Goal: Task Accomplishment & Management: Manage account settings

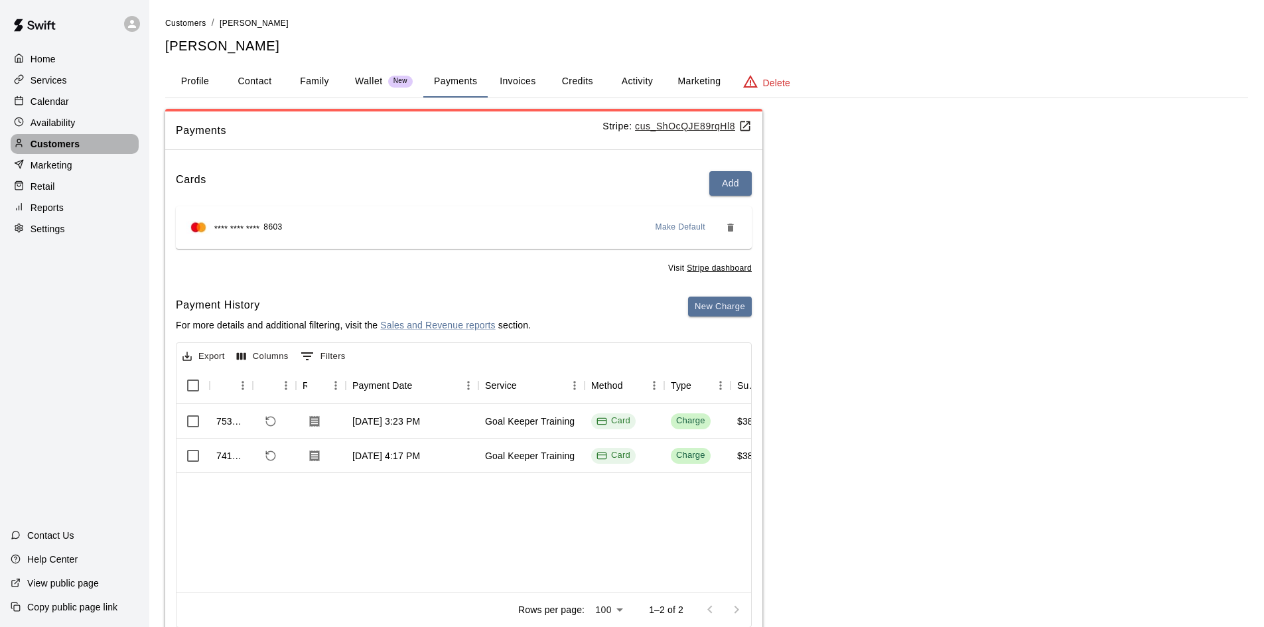
click at [54, 148] on p "Customers" at bounding box center [55, 143] width 49 height 13
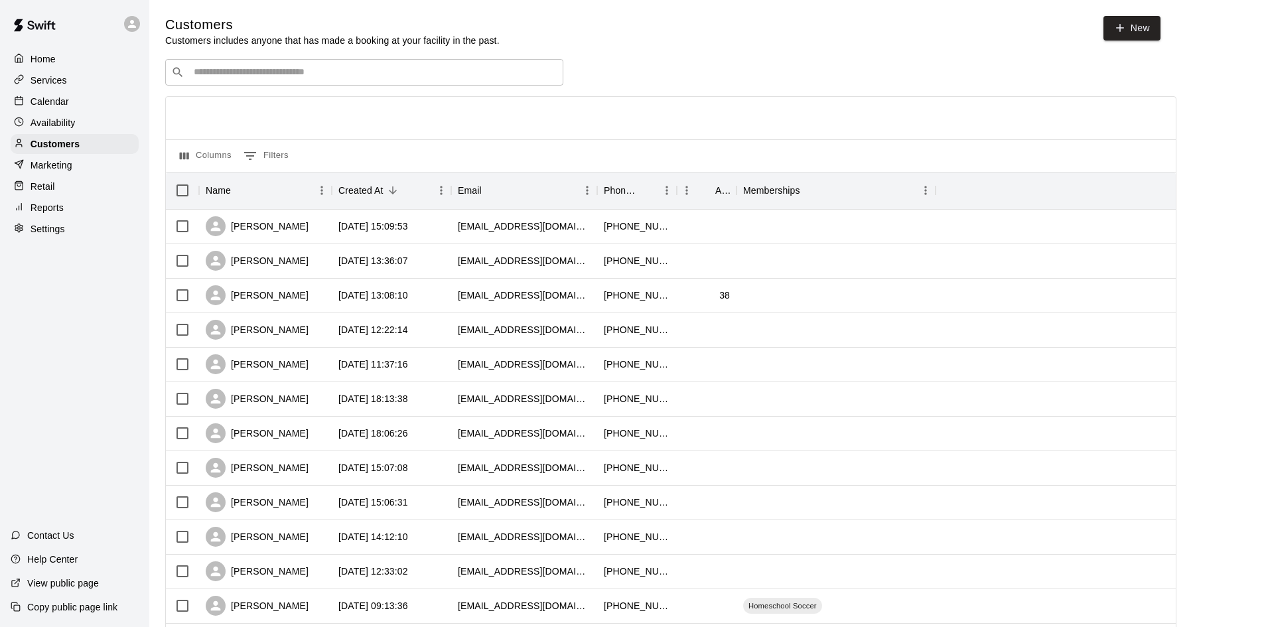
click at [383, 70] on input "Search customers by name or email" at bounding box center [374, 72] width 368 height 13
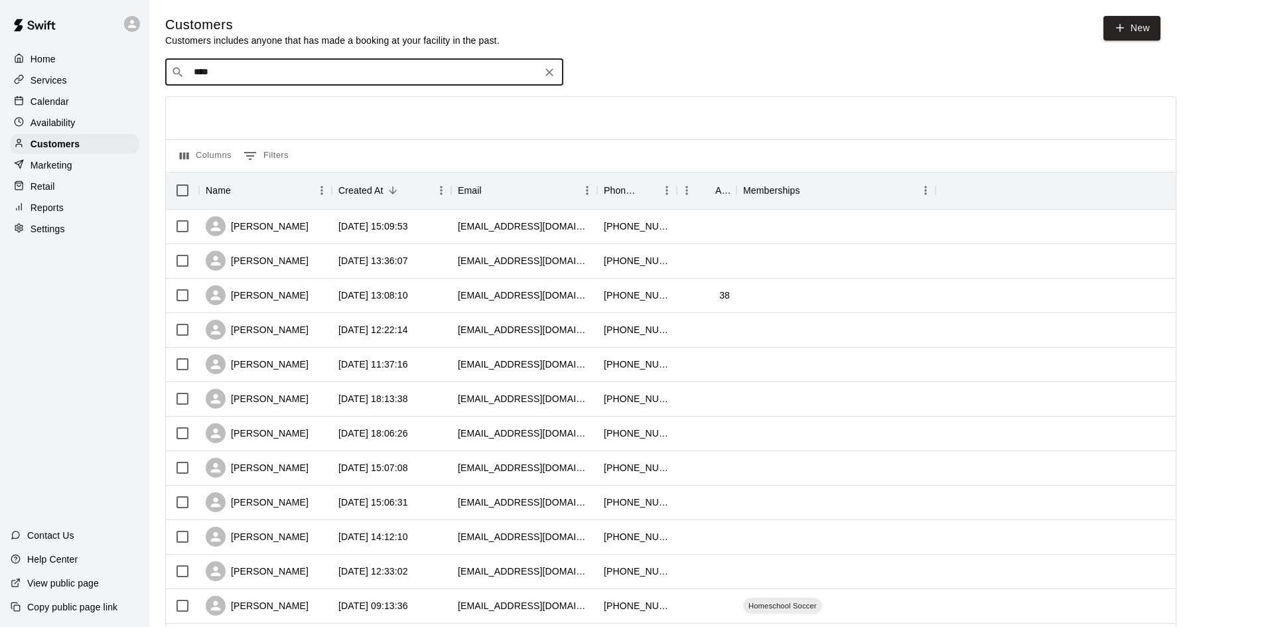
type input "*****"
click at [555, 72] on icon "Clear" at bounding box center [549, 72] width 13 height 13
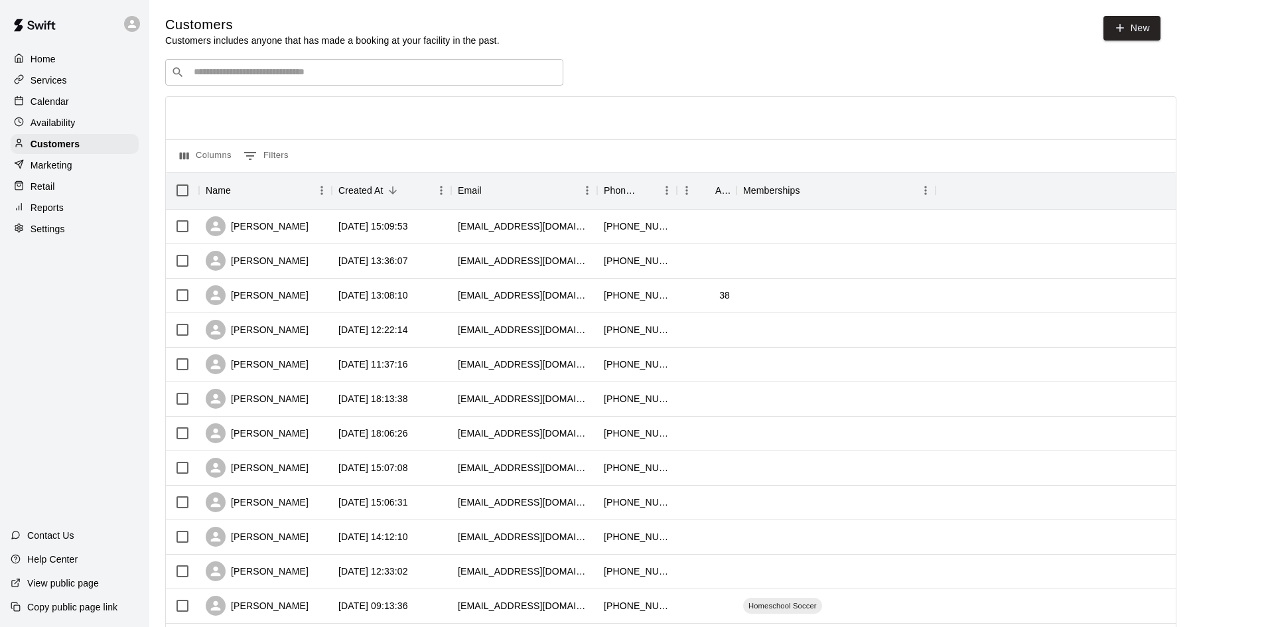
click at [371, 68] on input "Search customers by name or email" at bounding box center [374, 72] width 368 height 13
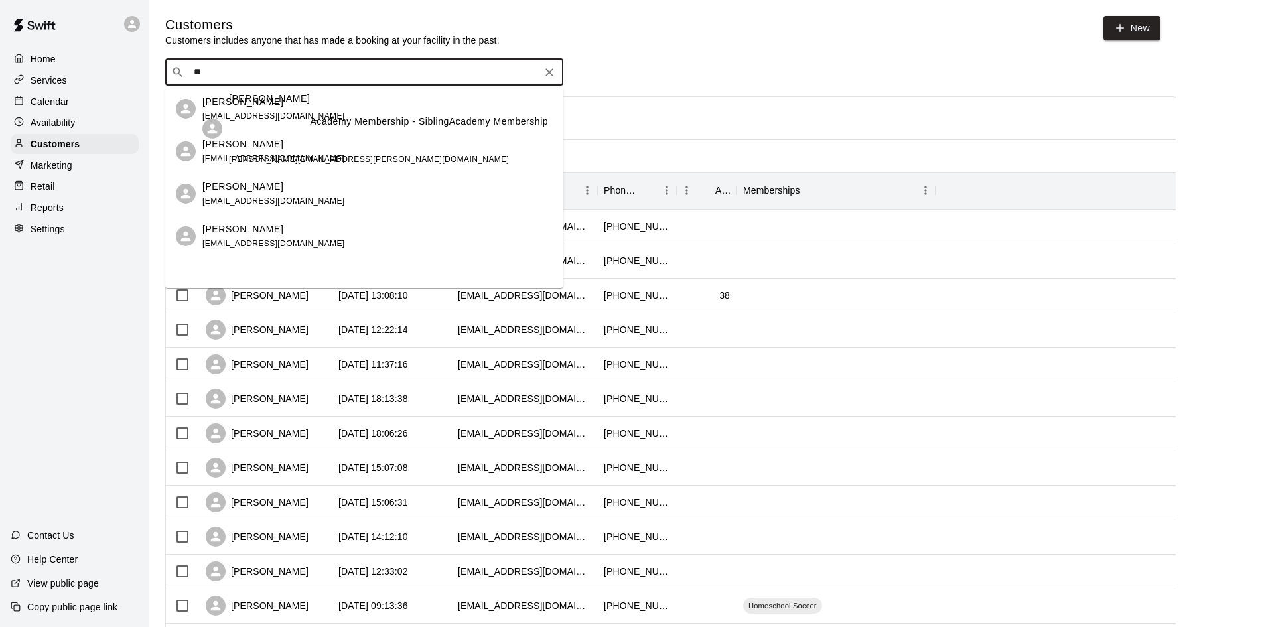
type input "*"
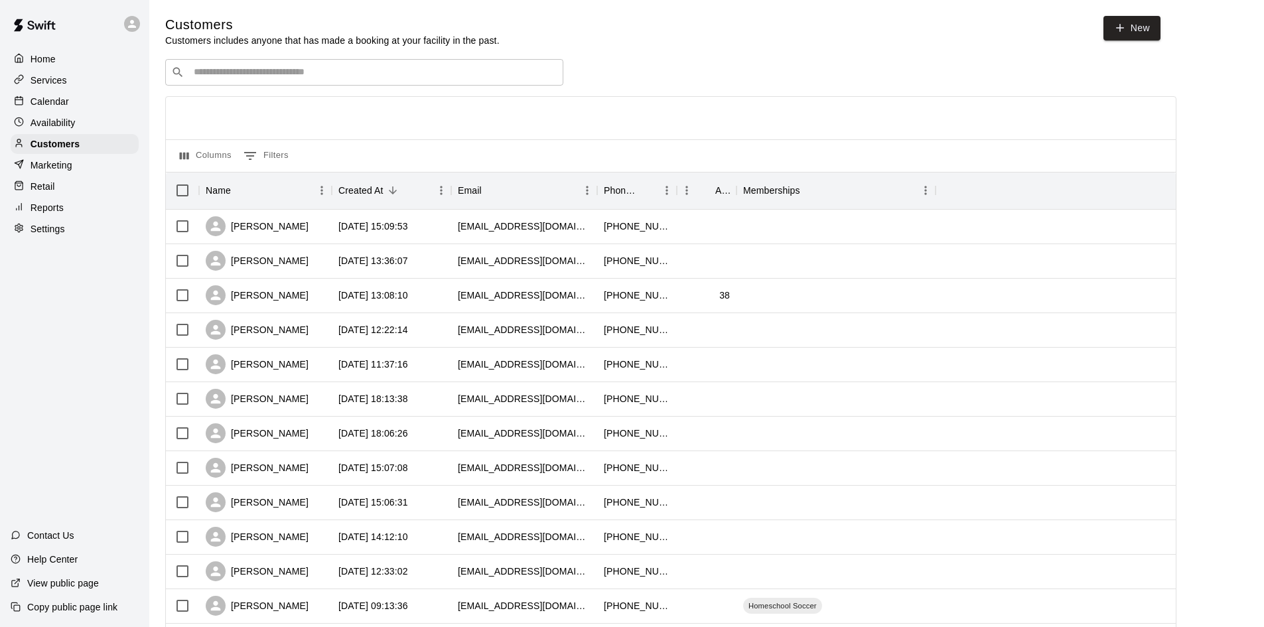
click at [372, 70] on input "Search customers by name or email" at bounding box center [374, 72] width 368 height 13
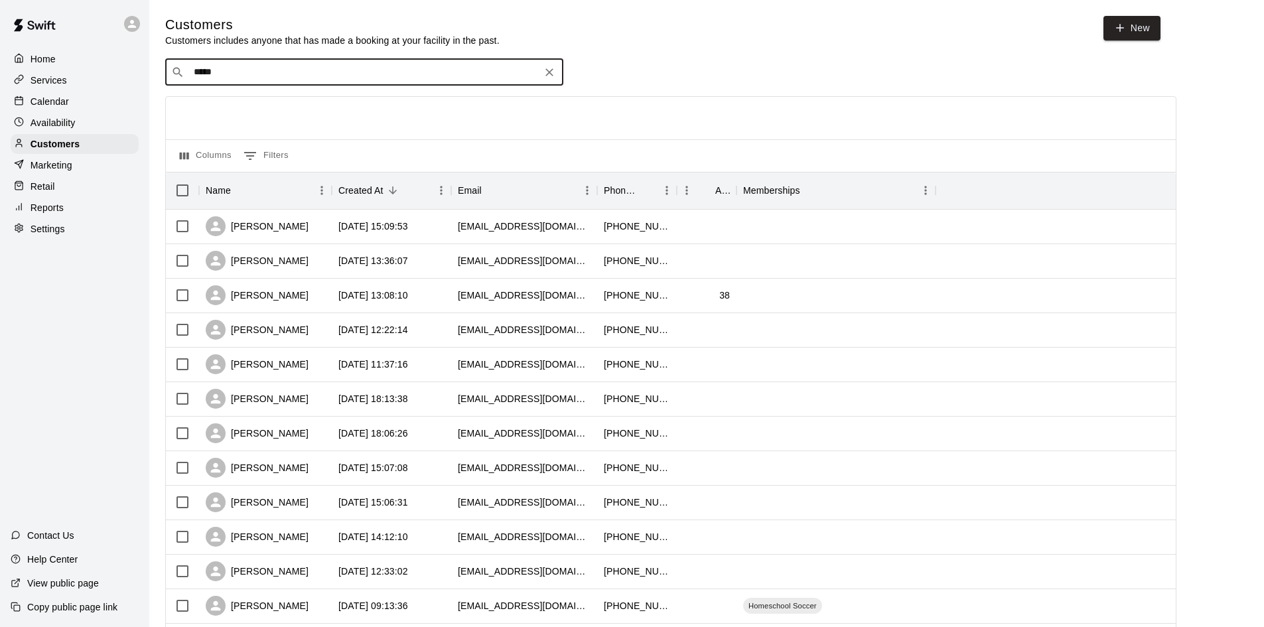
type input "******"
click at [330, 108] on div "Leonardo Croci crocira@gmail.com" at bounding box center [377, 109] width 350 height 29
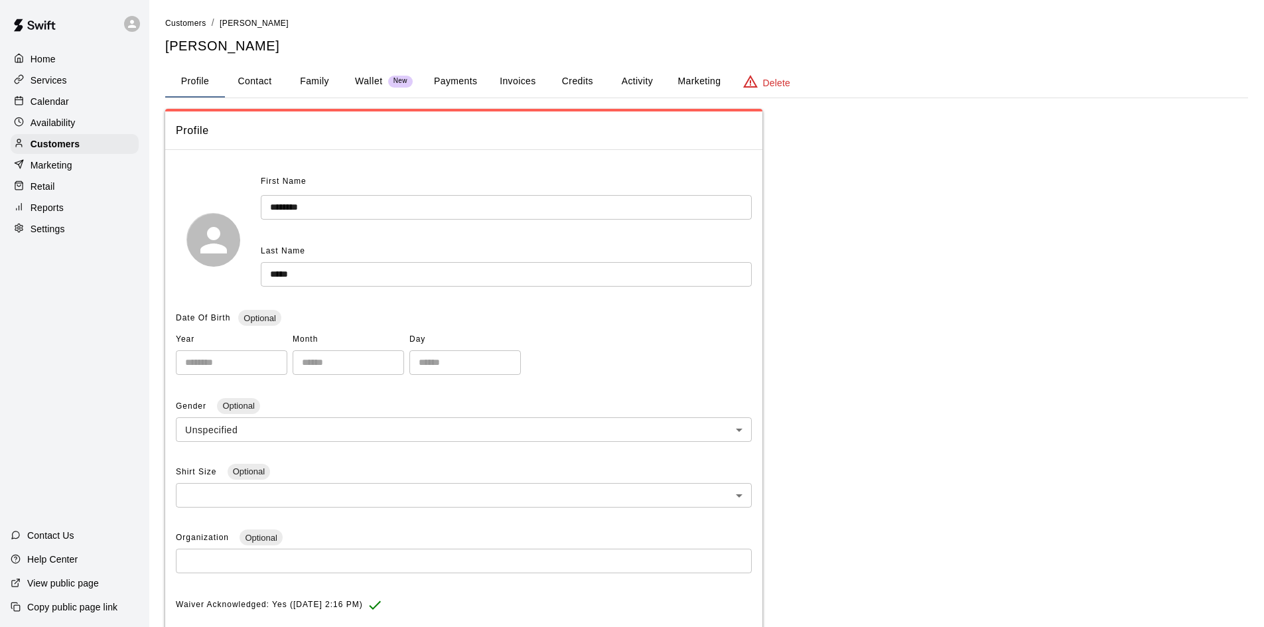
click at [305, 74] on button "Family" at bounding box center [315, 82] width 60 height 32
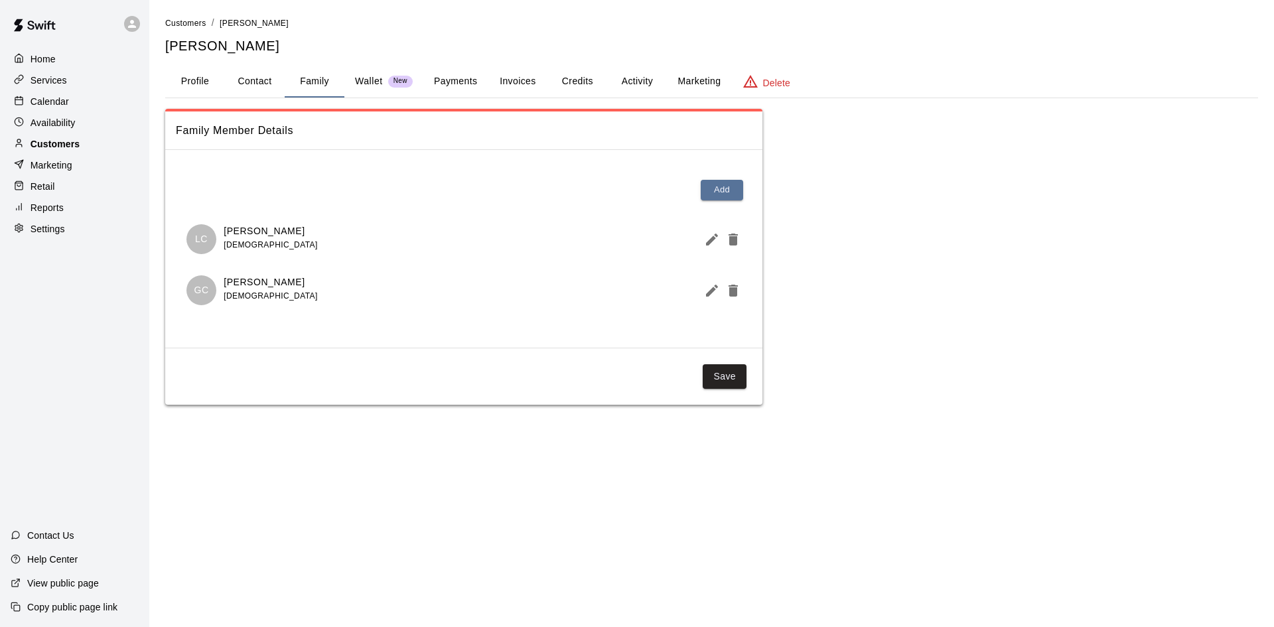
click at [59, 144] on p "Customers" at bounding box center [55, 143] width 49 height 13
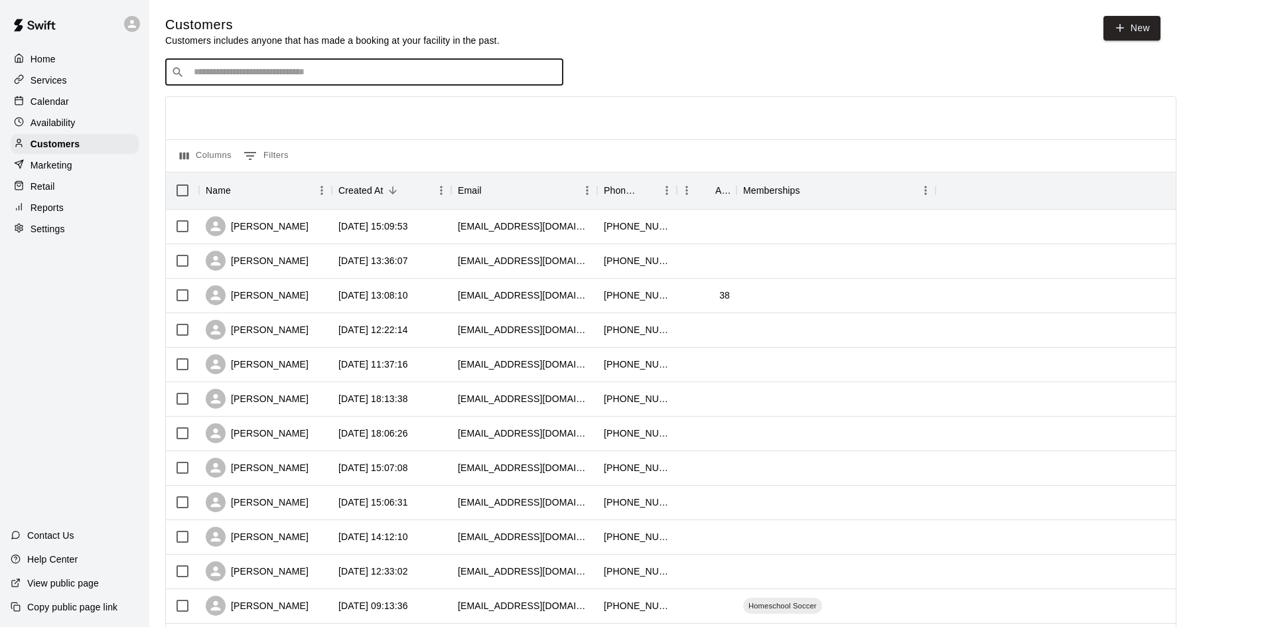
click at [280, 78] on input "Search customers by name or email" at bounding box center [374, 72] width 368 height 13
type input "****"
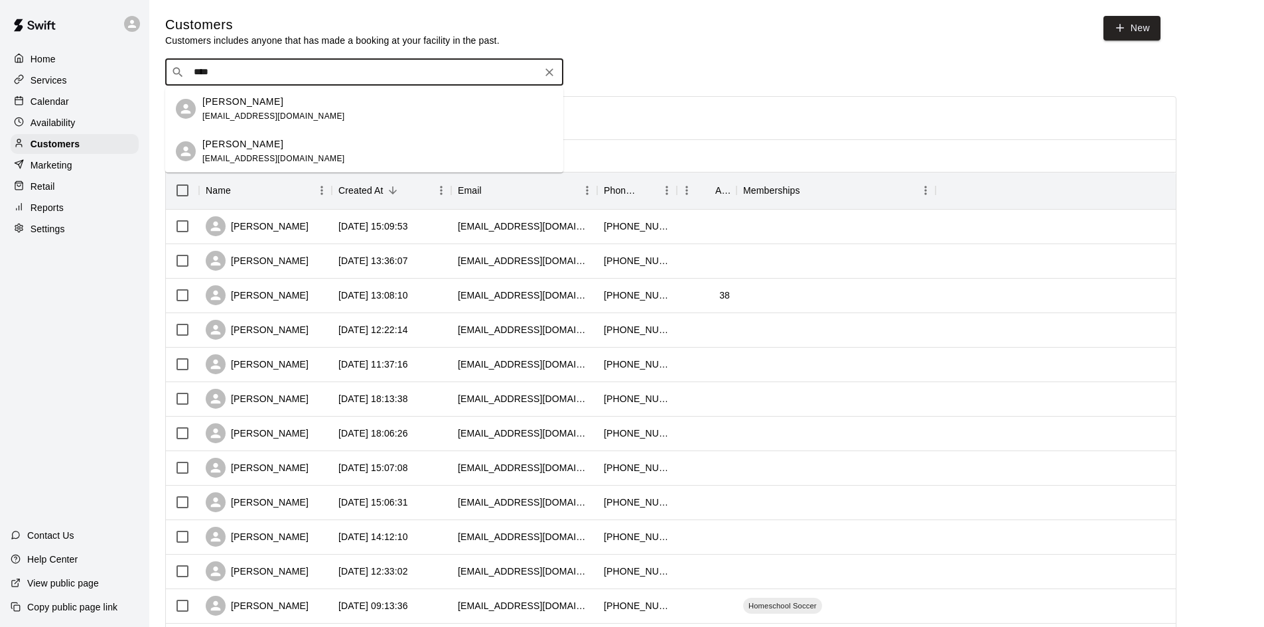
click at [253, 155] on span "justintait@me.com" at bounding box center [273, 158] width 143 height 9
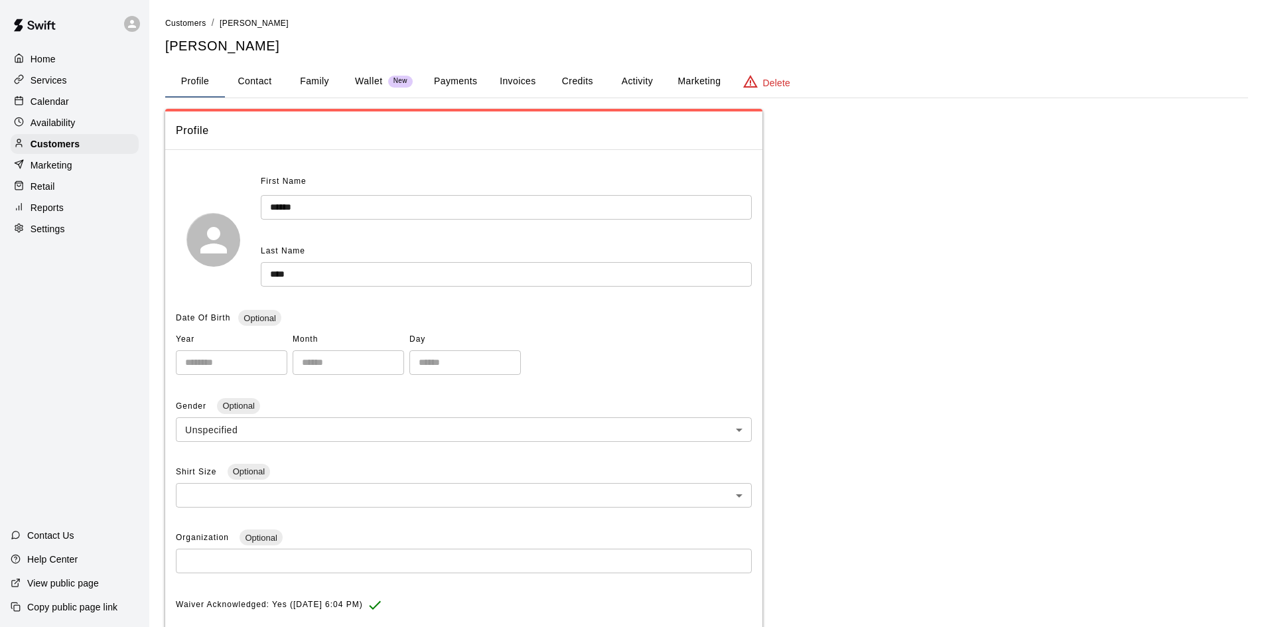
click at [445, 78] on button "Payments" at bounding box center [455, 82] width 64 height 32
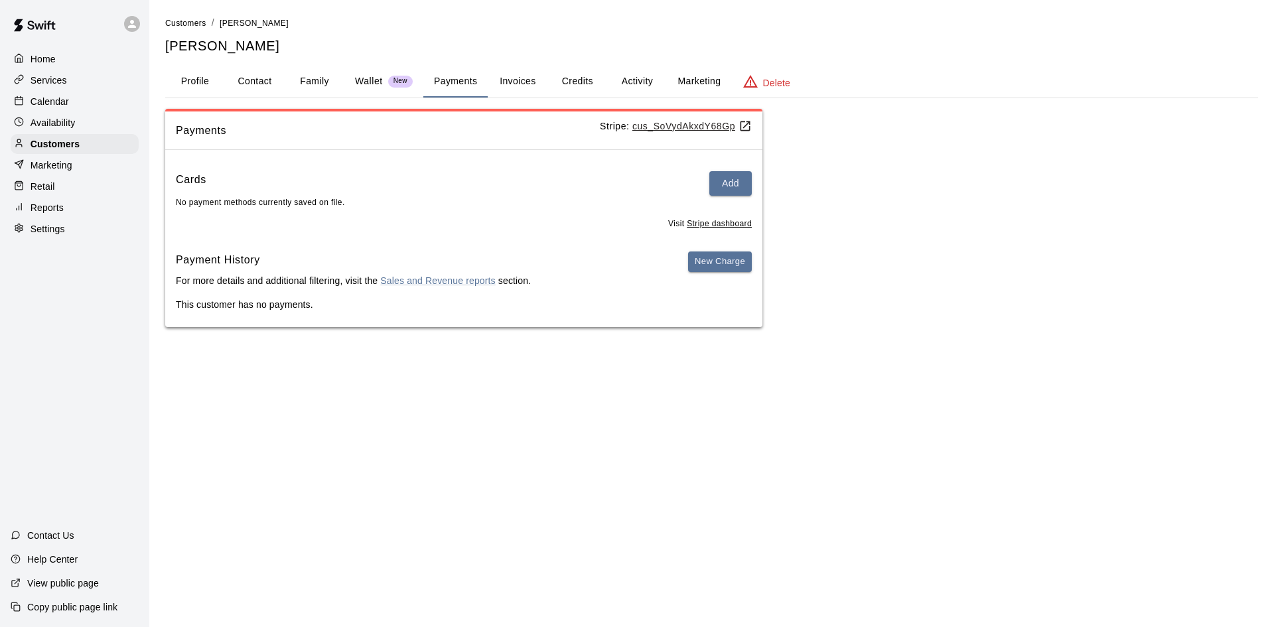
click at [267, 81] on button "Contact" at bounding box center [255, 82] width 60 height 32
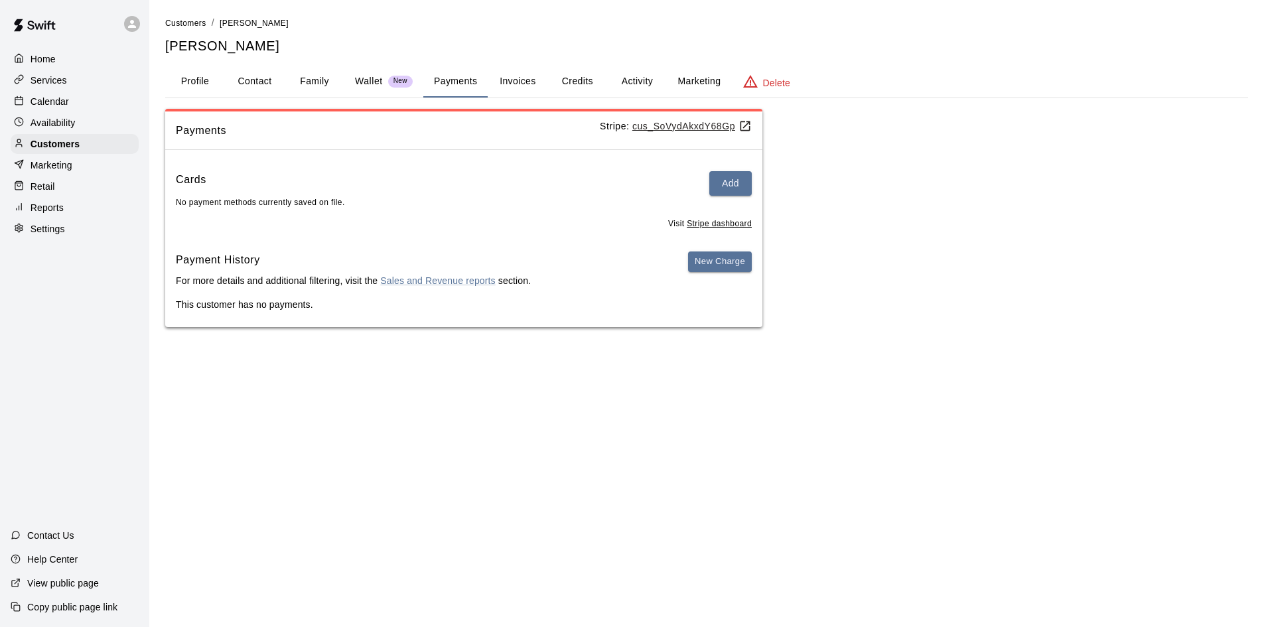
select select "**"
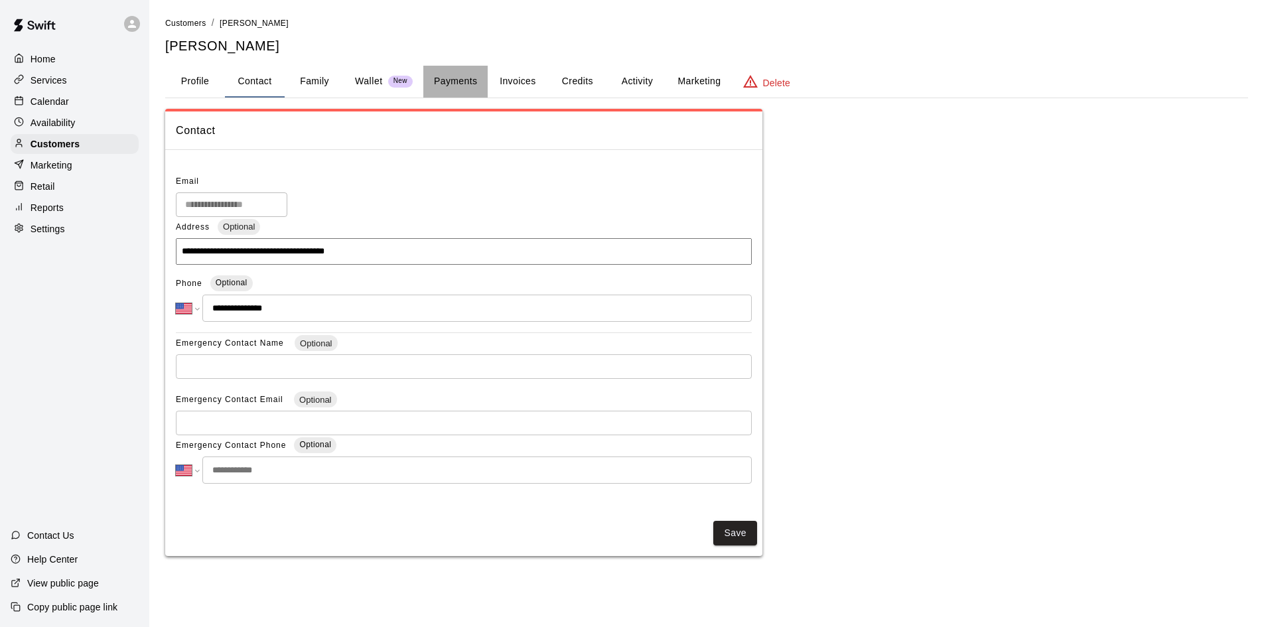
click at [459, 83] on button "Payments" at bounding box center [455, 82] width 64 height 32
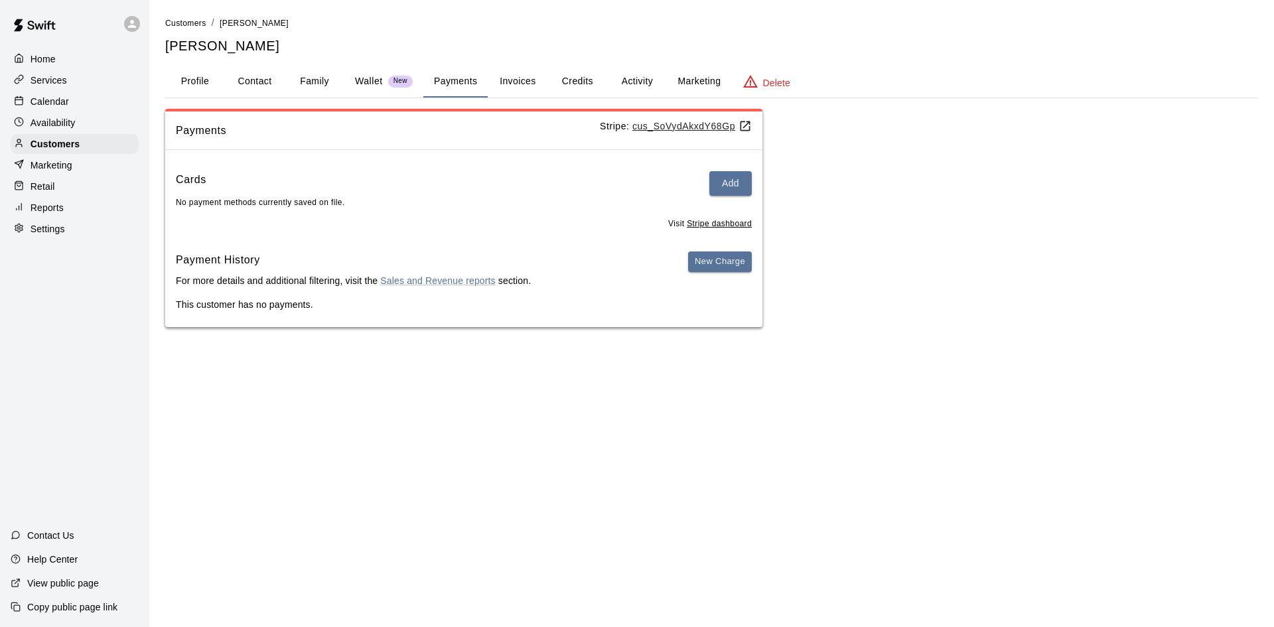
click at [260, 78] on button "Contact" at bounding box center [255, 82] width 60 height 32
select select "**"
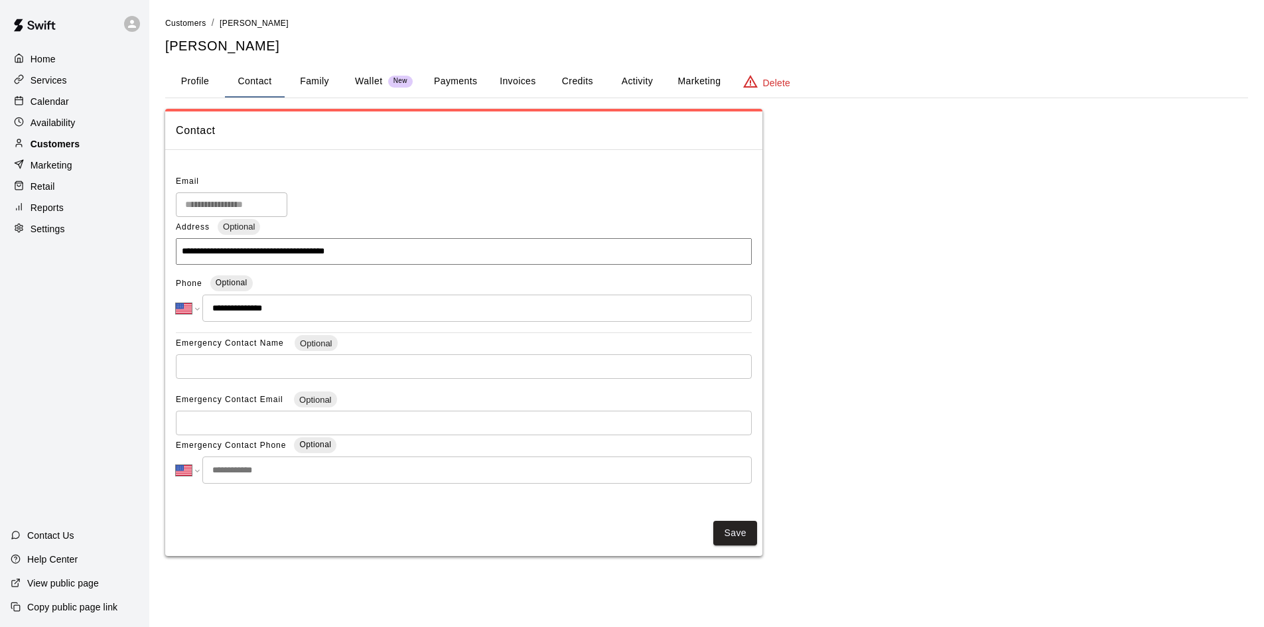
click at [43, 145] on p "Customers" at bounding box center [55, 143] width 49 height 13
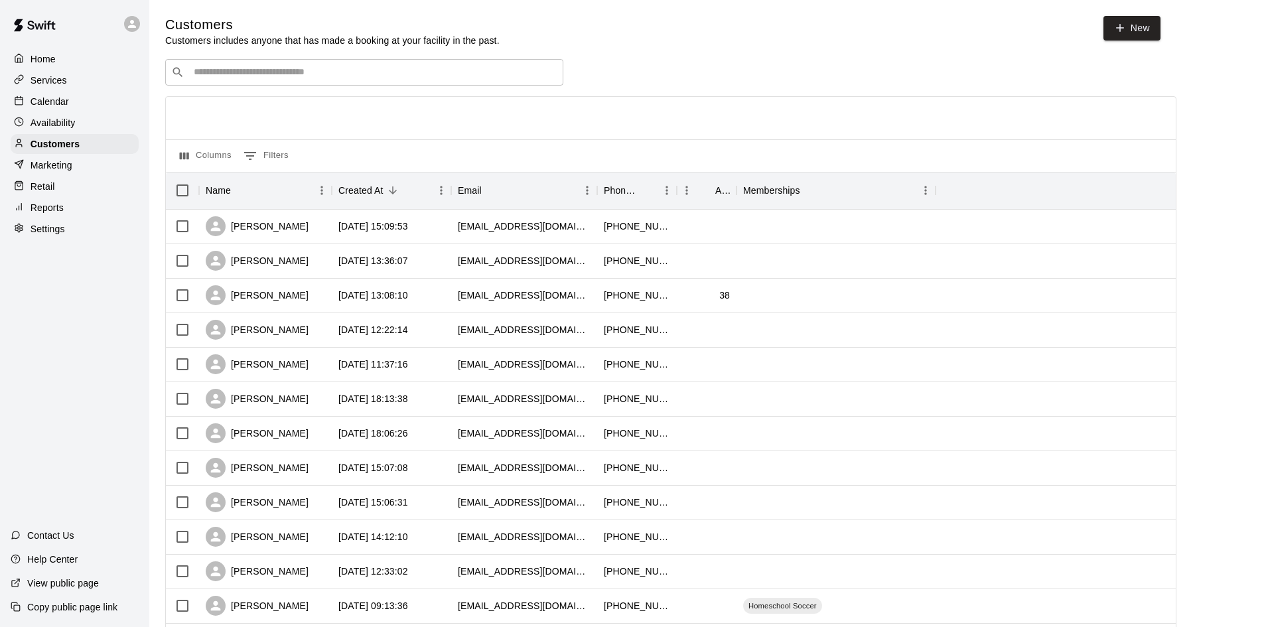
click at [347, 74] on input "Search customers by name or email" at bounding box center [374, 72] width 368 height 13
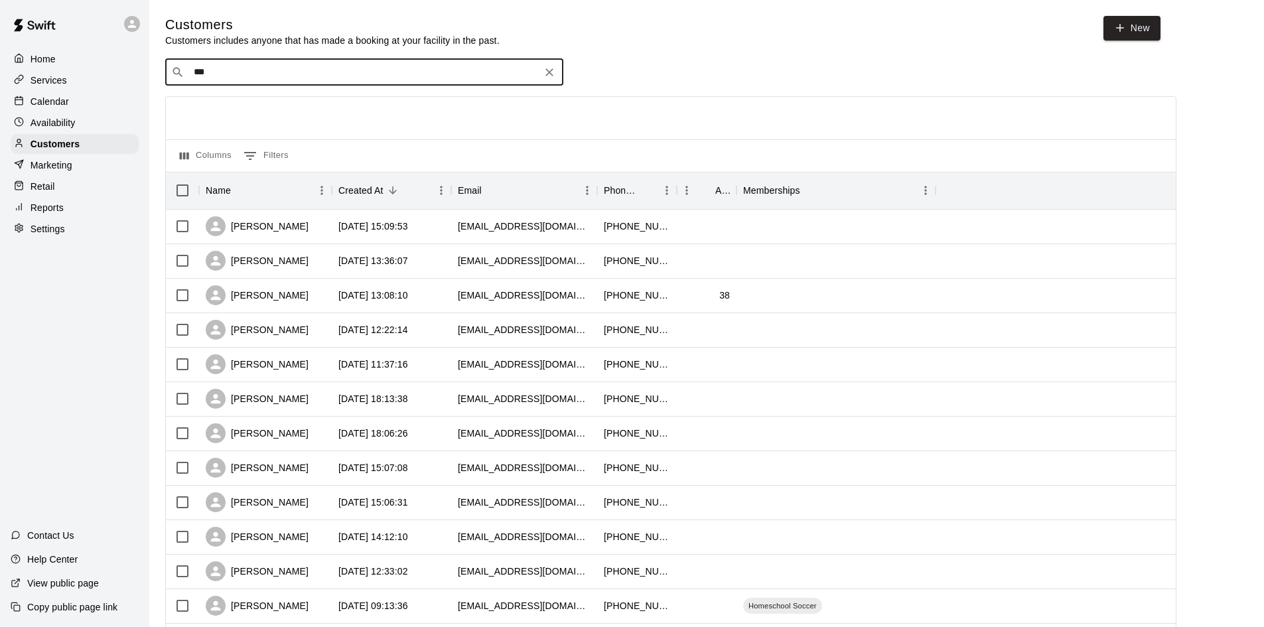
type input "****"
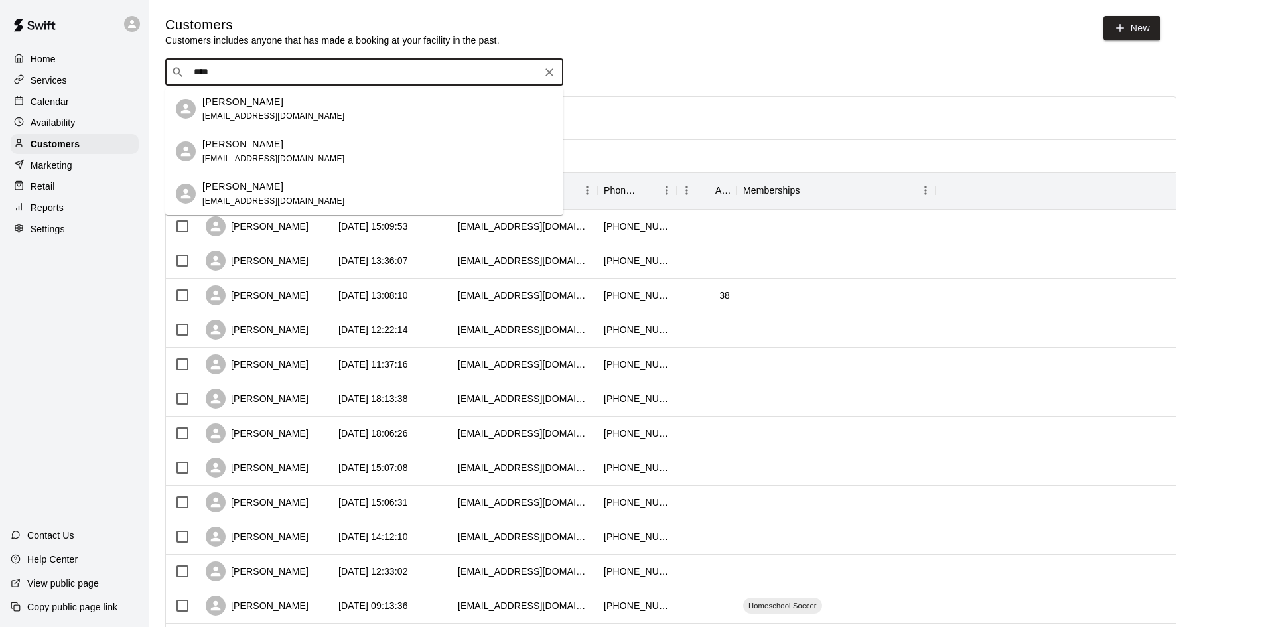
click at [341, 111] on div "Robert Rayburn robertgrayburn@googlemail.com" at bounding box center [377, 109] width 350 height 29
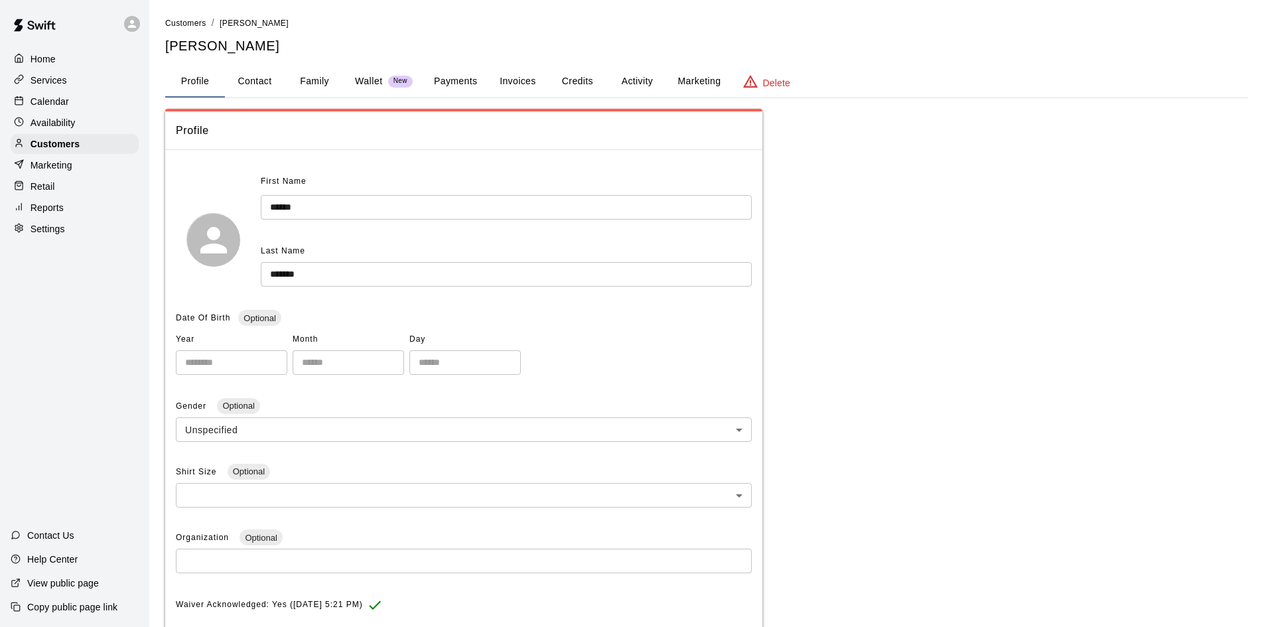
click at [309, 77] on button "Family" at bounding box center [315, 82] width 60 height 32
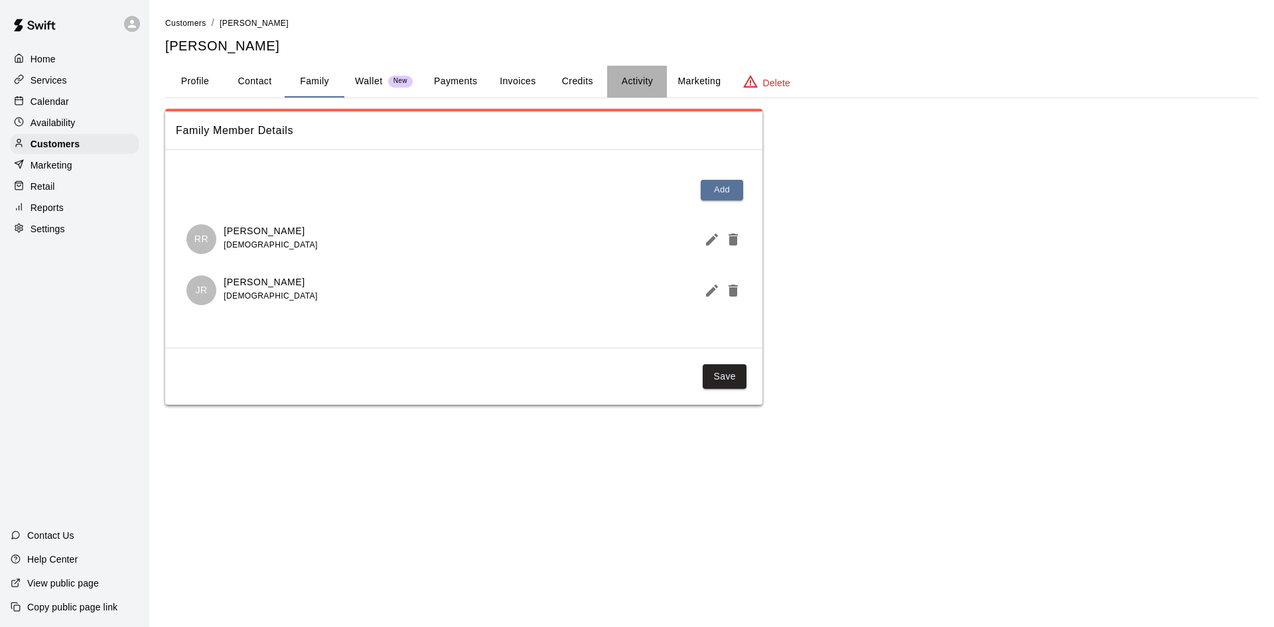
click at [622, 77] on button "Activity" at bounding box center [637, 82] width 60 height 32
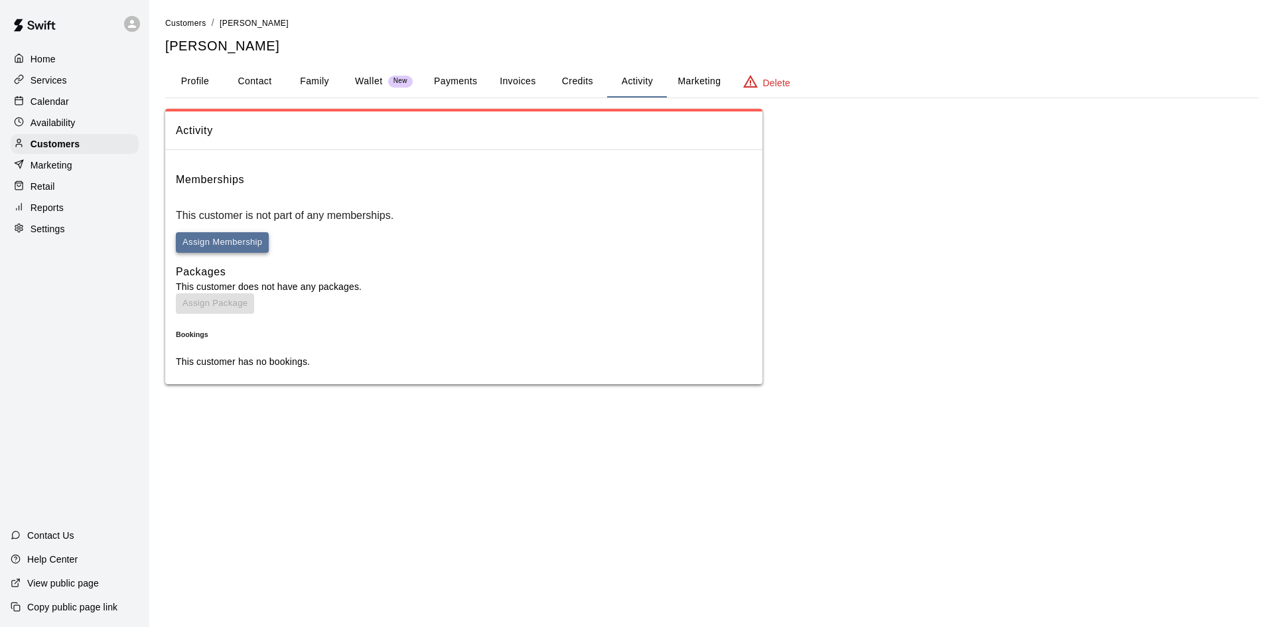
click at [269, 232] on button "Assign Membership" at bounding box center [222, 242] width 93 height 21
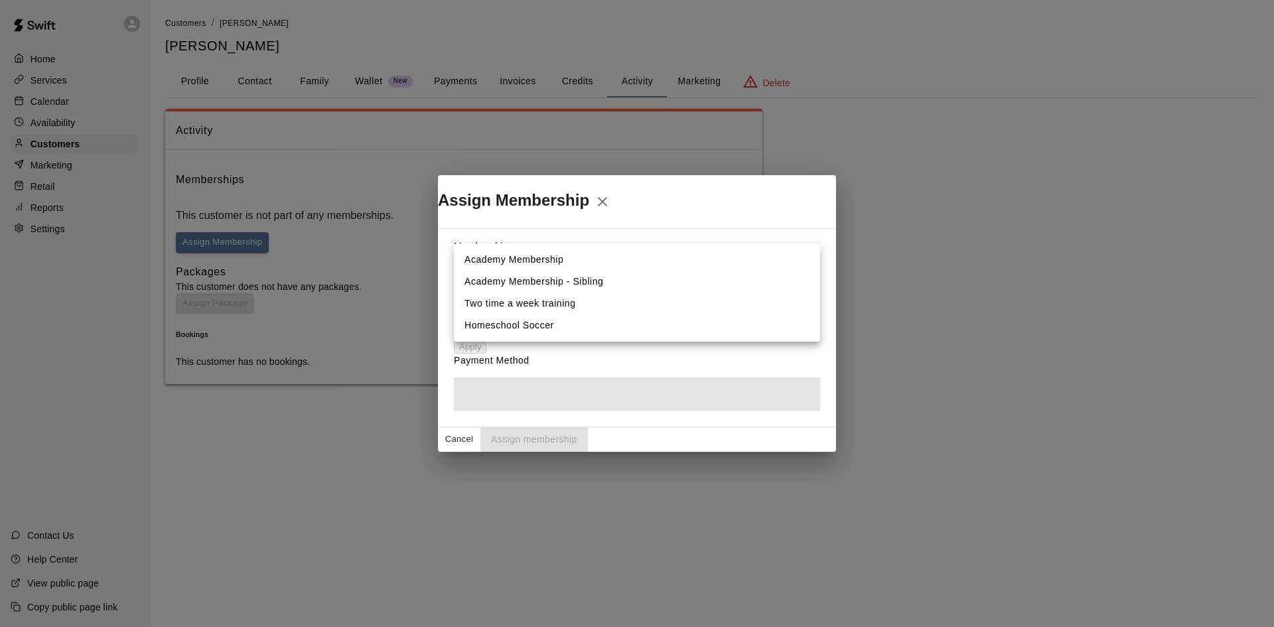
click at [654, 226] on body "Home Services Calendar Availability Customers Marketing Retail Reports Settings…" at bounding box center [637, 205] width 1274 height 411
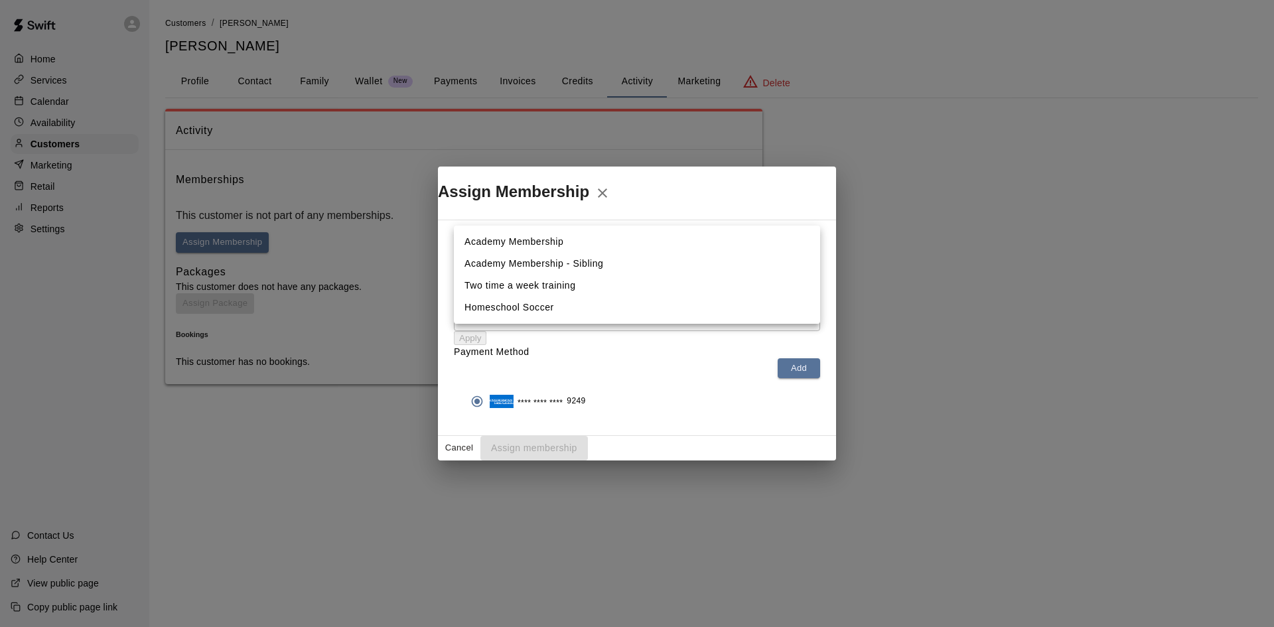
click at [567, 246] on li "Academy Membership" at bounding box center [637, 242] width 366 height 22
type input "**********"
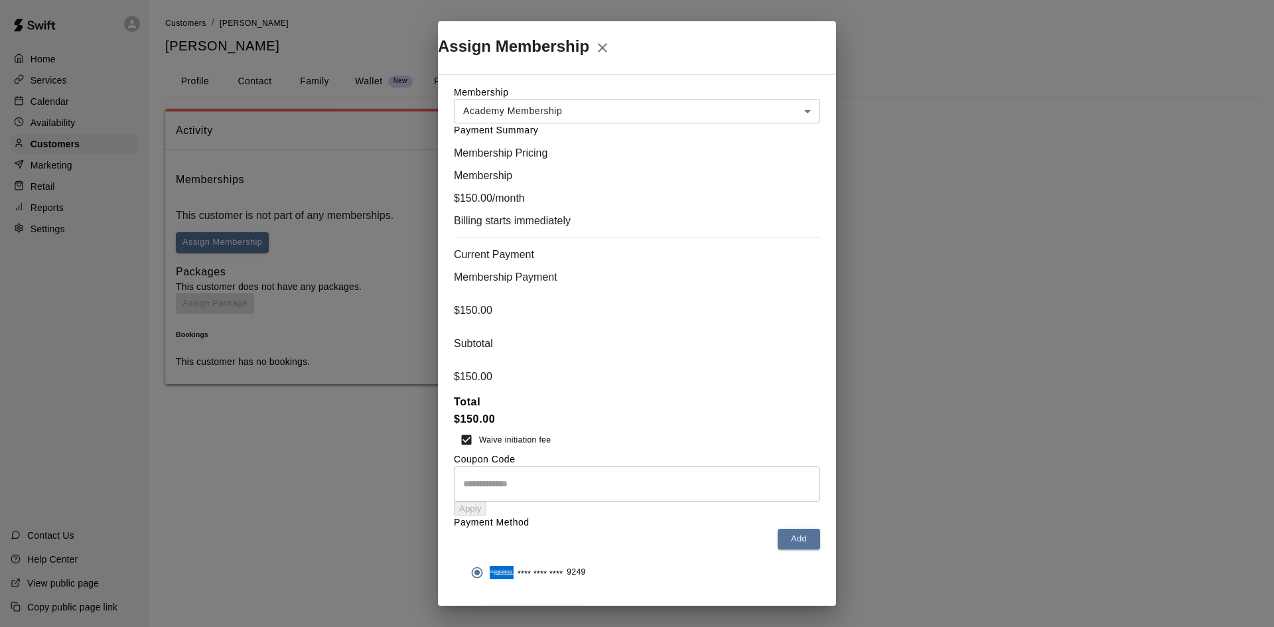
click at [588, 607] on button "Assign membership" at bounding box center [534, 619] width 108 height 25
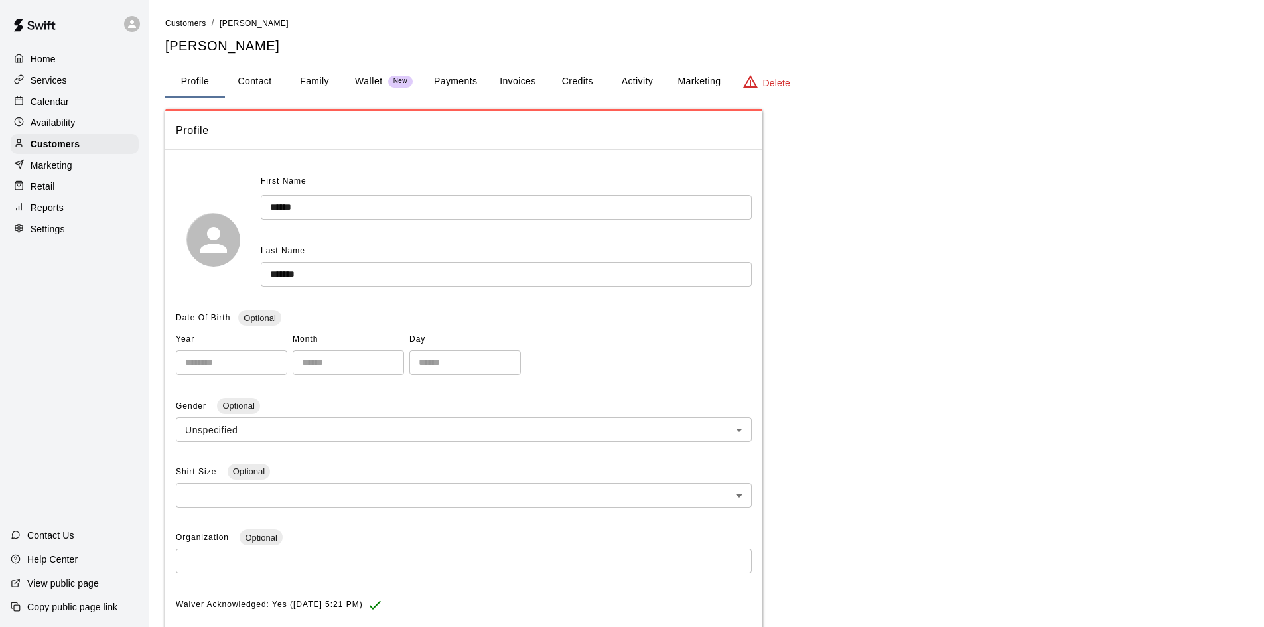
click at [625, 71] on button "Activity" at bounding box center [637, 82] width 60 height 32
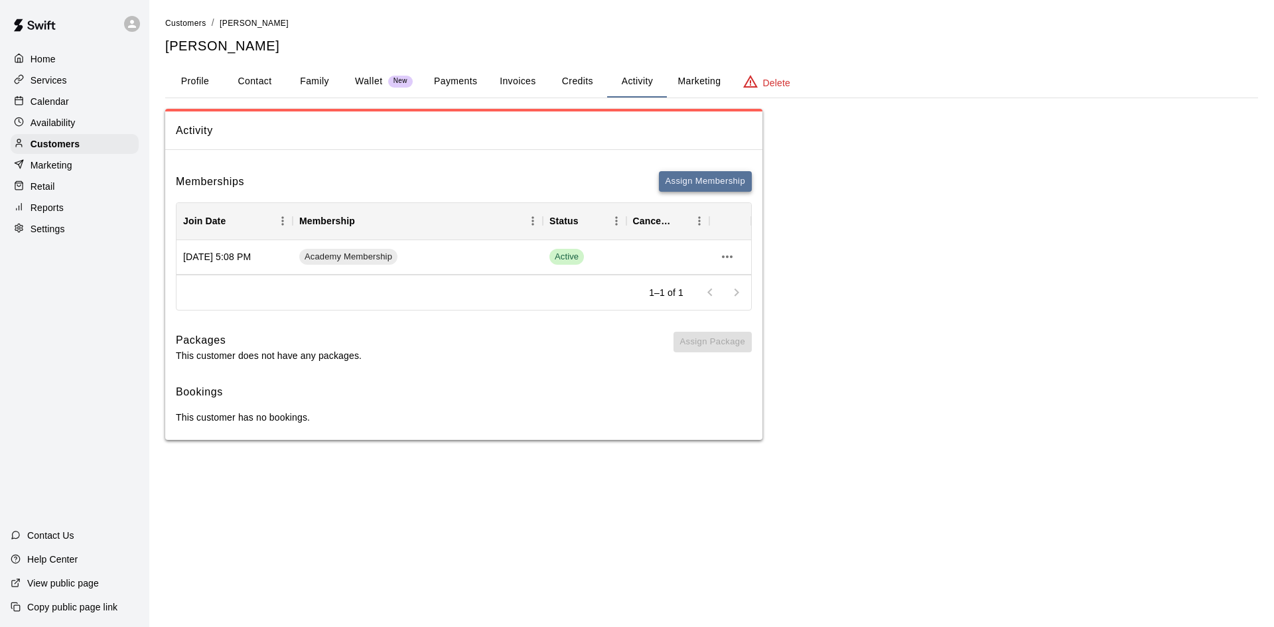
click at [689, 179] on button "Assign Membership" at bounding box center [705, 181] width 93 height 21
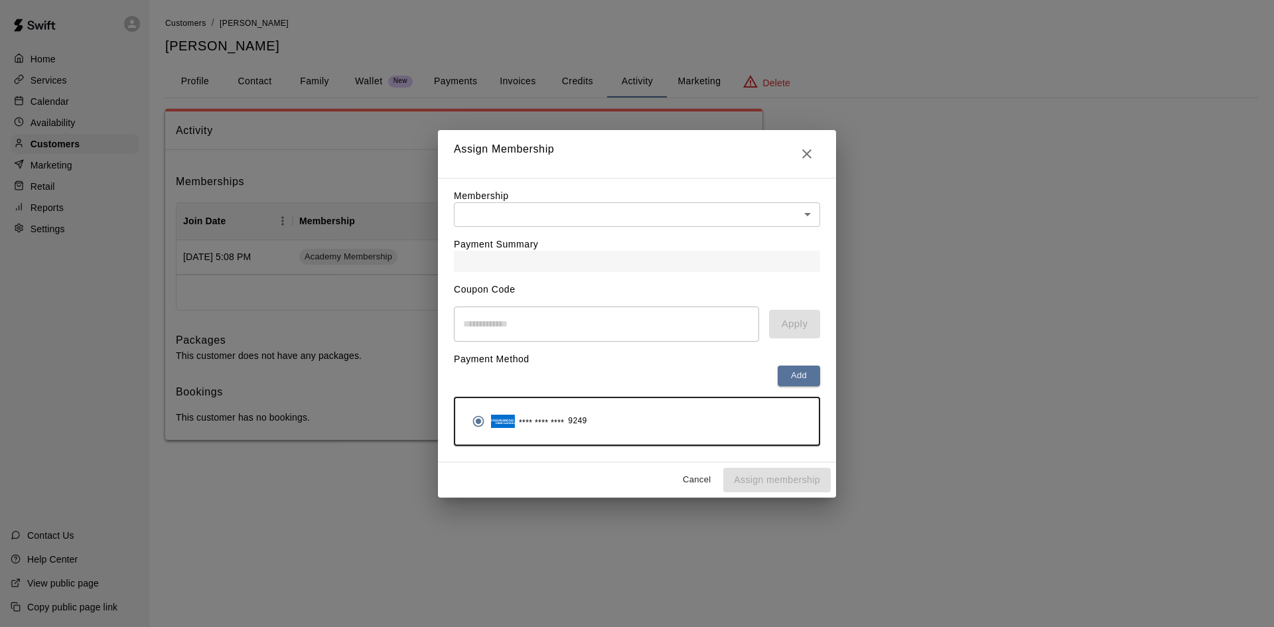
click at [622, 233] on div "Payment Summary" at bounding box center [637, 249] width 366 height 45
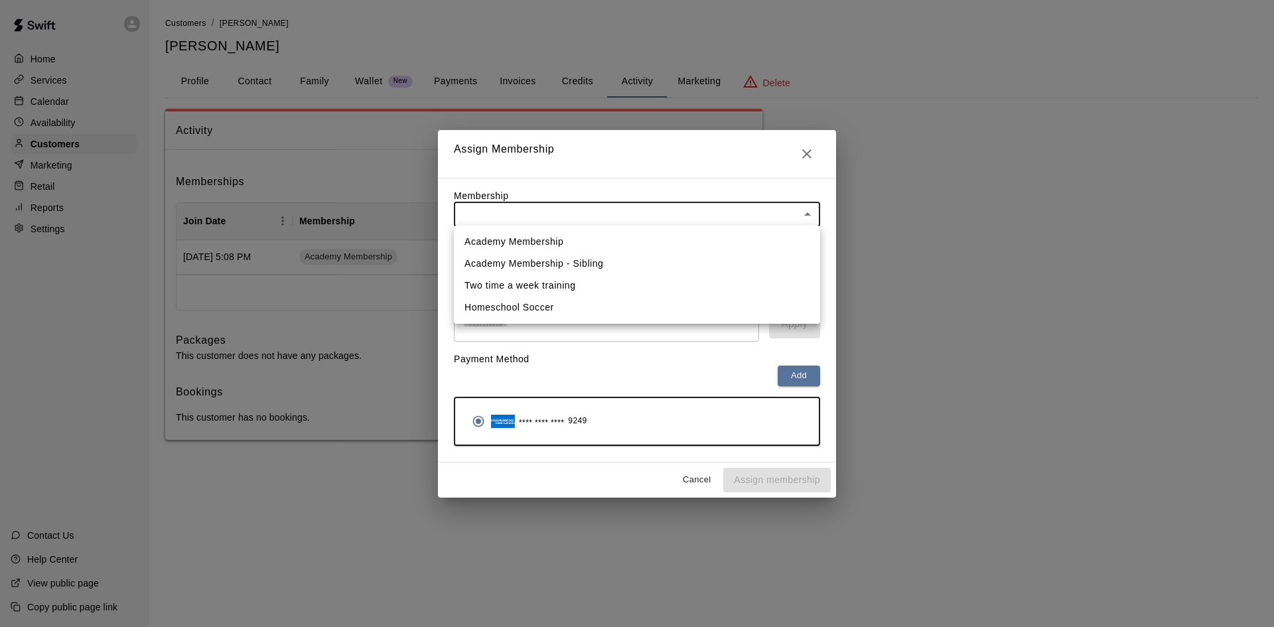
click at [613, 216] on body "Home Services Calendar Availability Customers Marketing Retail Reports Settings…" at bounding box center [637, 233] width 1274 height 467
click at [574, 263] on li "Academy Membership - Sibling" at bounding box center [637, 264] width 366 height 22
type input "**********"
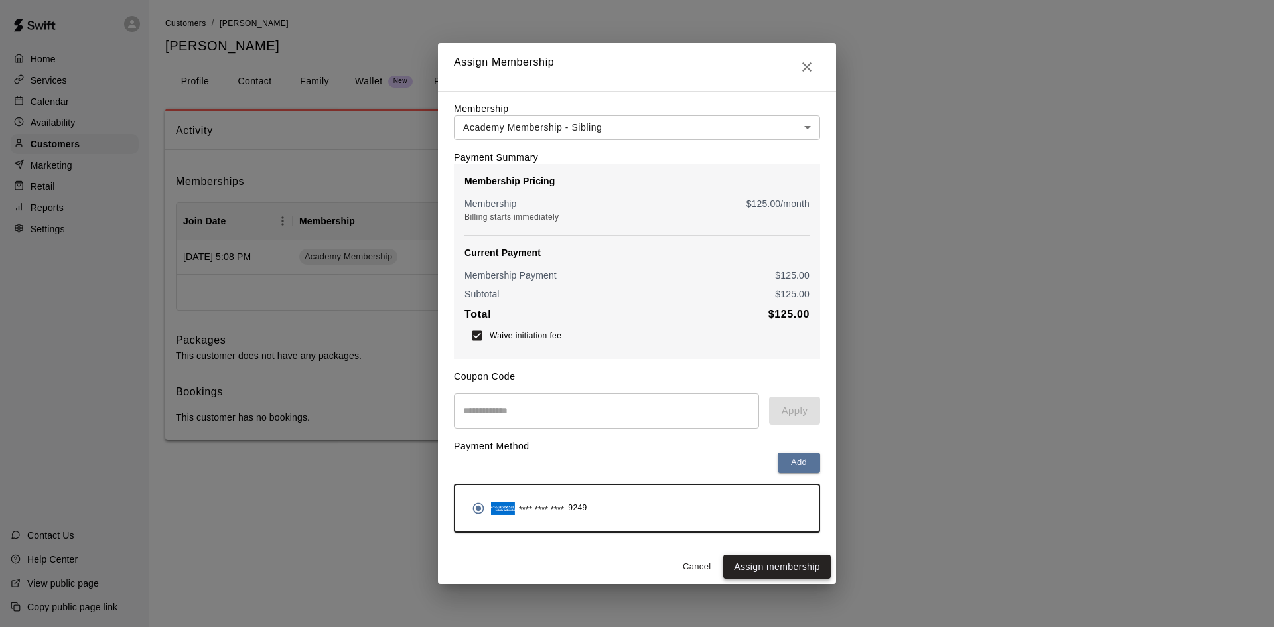
click at [767, 577] on button "Assign membership" at bounding box center [777, 567] width 108 height 25
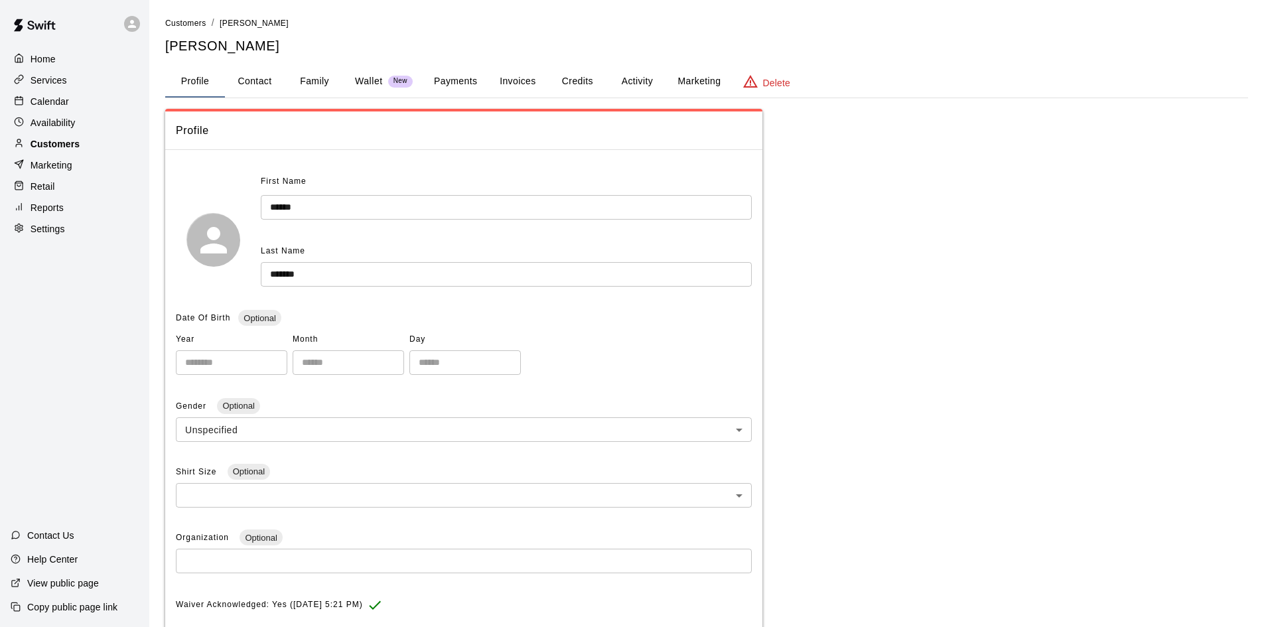
click at [65, 144] on p "Customers" at bounding box center [55, 143] width 49 height 13
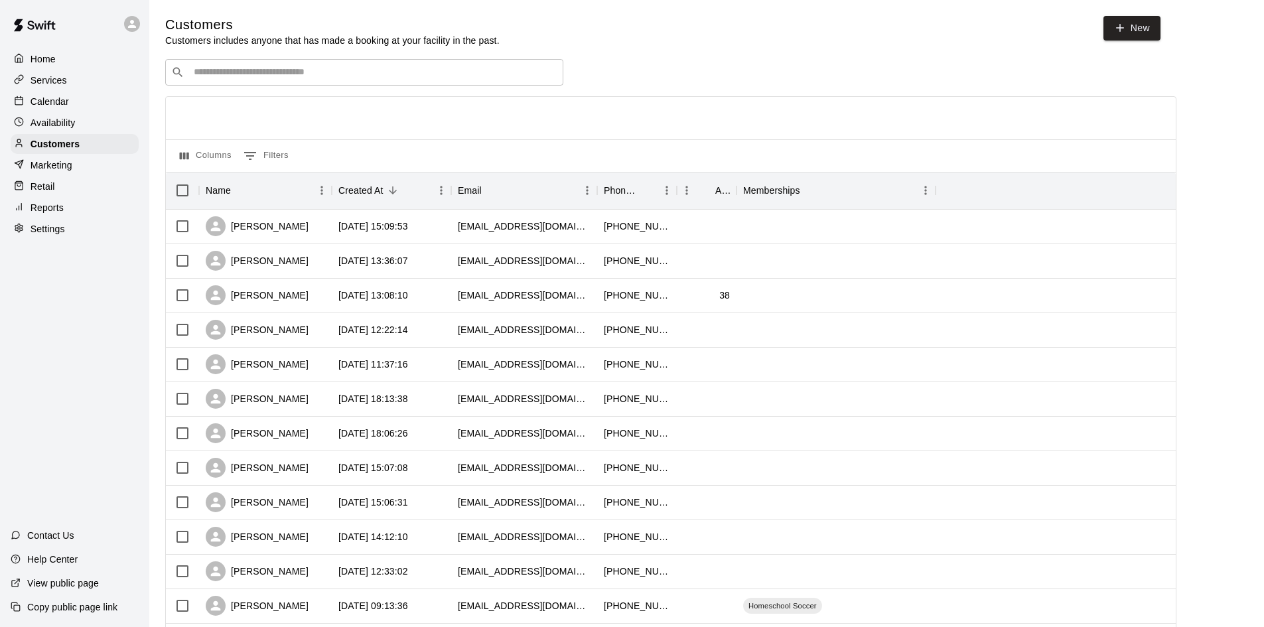
click at [379, 78] on input "Search customers by name or email" at bounding box center [374, 72] width 368 height 13
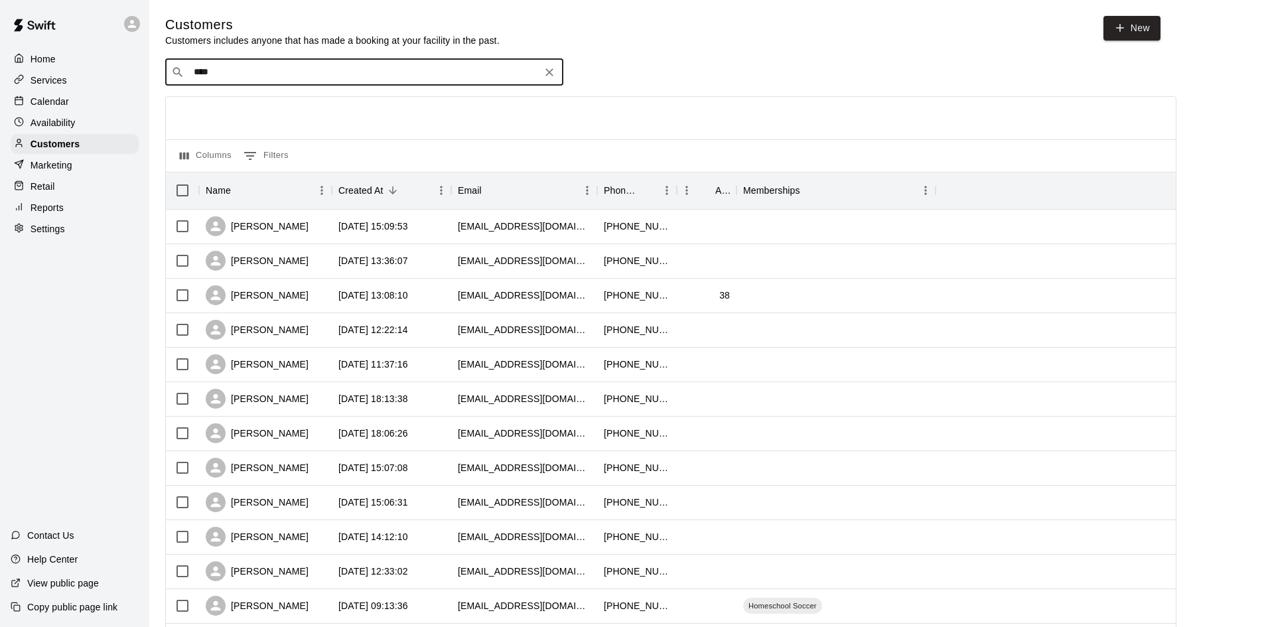
type input "*****"
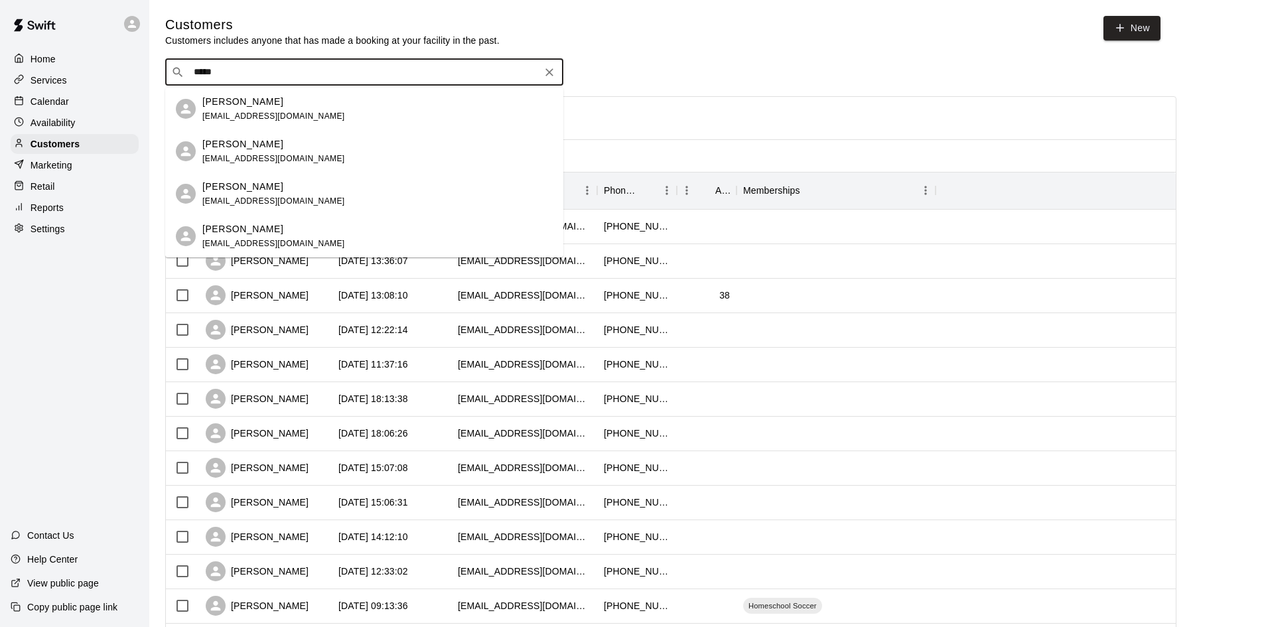
click at [296, 230] on div "Caleb Rivera ivanrl08@gmail.com" at bounding box center [377, 236] width 350 height 29
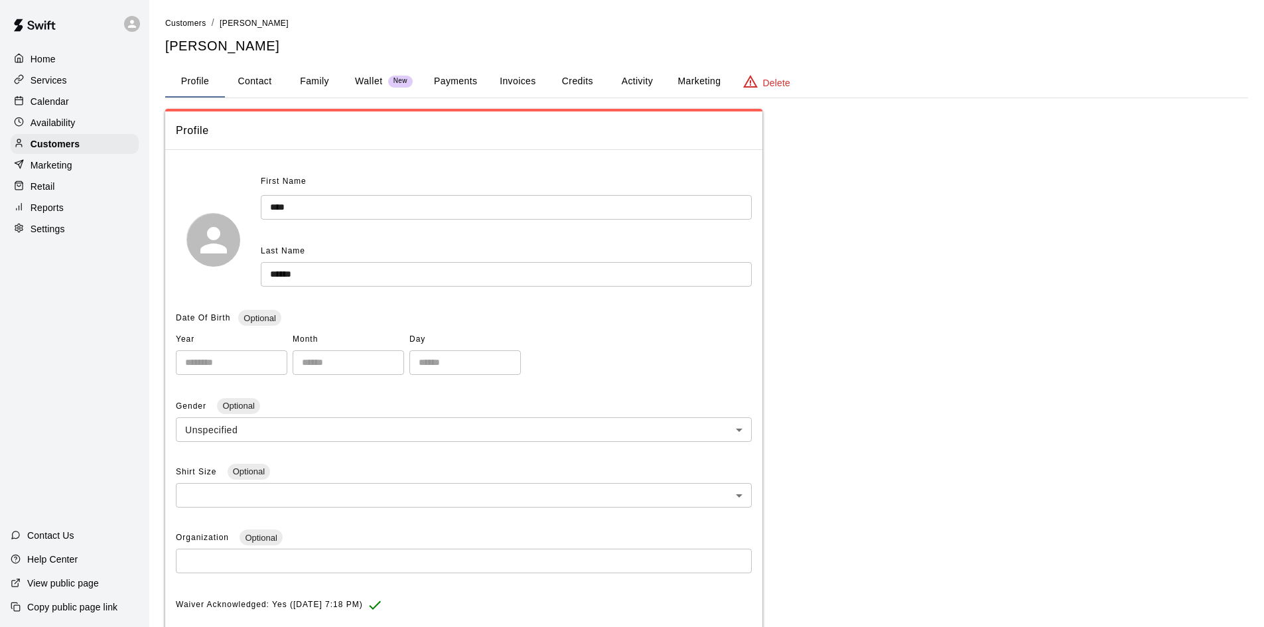
click at [310, 81] on button "Family" at bounding box center [315, 82] width 60 height 32
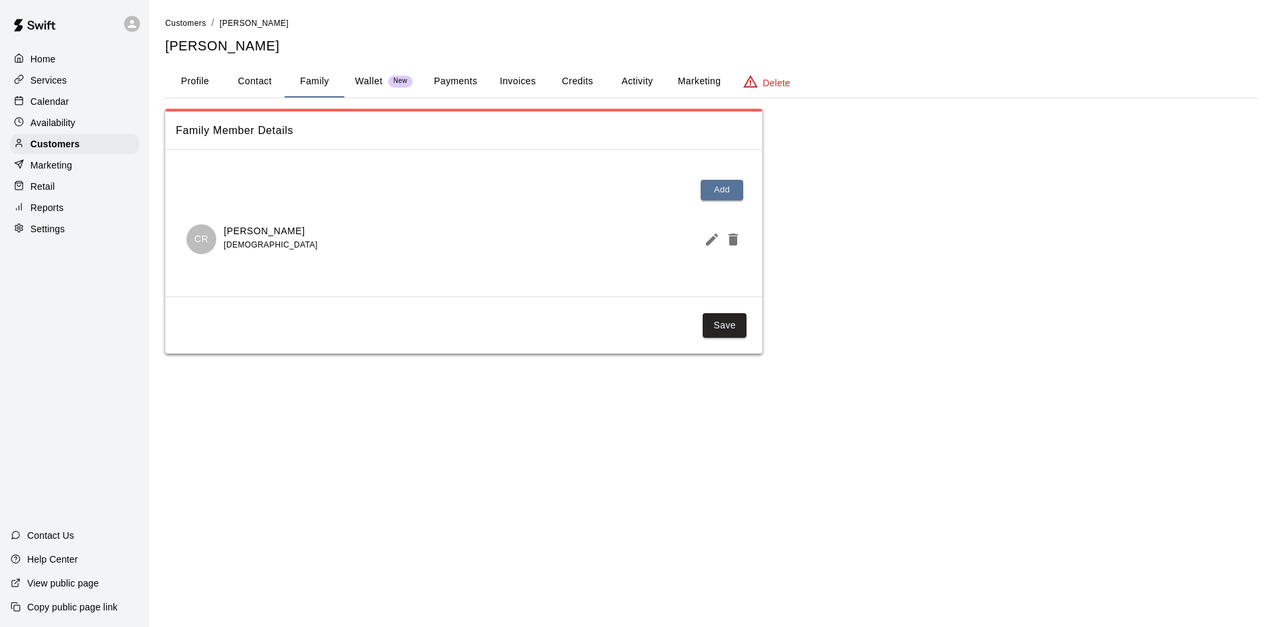
click at [634, 75] on button "Activity" at bounding box center [637, 82] width 60 height 32
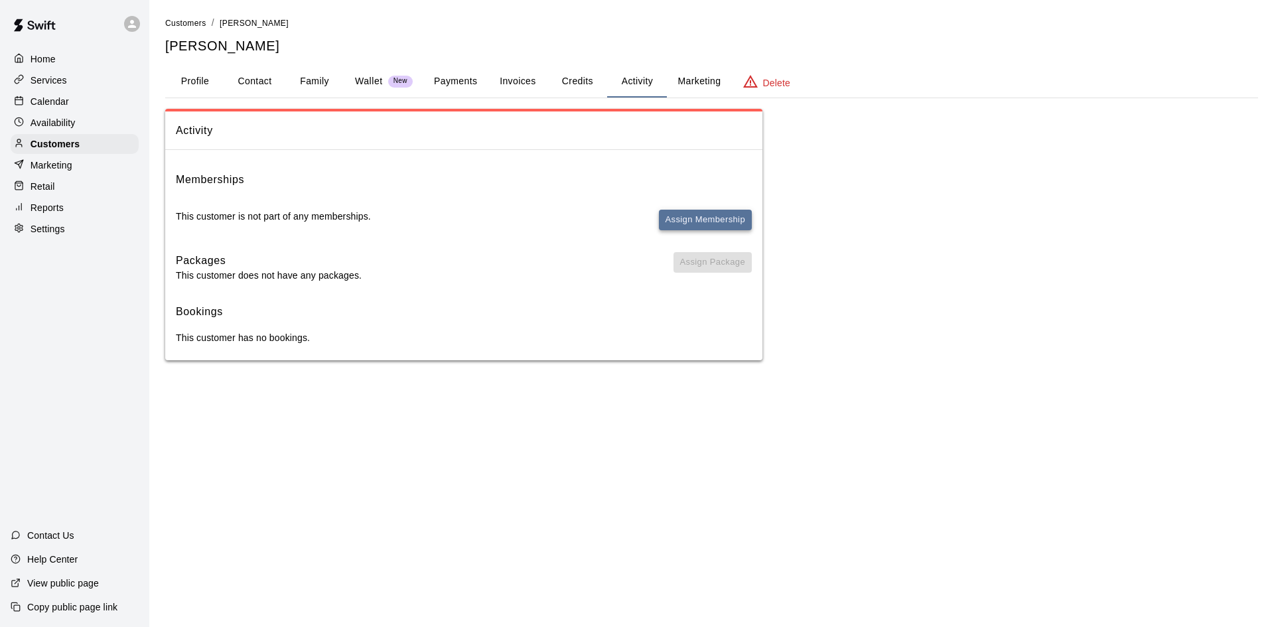
click at [678, 219] on button "Assign Membership" at bounding box center [705, 220] width 93 height 21
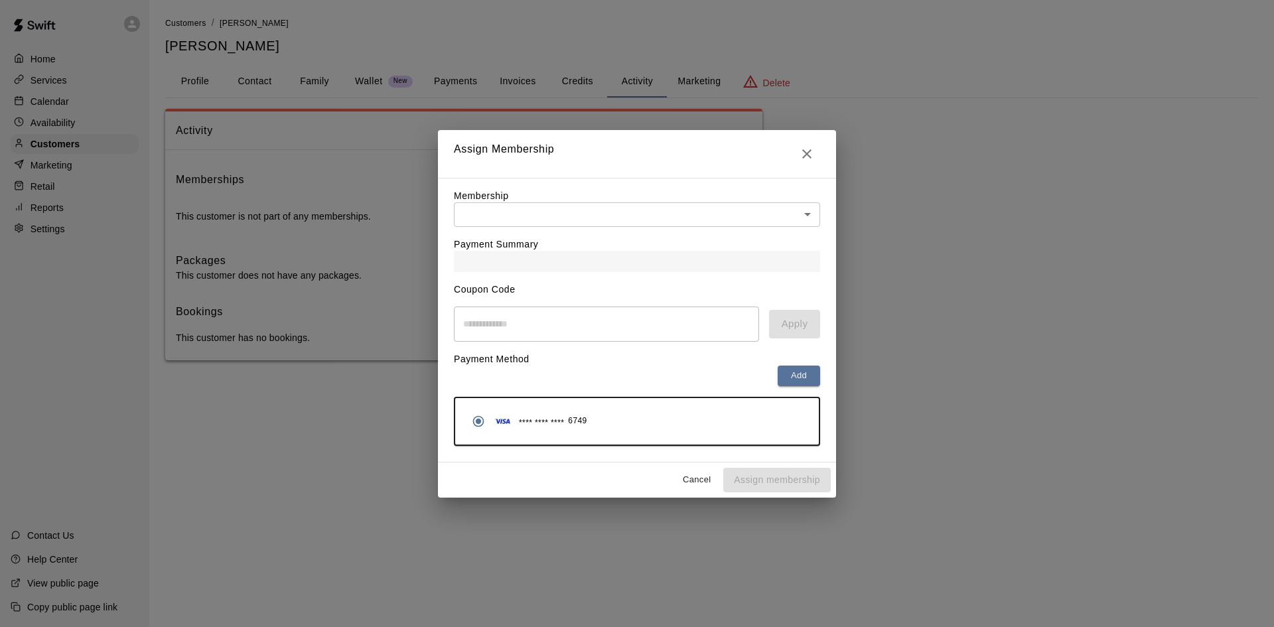
click at [570, 223] on body "Home Services Calendar Availability Customers Marketing Retail Reports Settings…" at bounding box center [637, 193] width 1274 height 387
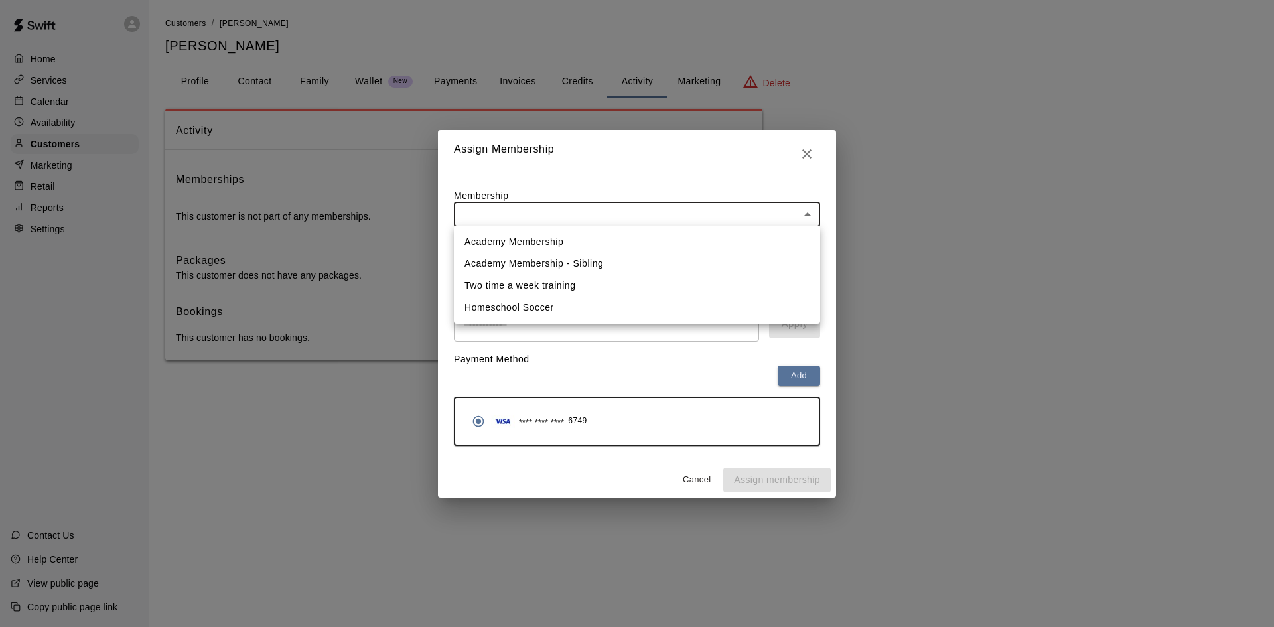
click at [543, 237] on li "Academy Membership" at bounding box center [637, 242] width 366 height 22
type input "**********"
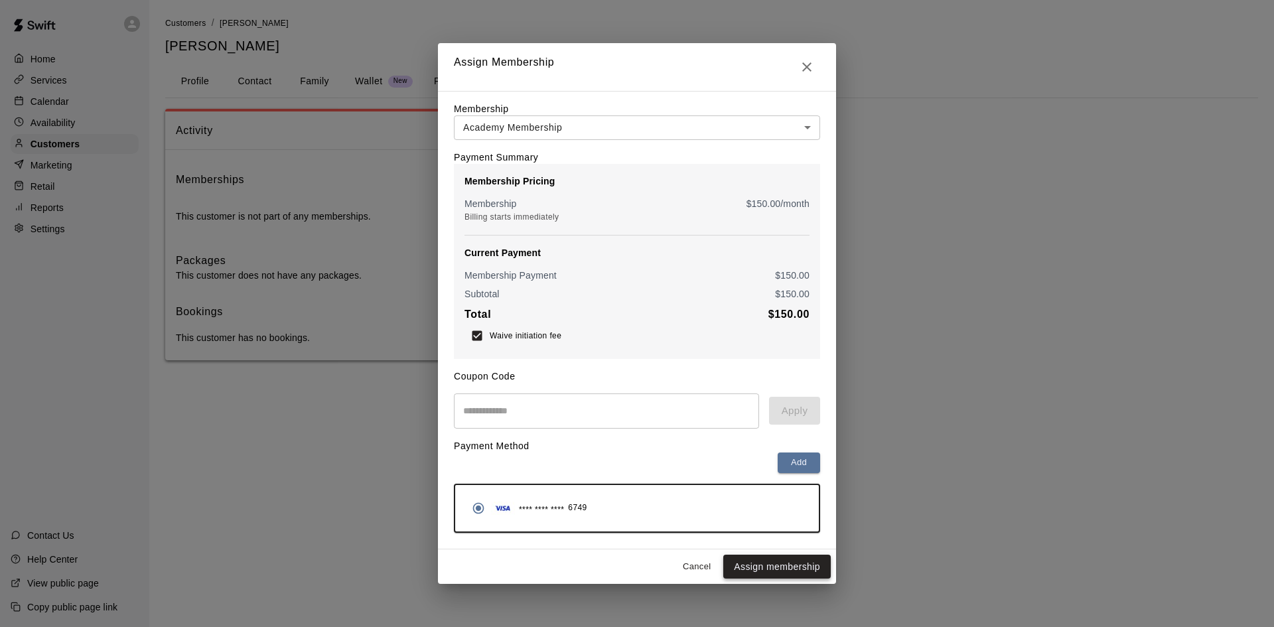
click at [766, 572] on button "Assign membership" at bounding box center [777, 567] width 108 height 25
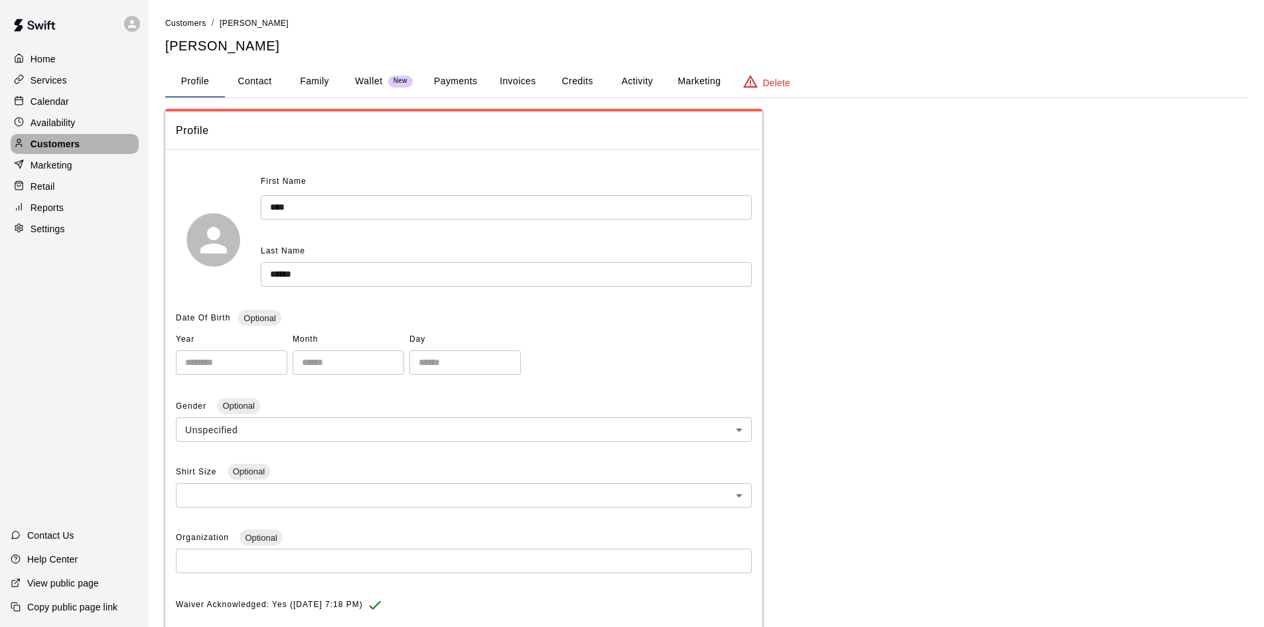
click at [43, 147] on p "Customers" at bounding box center [55, 143] width 49 height 13
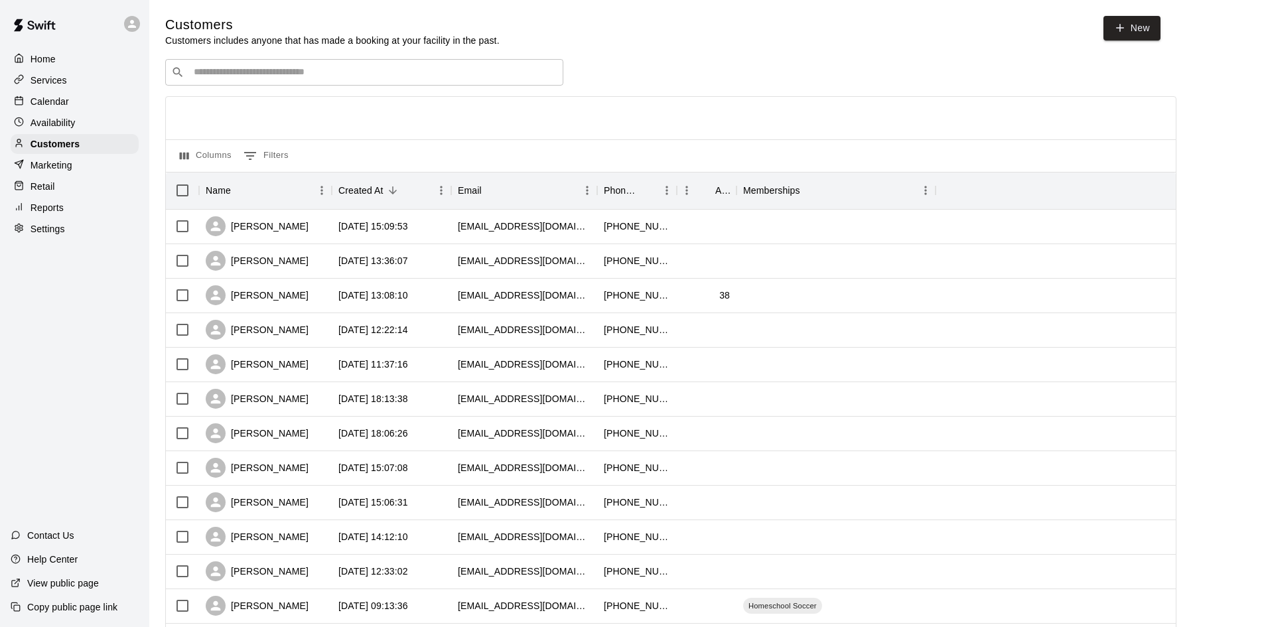
click at [280, 76] on input "Search customers by name or email" at bounding box center [374, 72] width 368 height 13
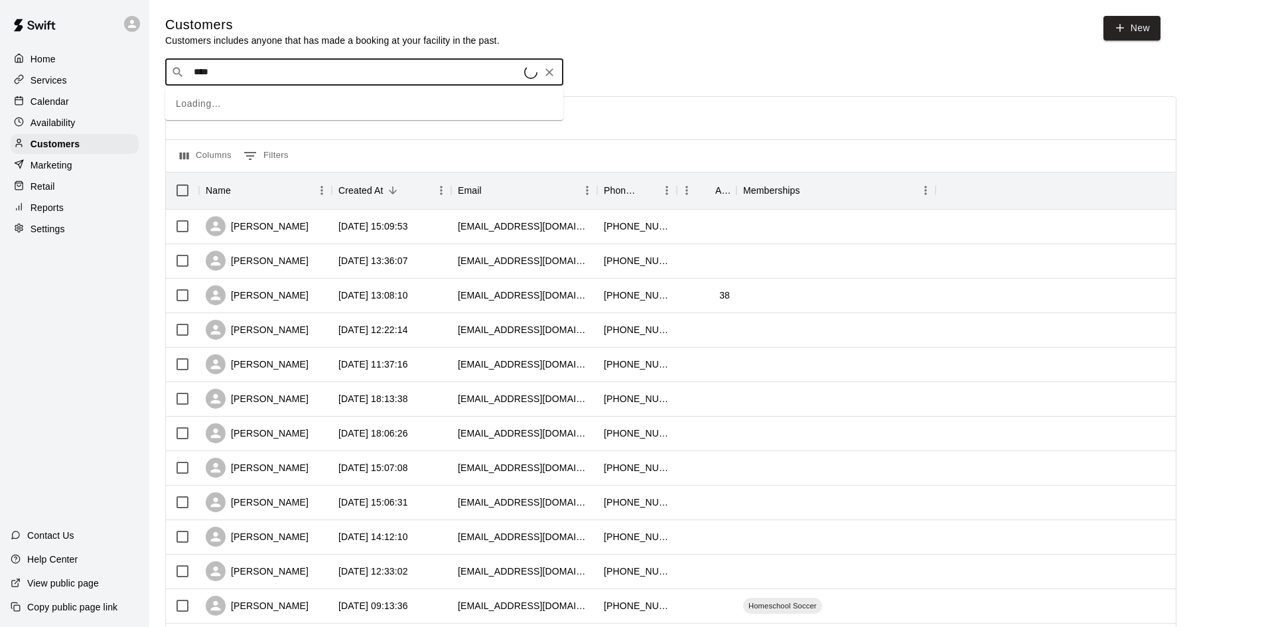
type input "*****"
click at [252, 100] on p "Claudia Garcia" at bounding box center [242, 102] width 81 height 14
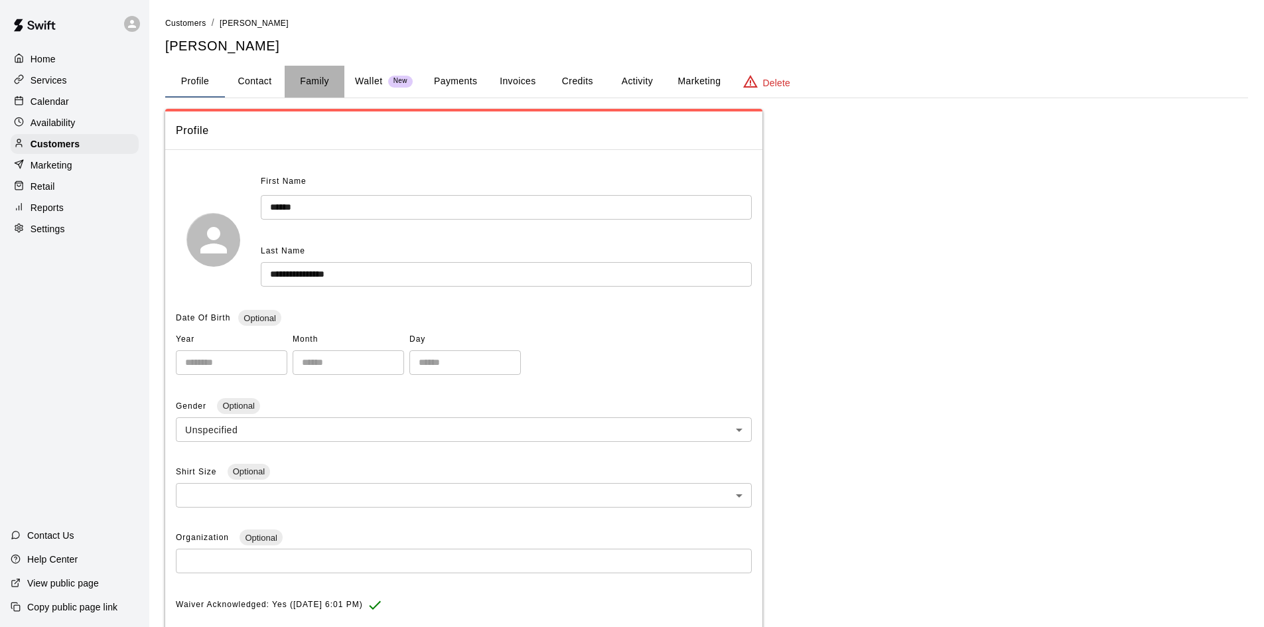
click at [305, 80] on button "Family" at bounding box center [315, 82] width 60 height 32
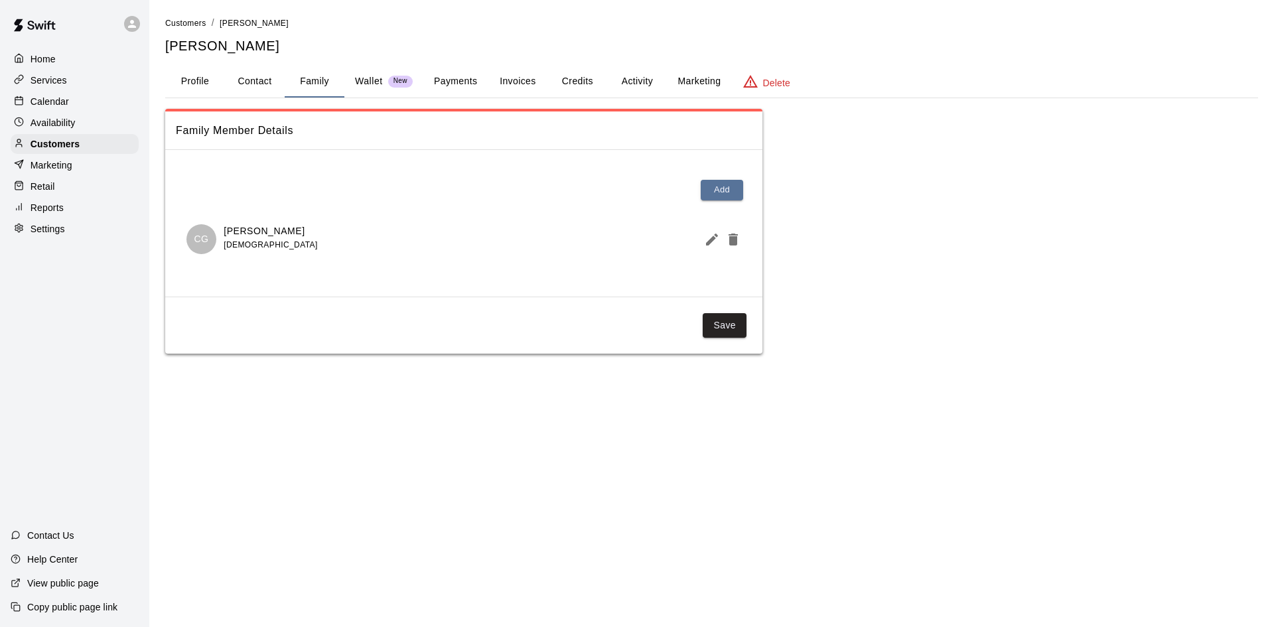
click at [630, 77] on button "Activity" at bounding box center [637, 82] width 60 height 32
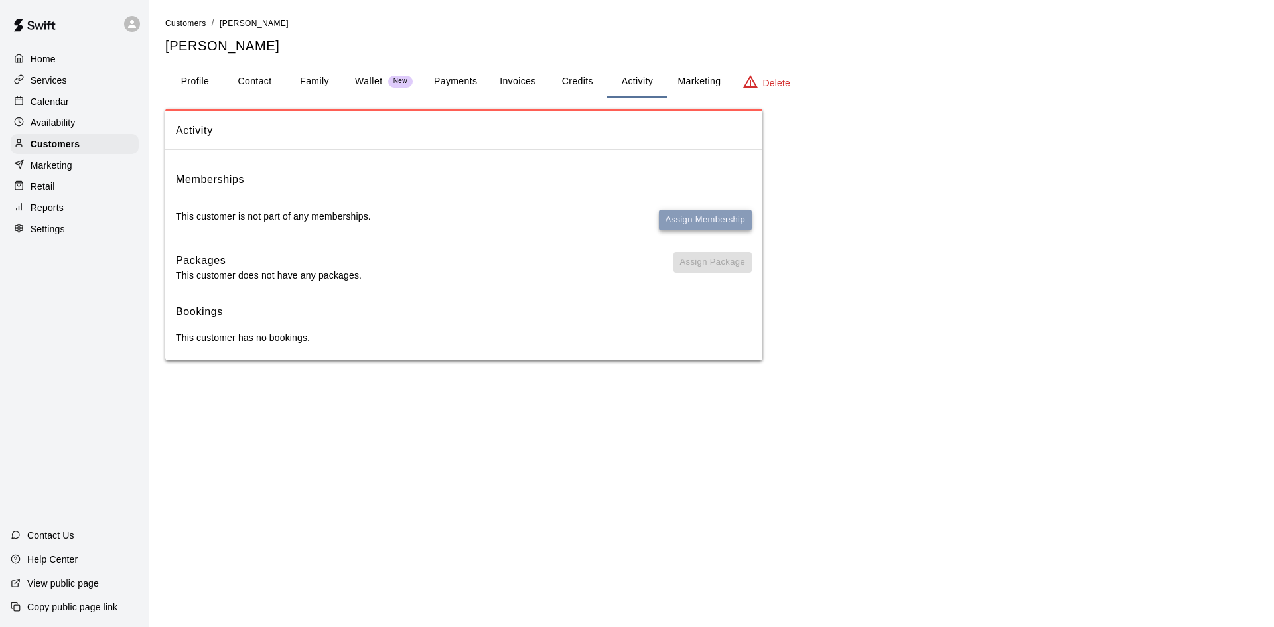
click at [707, 220] on button "Assign Membership" at bounding box center [705, 220] width 93 height 21
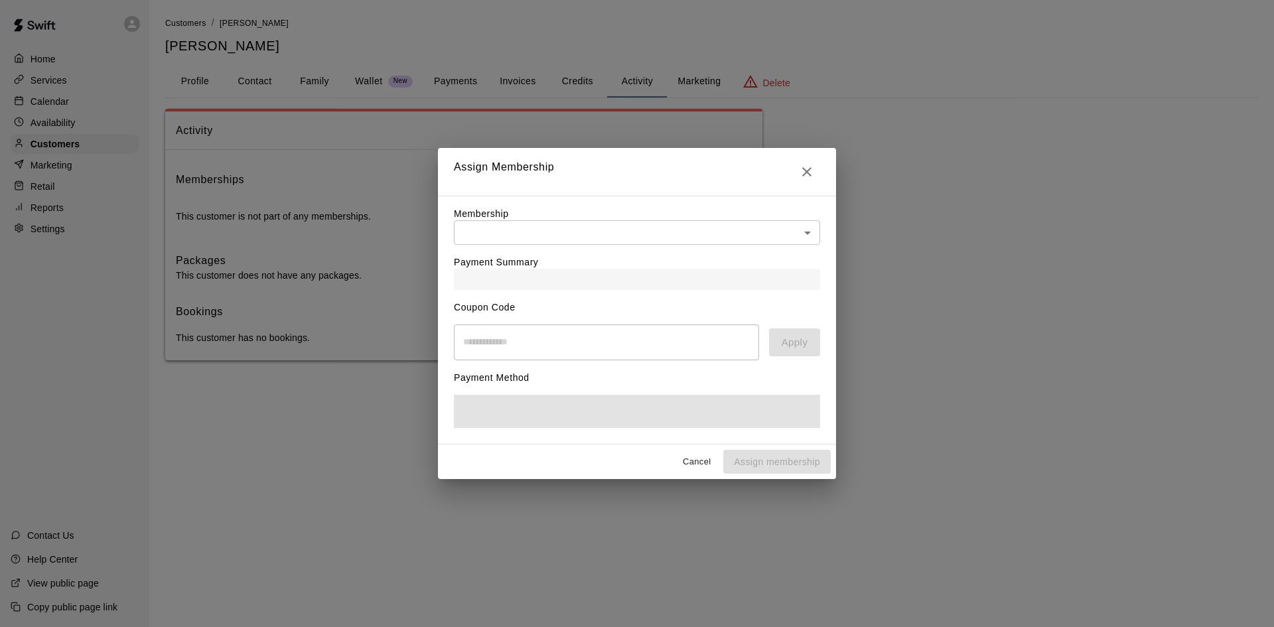
click at [526, 236] on body "Home Services Calendar Availability Customers Marketing Retail Reports Settings…" at bounding box center [637, 193] width 1274 height 387
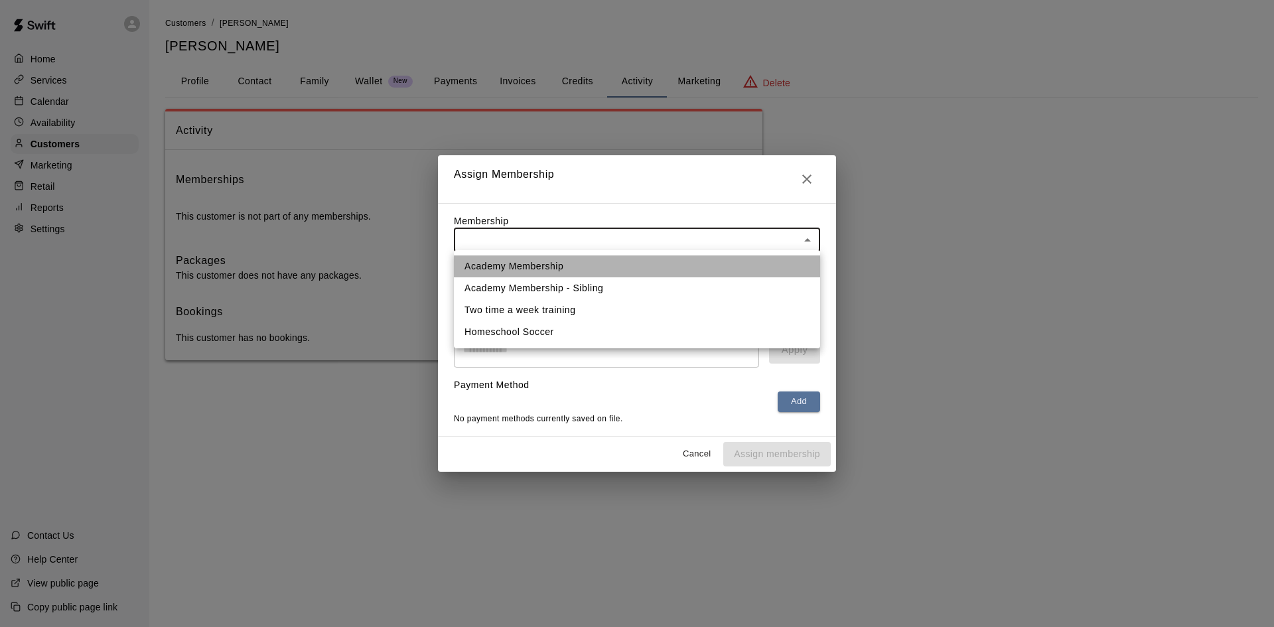
click at [532, 269] on li "Academy Membership" at bounding box center [637, 266] width 366 height 22
type input "**********"
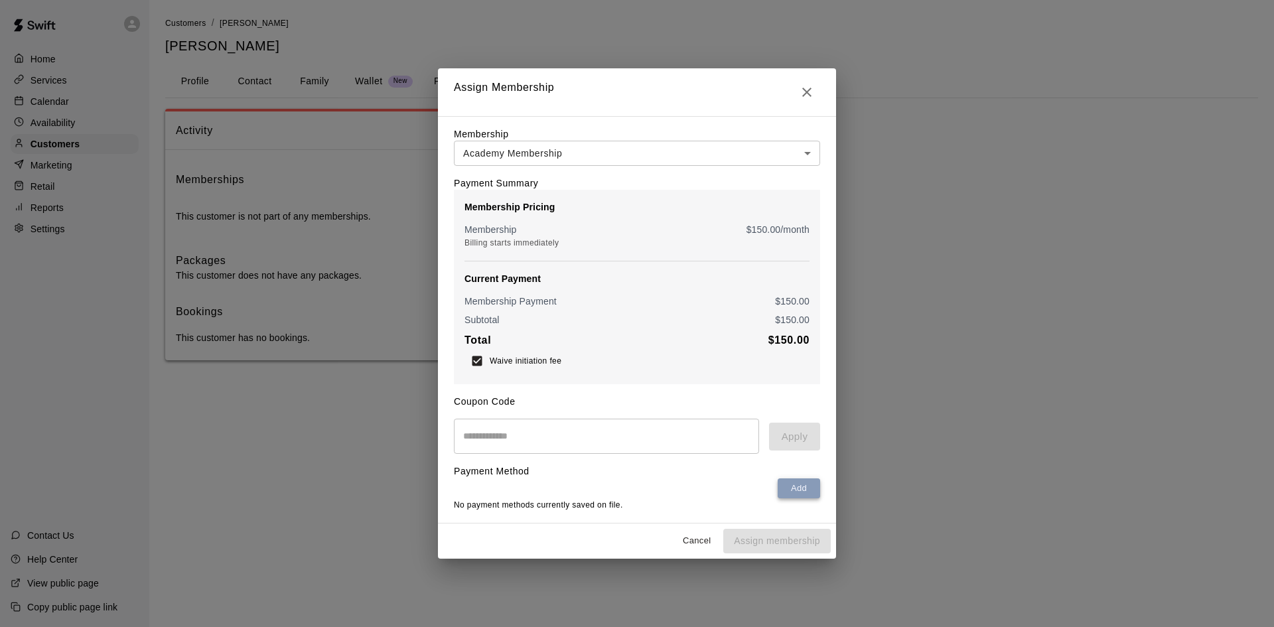
click at [789, 486] on button "Add" at bounding box center [799, 488] width 42 height 21
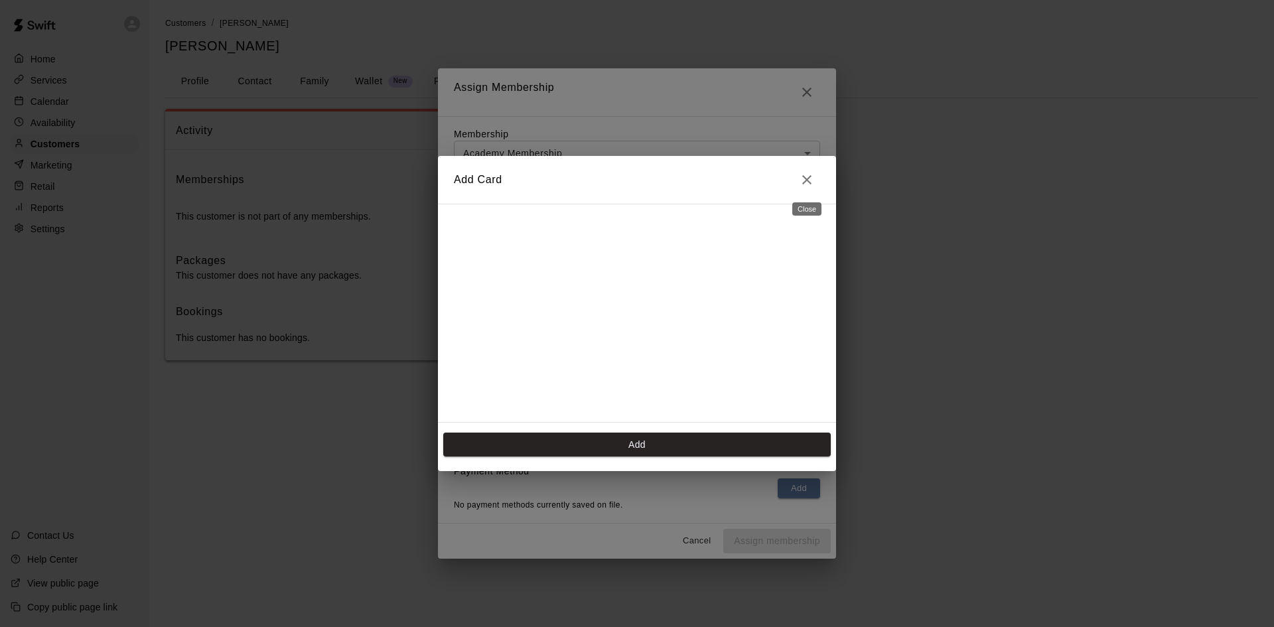
click at [814, 174] on icon "Close" at bounding box center [807, 180] width 16 height 16
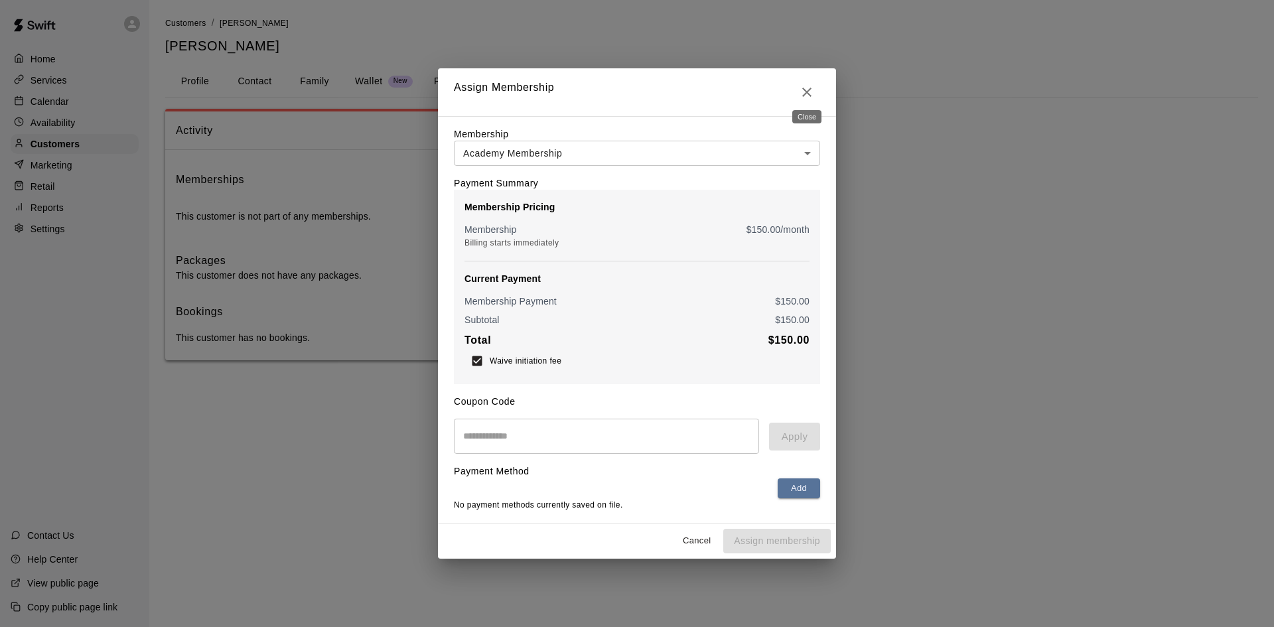
click at [802, 89] on icon "Close" at bounding box center [807, 92] width 16 height 16
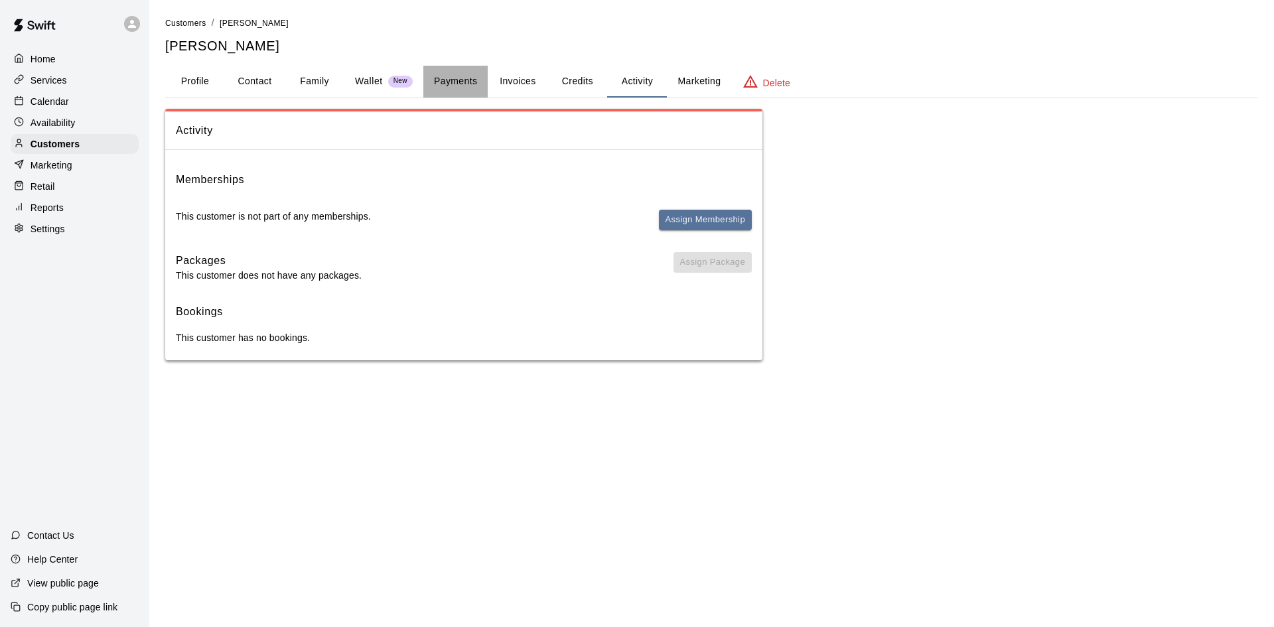
click at [471, 86] on button "Payments" at bounding box center [455, 82] width 64 height 32
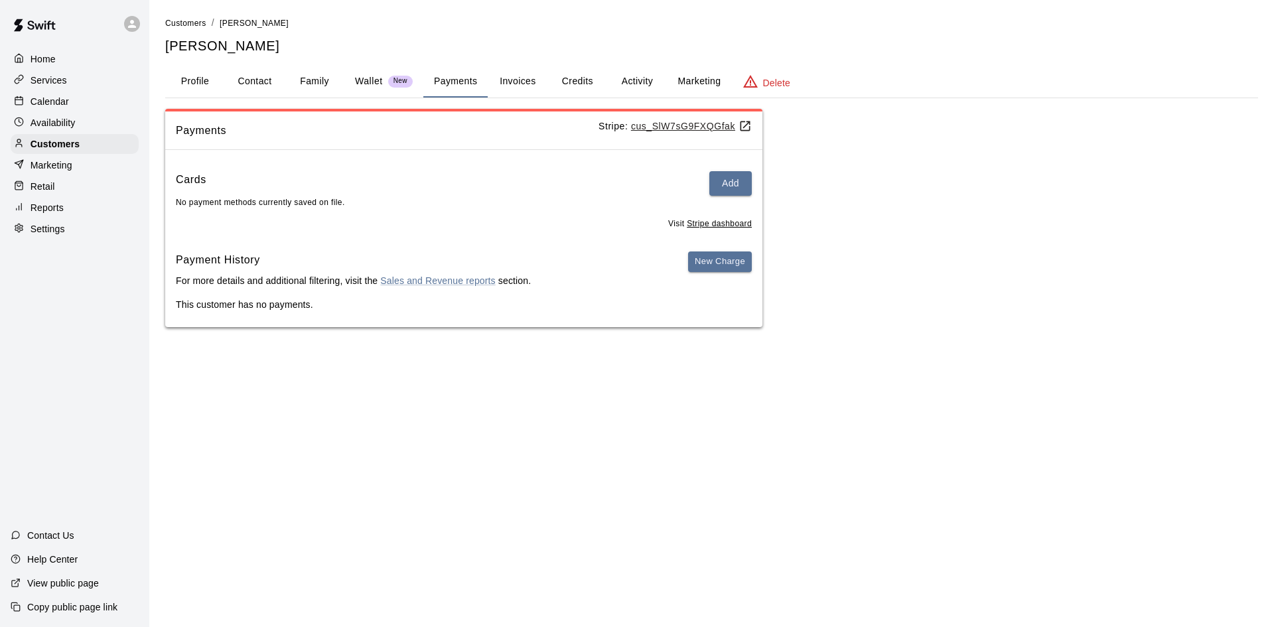
click at [70, 80] on div "Services" at bounding box center [75, 80] width 128 height 20
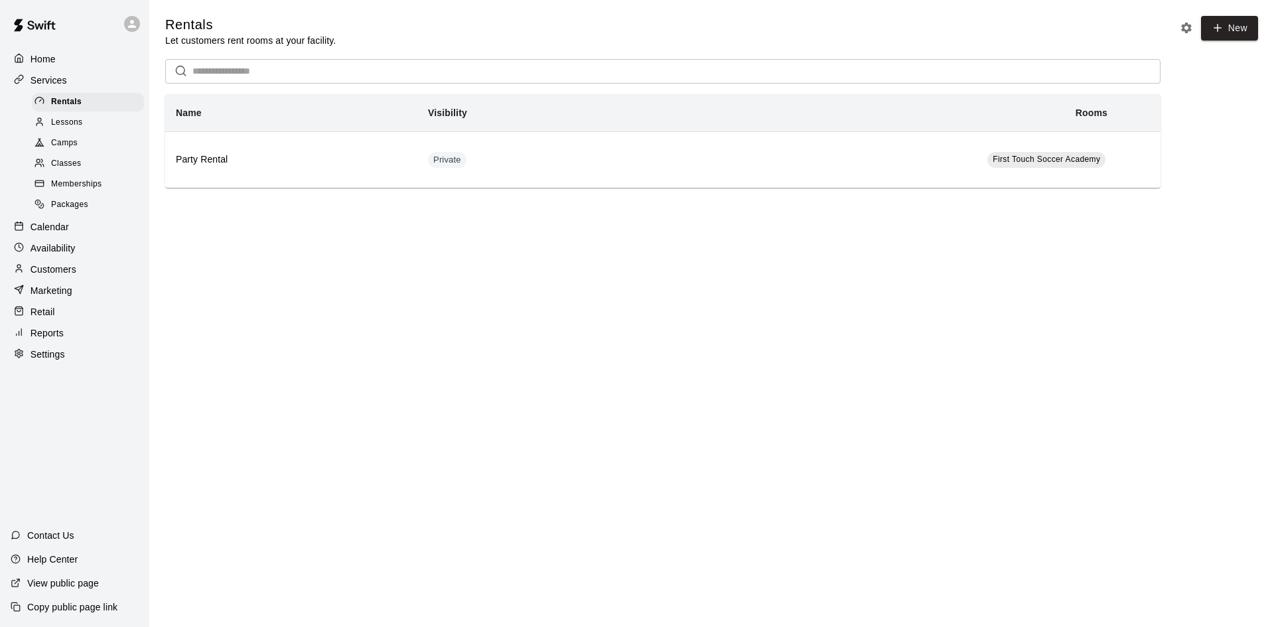
click at [68, 173] on div "Classes" at bounding box center [88, 164] width 112 height 19
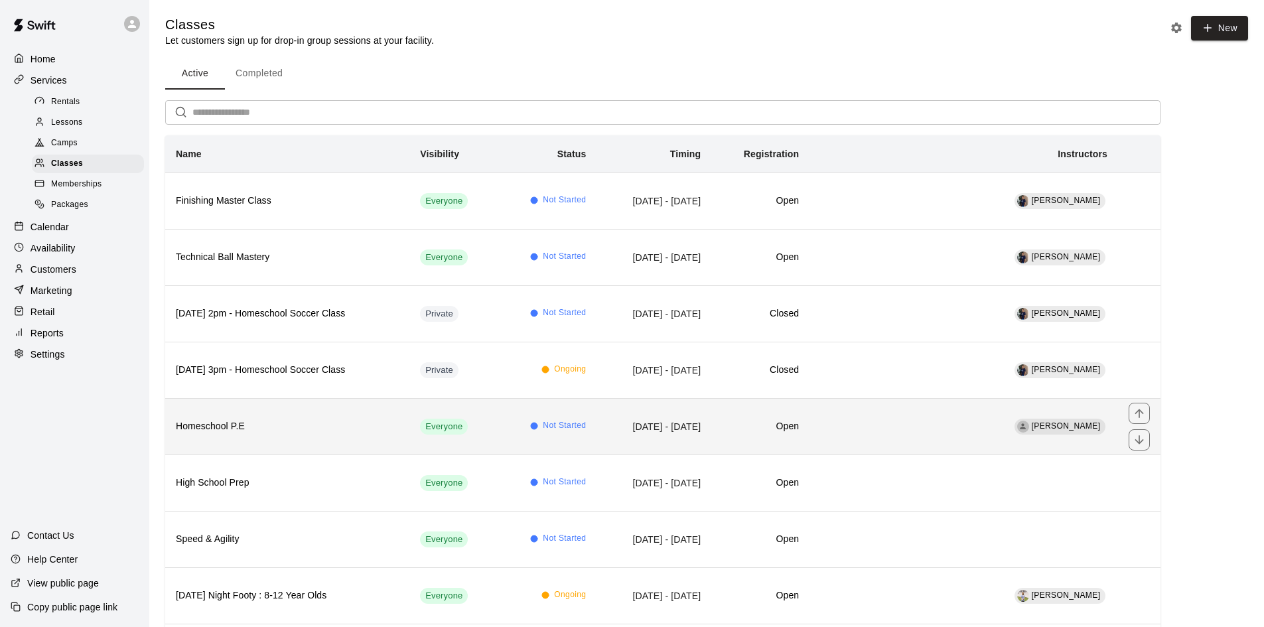
click at [248, 430] on h6 "Homeschool P.E" at bounding box center [287, 426] width 223 height 15
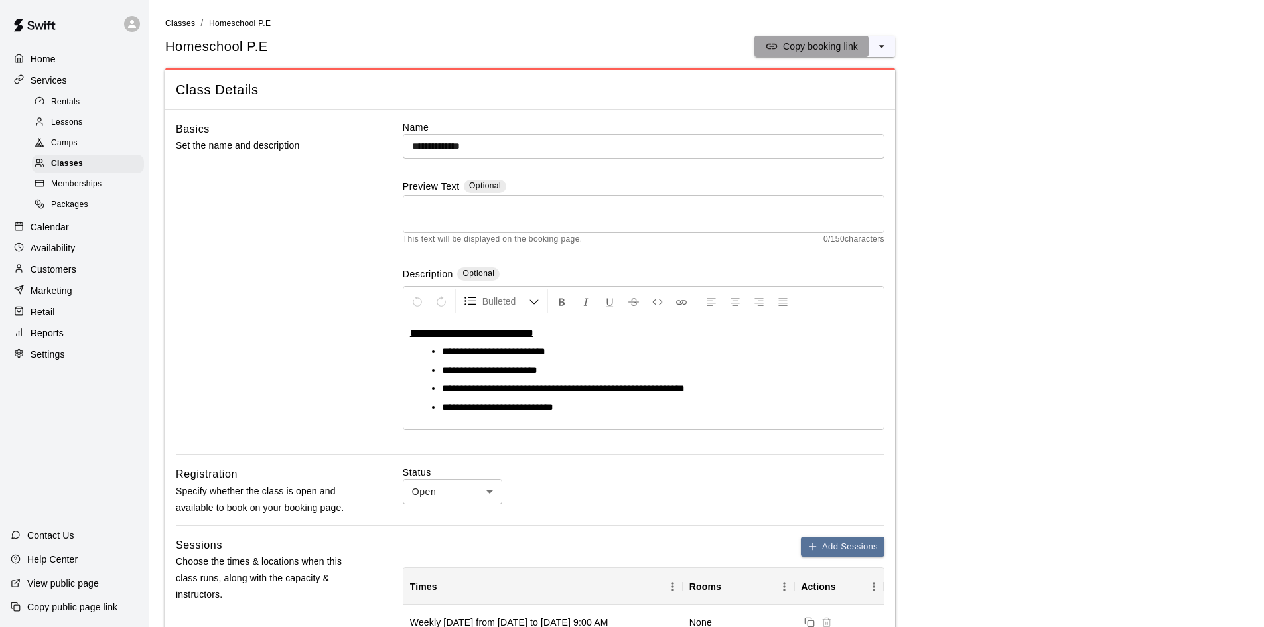
click at [818, 48] on p "Copy booking link" at bounding box center [820, 46] width 75 height 13
click at [50, 276] on p "Customers" at bounding box center [54, 269] width 46 height 13
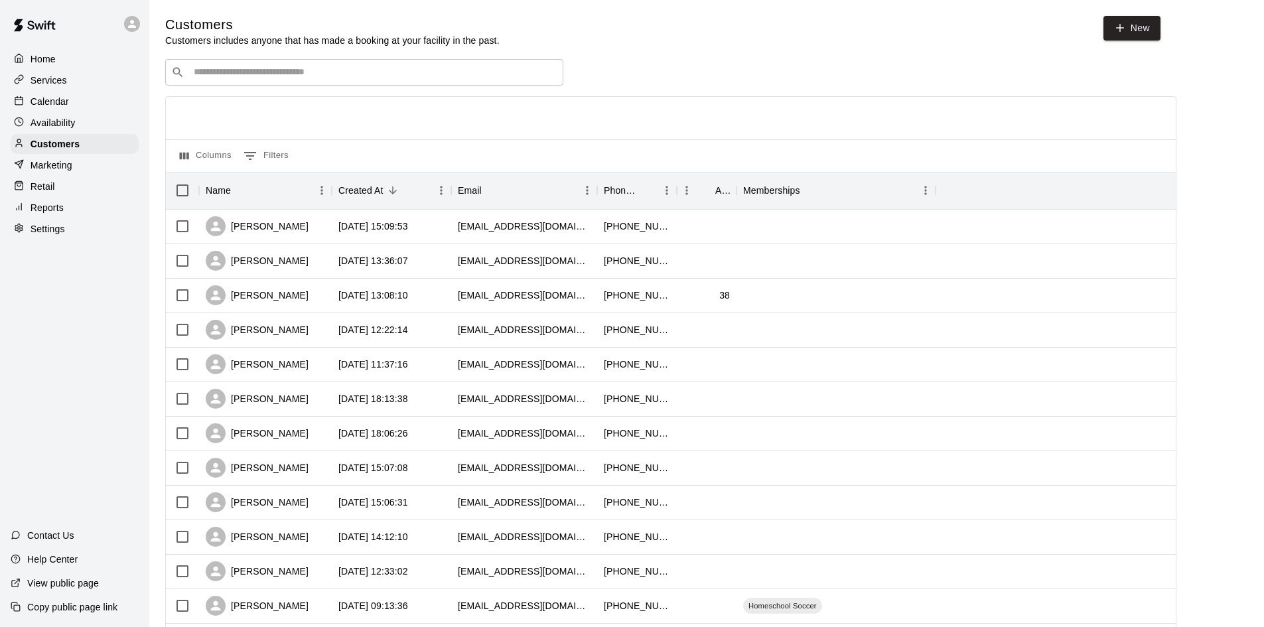
drag, startPoint x: 299, startPoint y: 82, endPoint x: 287, endPoint y: 80, distance: 11.4
click at [297, 80] on div "​ ​" at bounding box center [364, 72] width 398 height 27
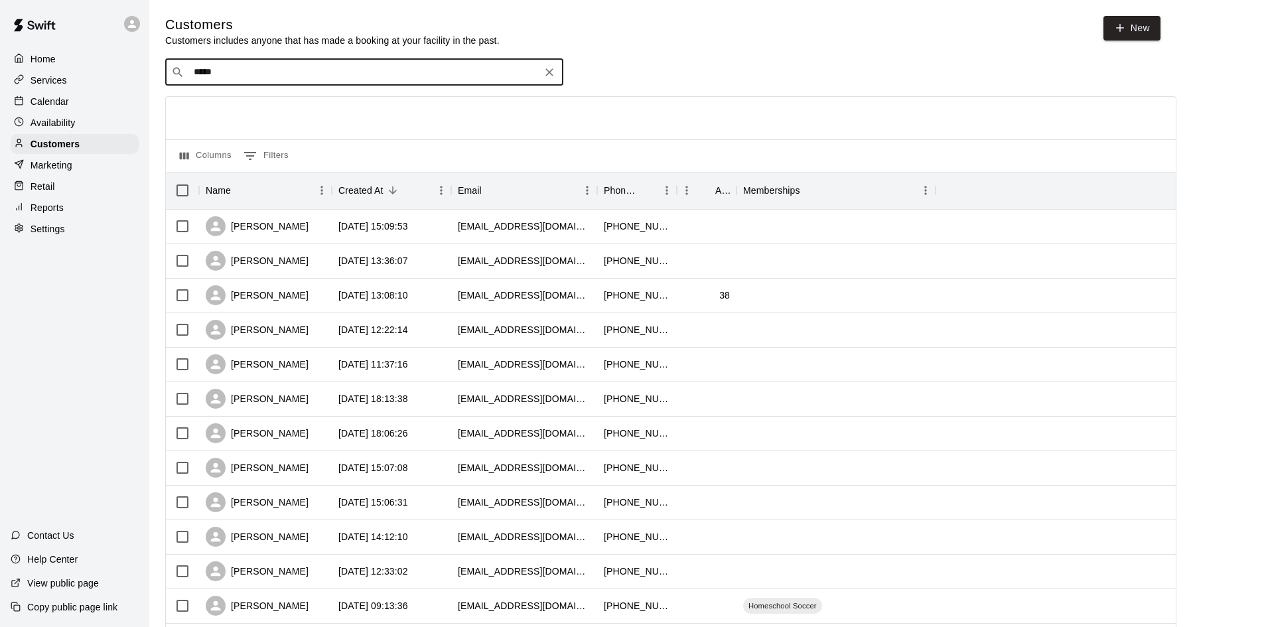
type input "*****"
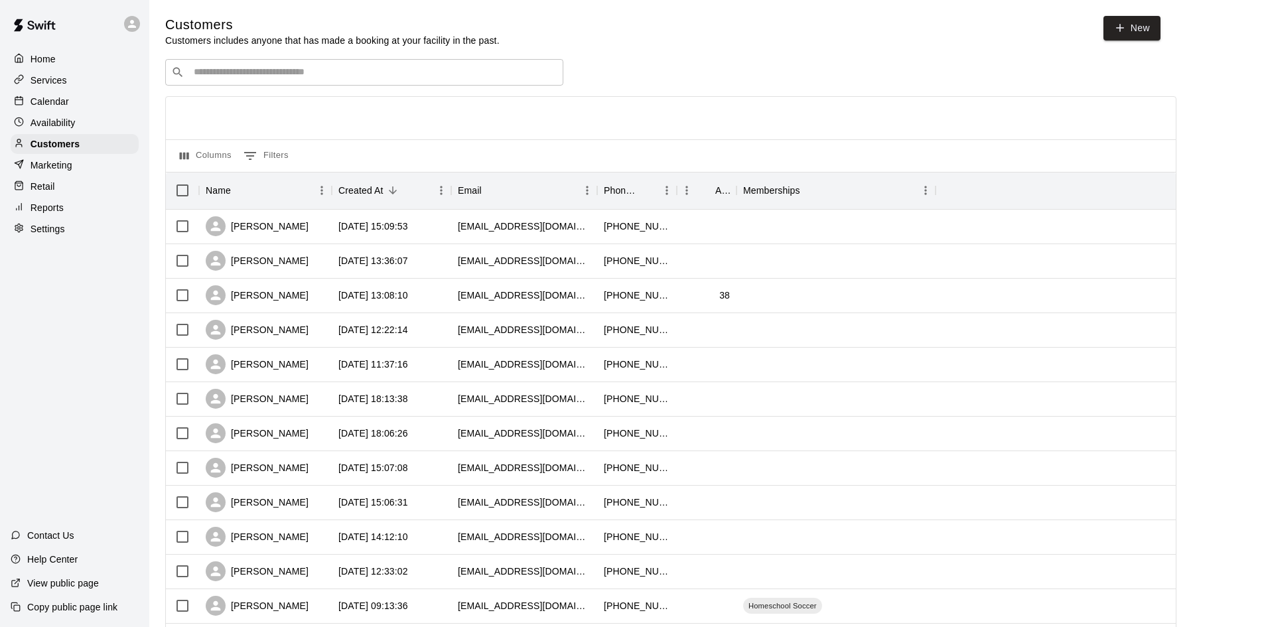
click at [230, 76] on input "Search customers by name or email" at bounding box center [374, 72] width 368 height 13
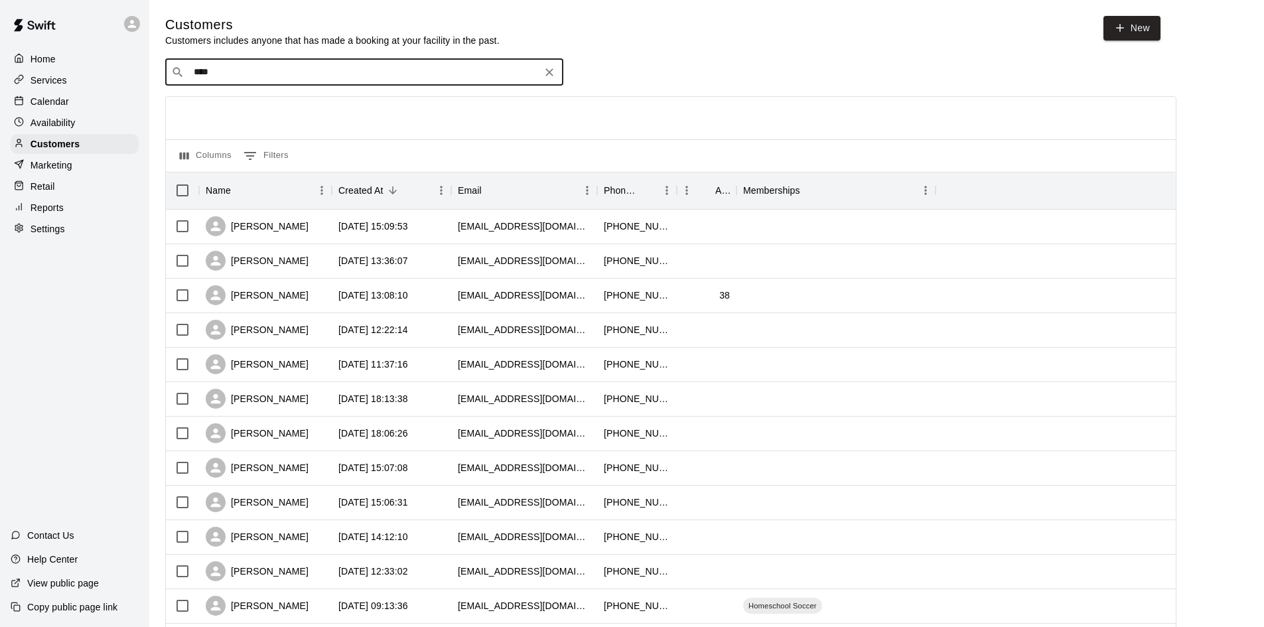
type input "*****"
click at [552, 74] on icon "Clear" at bounding box center [549, 72] width 13 height 13
click at [435, 72] on input "***" at bounding box center [364, 72] width 348 height 13
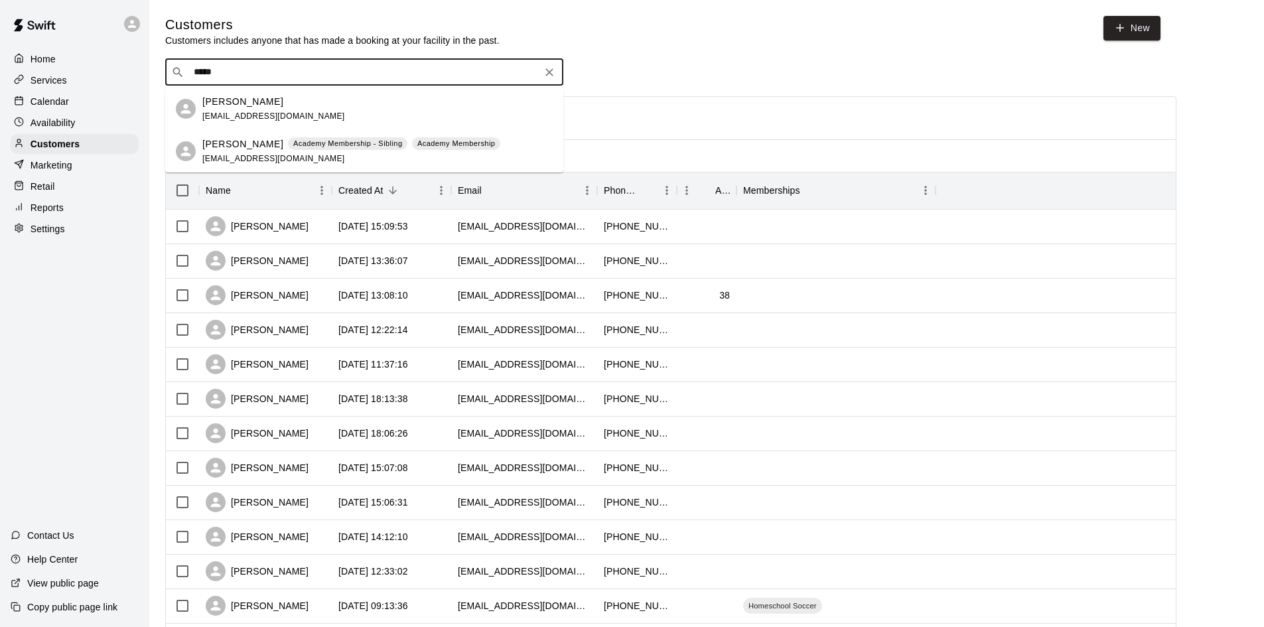
type input "******"
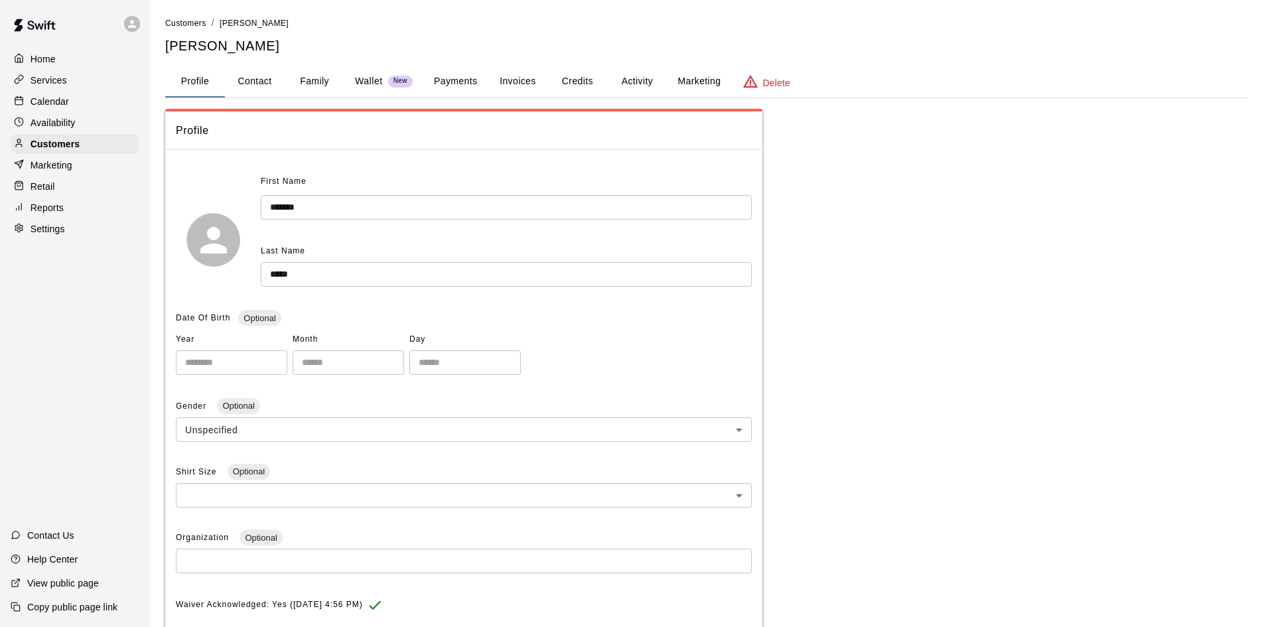
click at [457, 84] on button "Payments" at bounding box center [455, 82] width 64 height 32
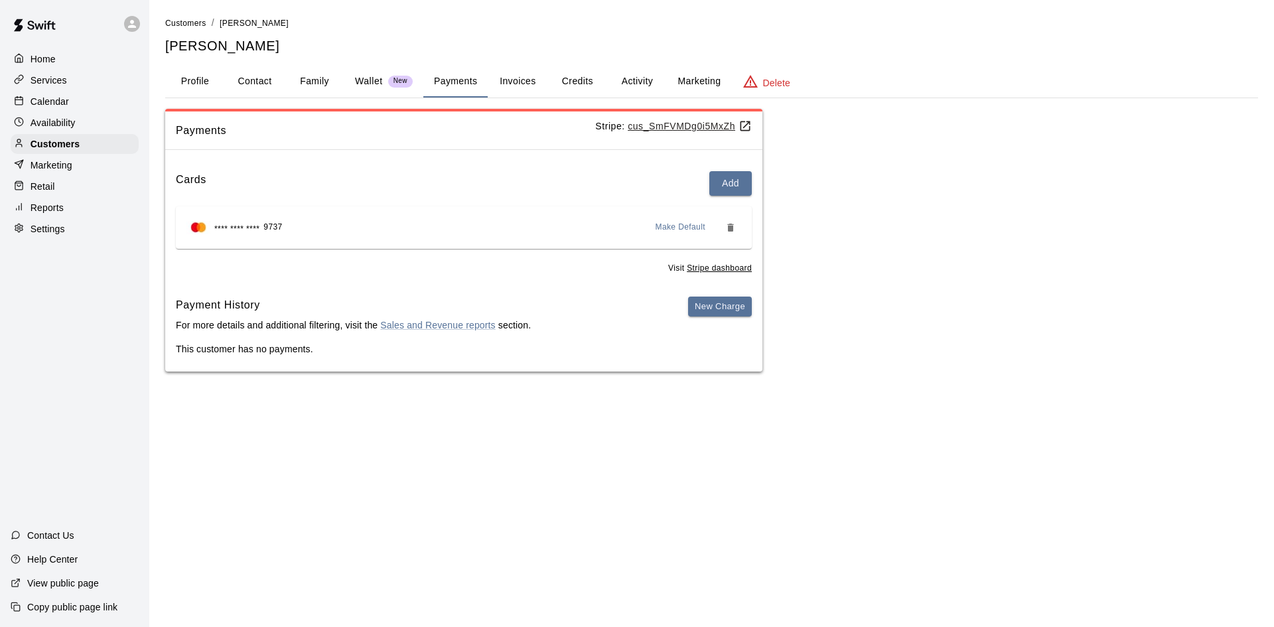
click at [48, 189] on p "Retail" at bounding box center [43, 186] width 25 height 13
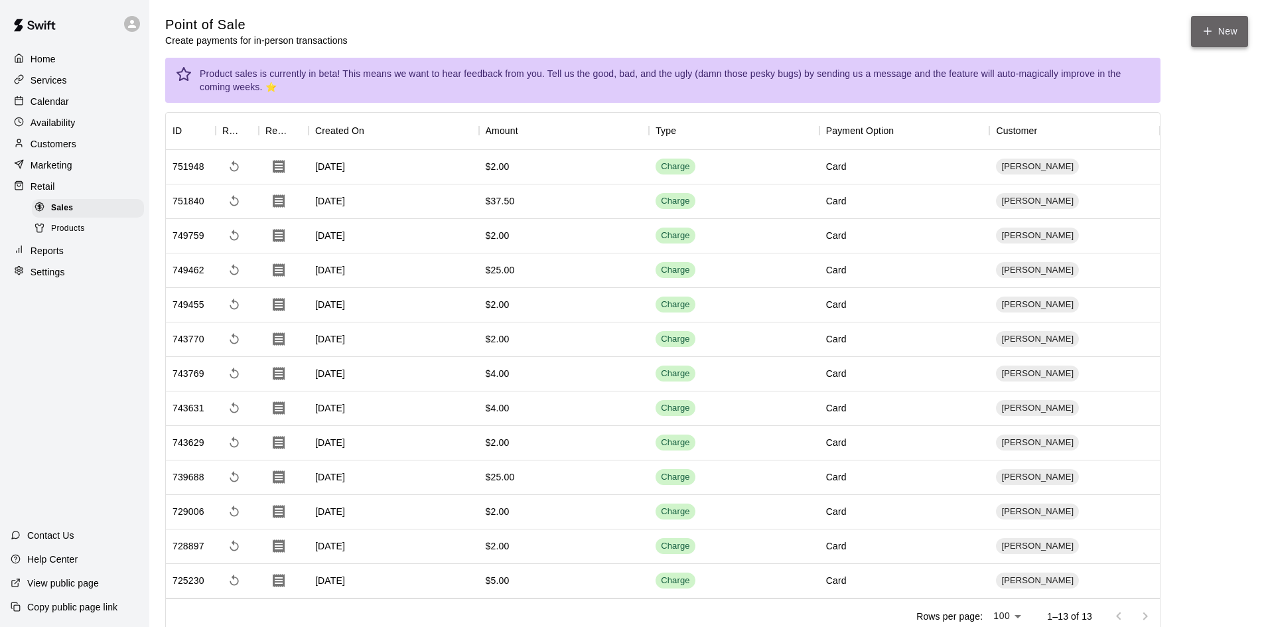
click at [1202, 24] on button "New" at bounding box center [1219, 31] width 57 height 31
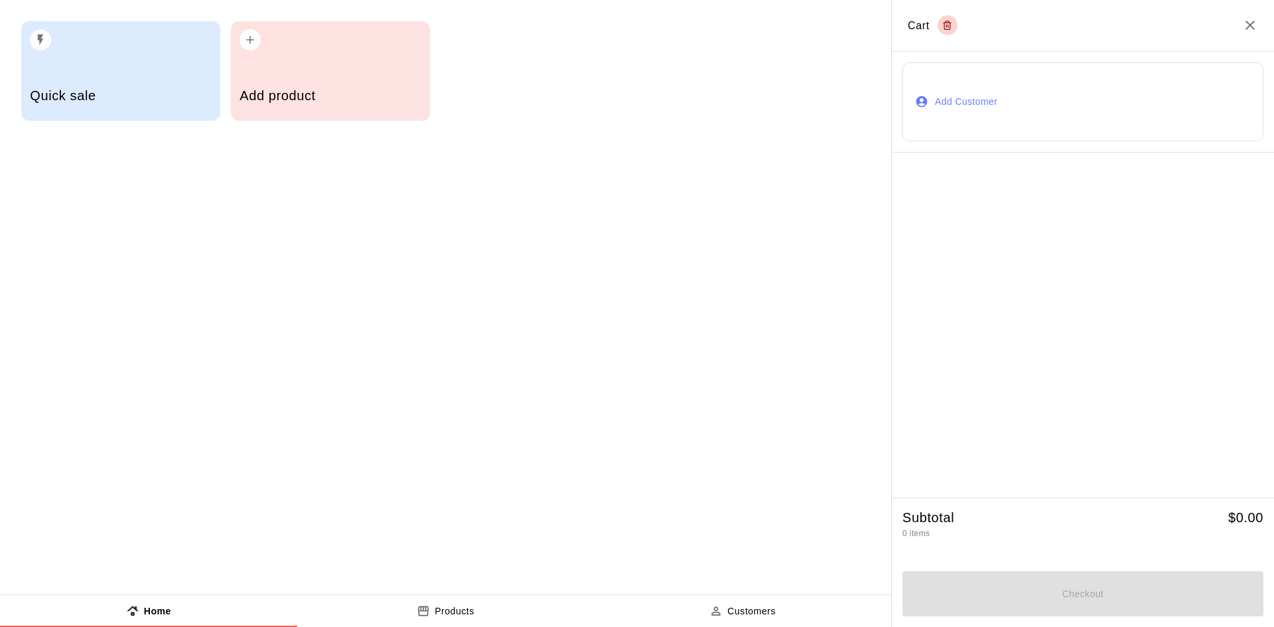
click at [267, 44] on div "button" at bounding box center [330, 35] width 181 height 29
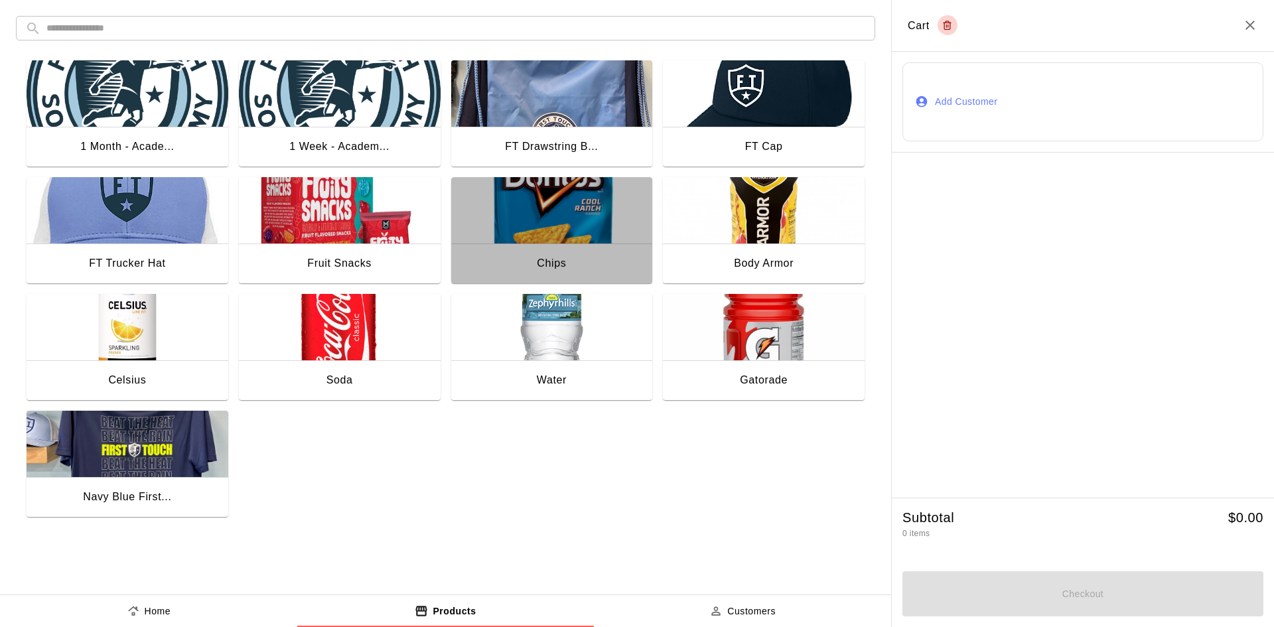
click at [599, 212] on img "button" at bounding box center [552, 210] width 202 height 66
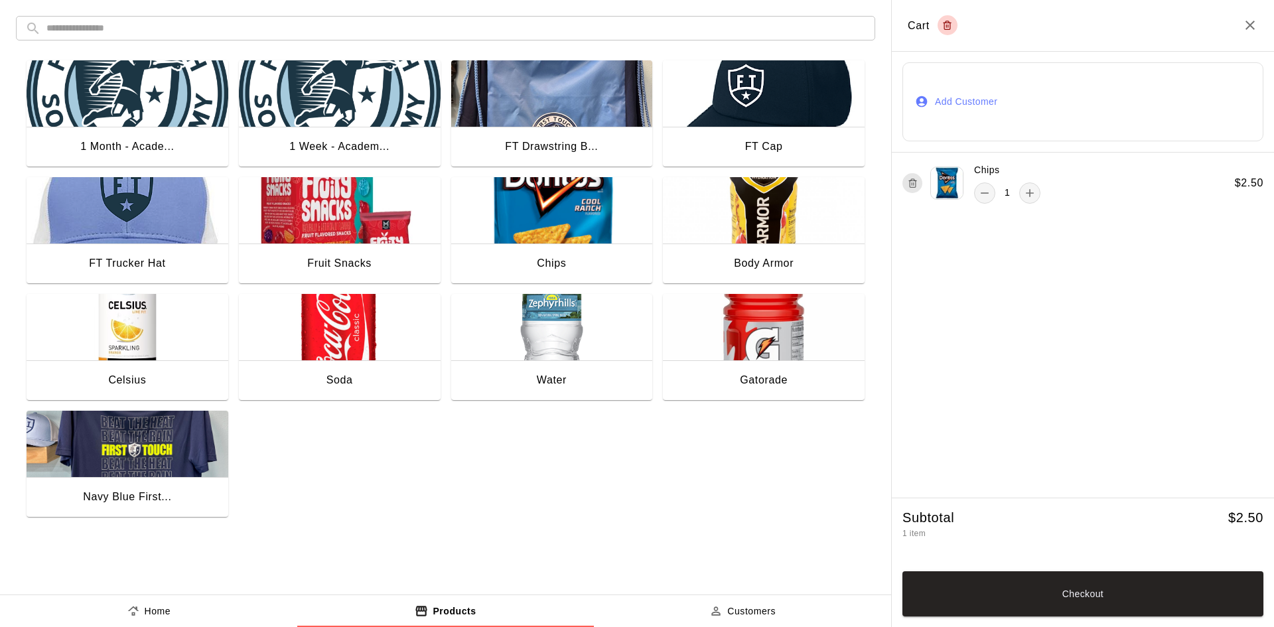
click at [783, 613] on button "Customers" at bounding box center [742, 611] width 297 height 32
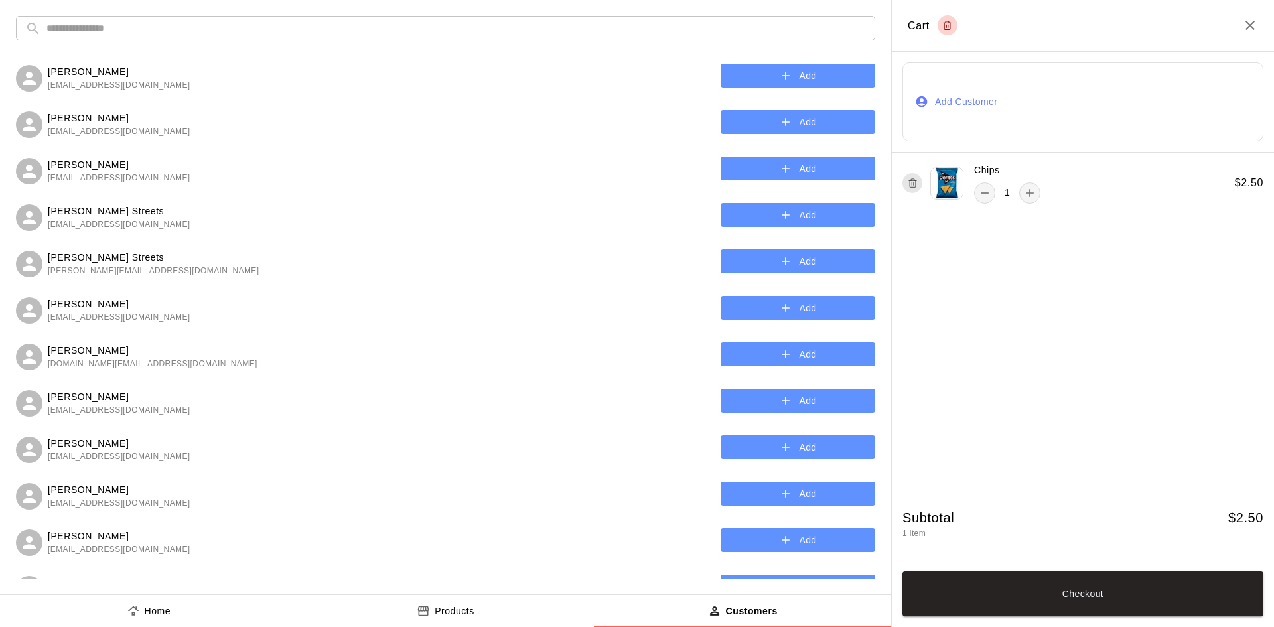
click at [253, 31] on input "text" at bounding box center [456, 28] width 820 height 25
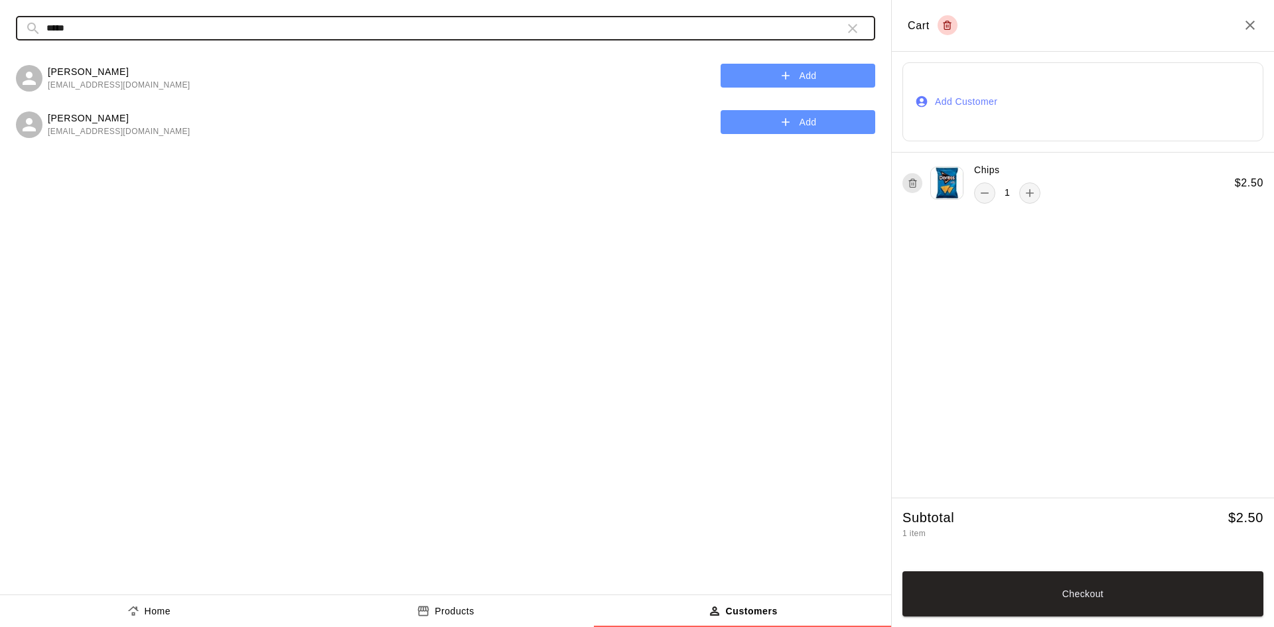
type input "*****"
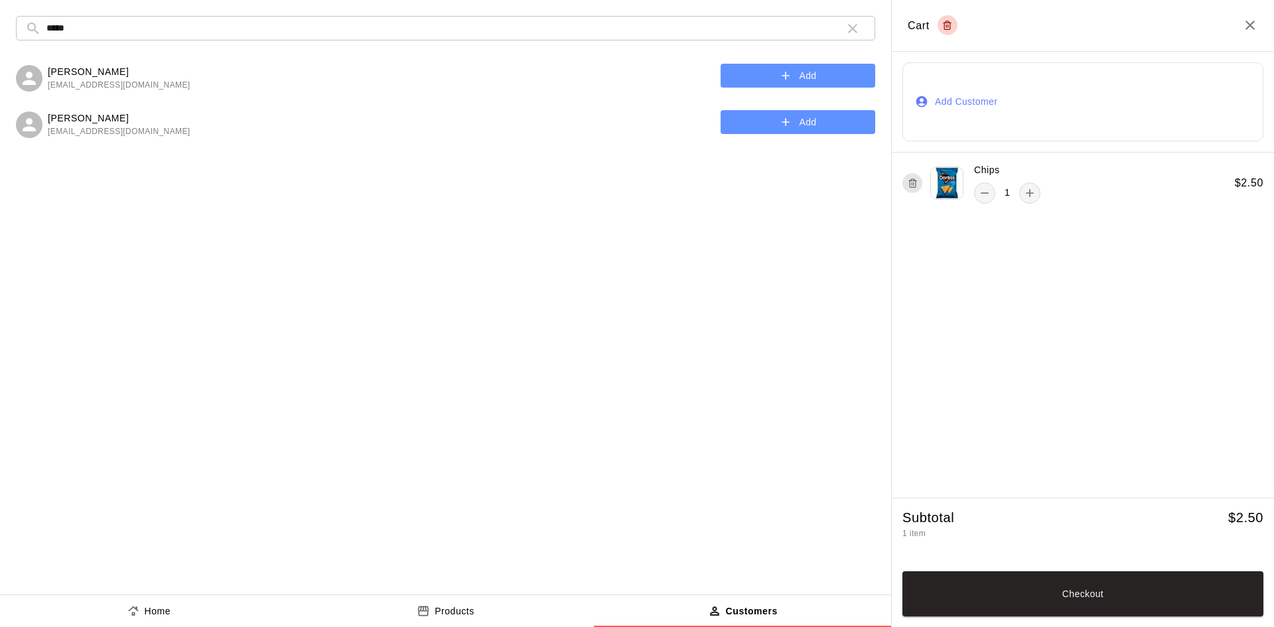
click at [805, 137] on div "Tristen Kunberger nursinggirl0422@gmail.com Add" at bounding box center [445, 122] width 859 height 33
click at [806, 121] on button "Add" at bounding box center [798, 122] width 155 height 25
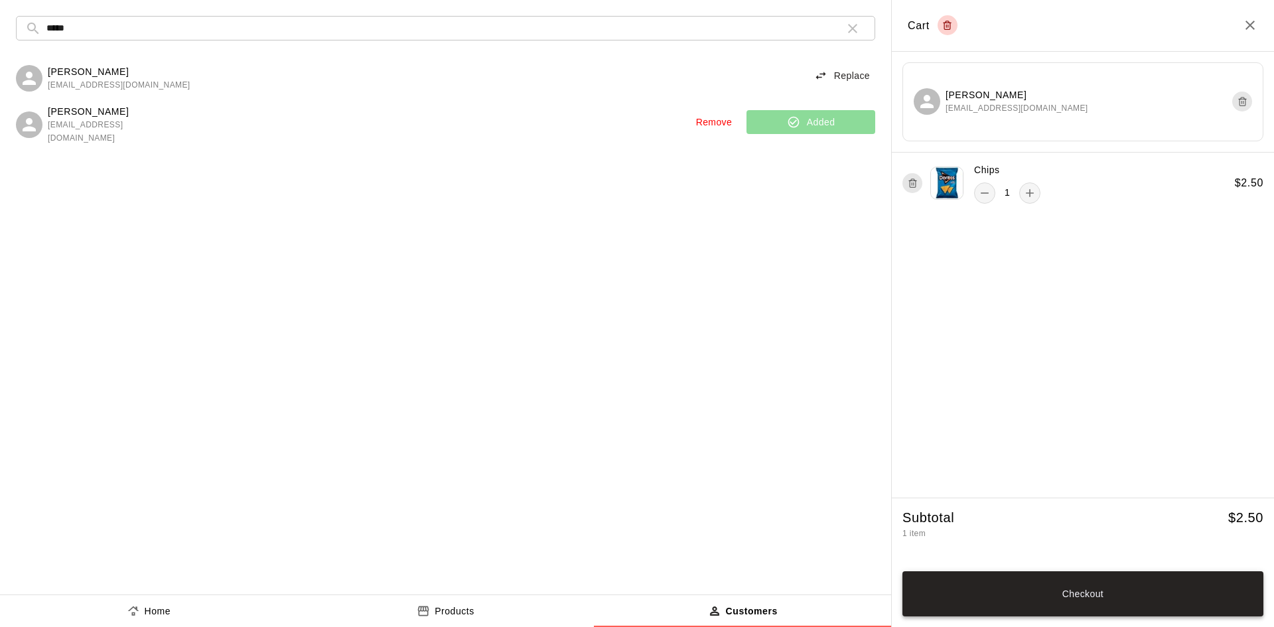
click at [1115, 587] on button "Checkout" at bounding box center [1083, 593] width 361 height 45
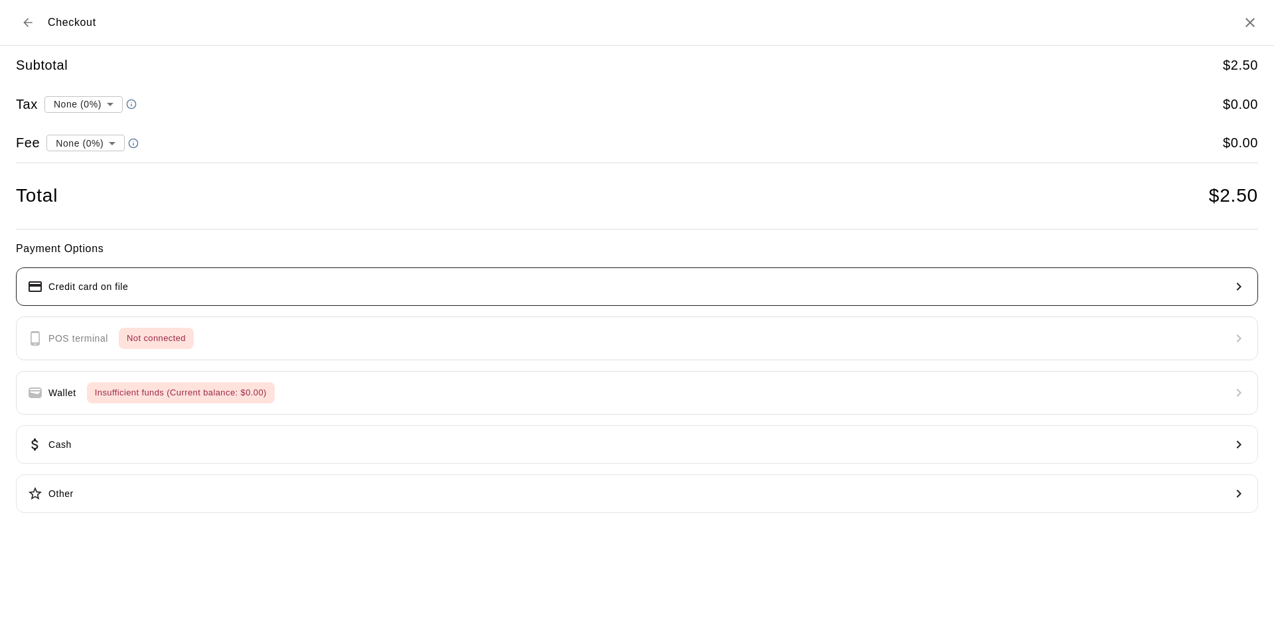
click at [165, 283] on button "Credit card on file" at bounding box center [637, 286] width 1242 height 38
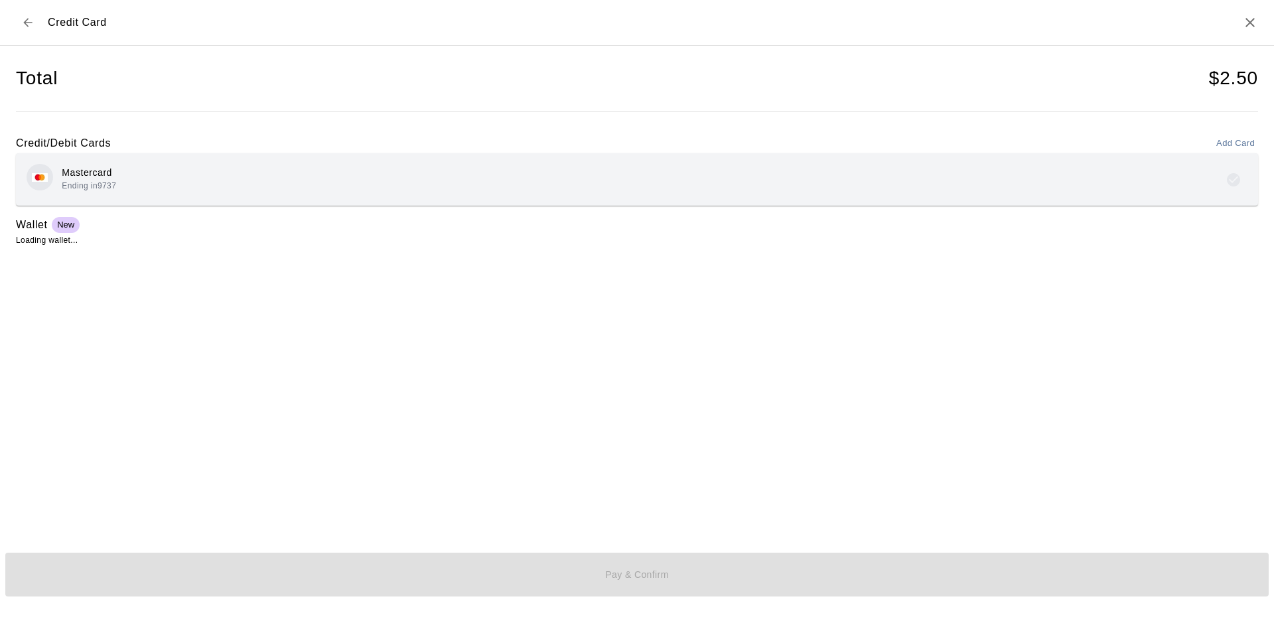
click at [119, 166] on div "Mastercard Ending in 9737" at bounding box center [637, 179] width 1221 height 31
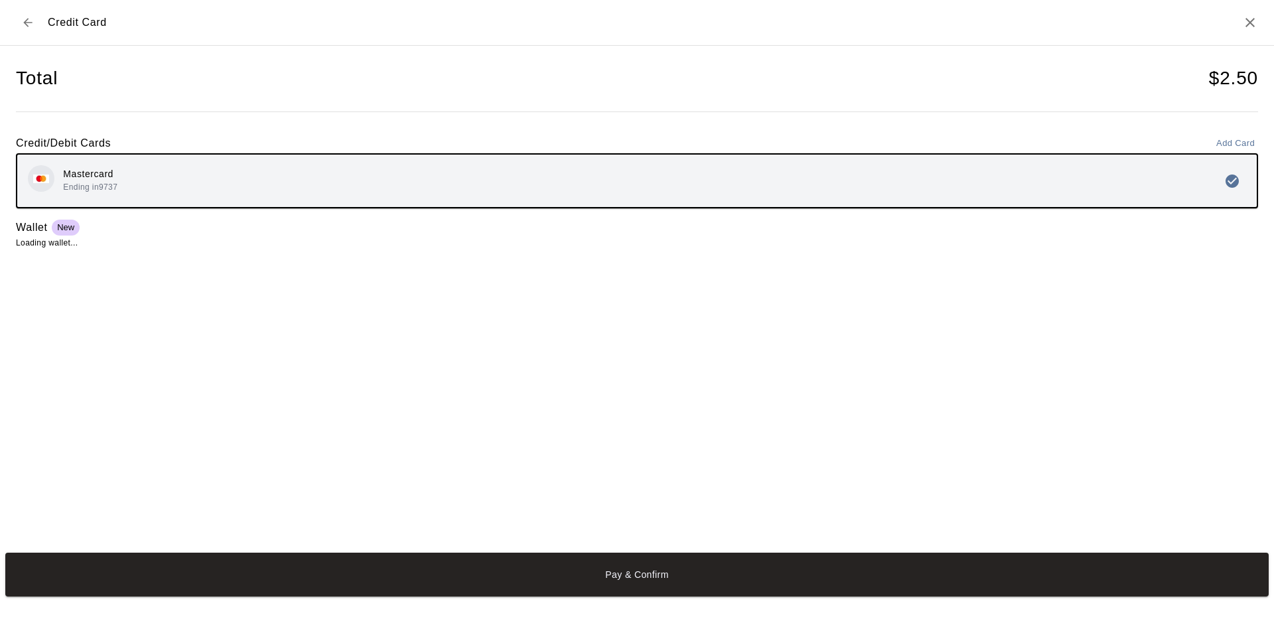
click at [614, 571] on button "Pay & Confirm" at bounding box center [637, 575] width 1264 height 44
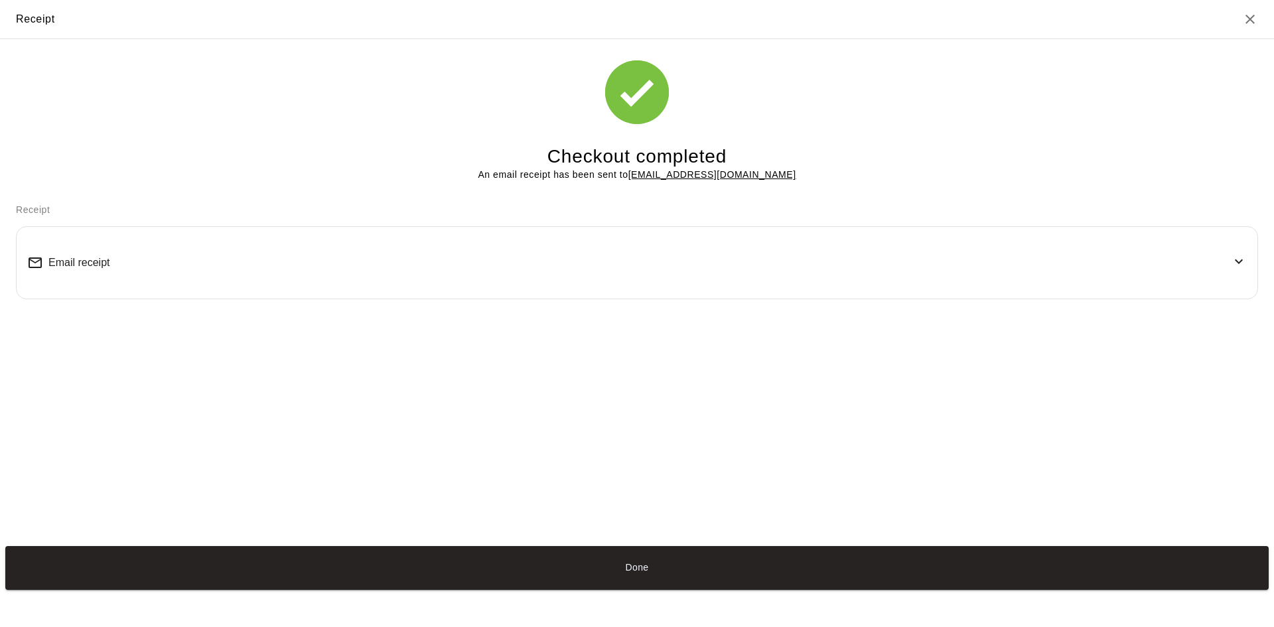
click at [617, 570] on button "Done" at bounding box center [637, 568] width 1264 height 44
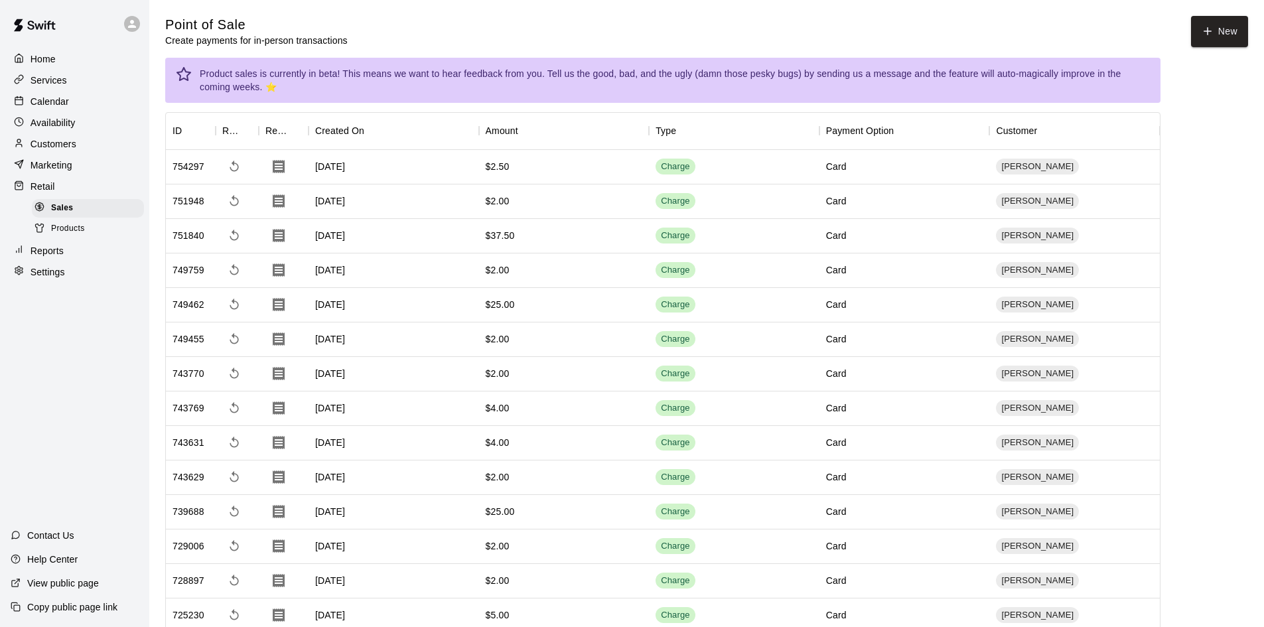
click at [42, 66] on p "Home" at bounding box center [43, 58] width 25 height 13
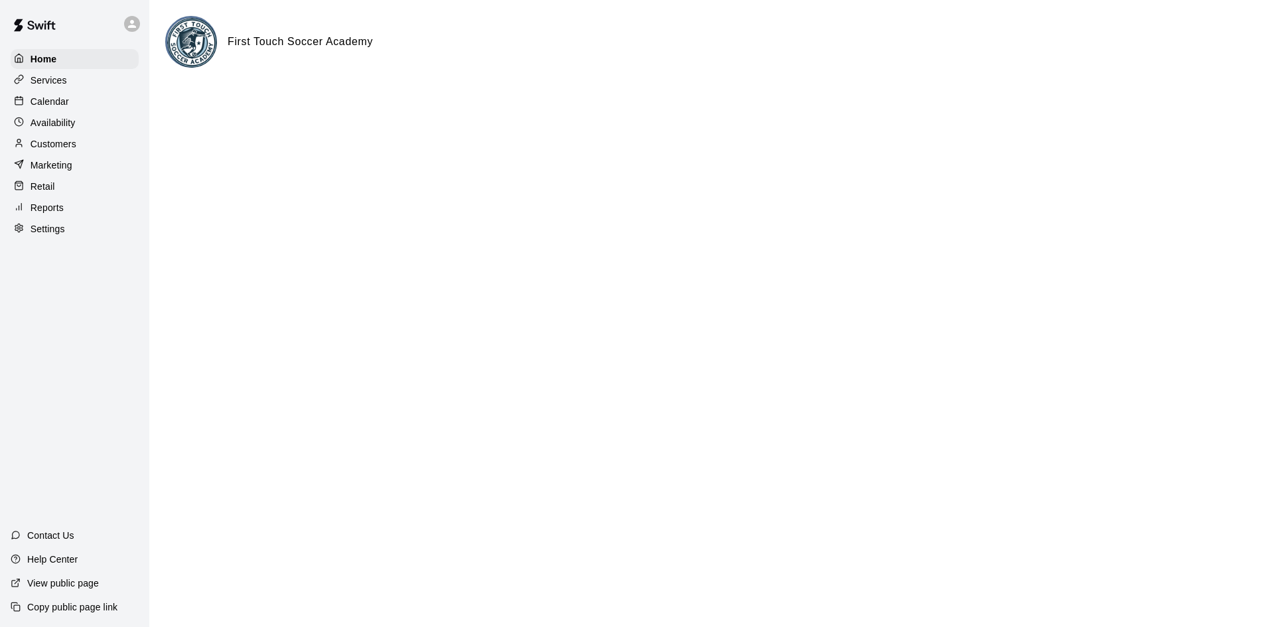
click at [38, 146] on p "Customers" at bounding box center [54, 143] width 46 height 13
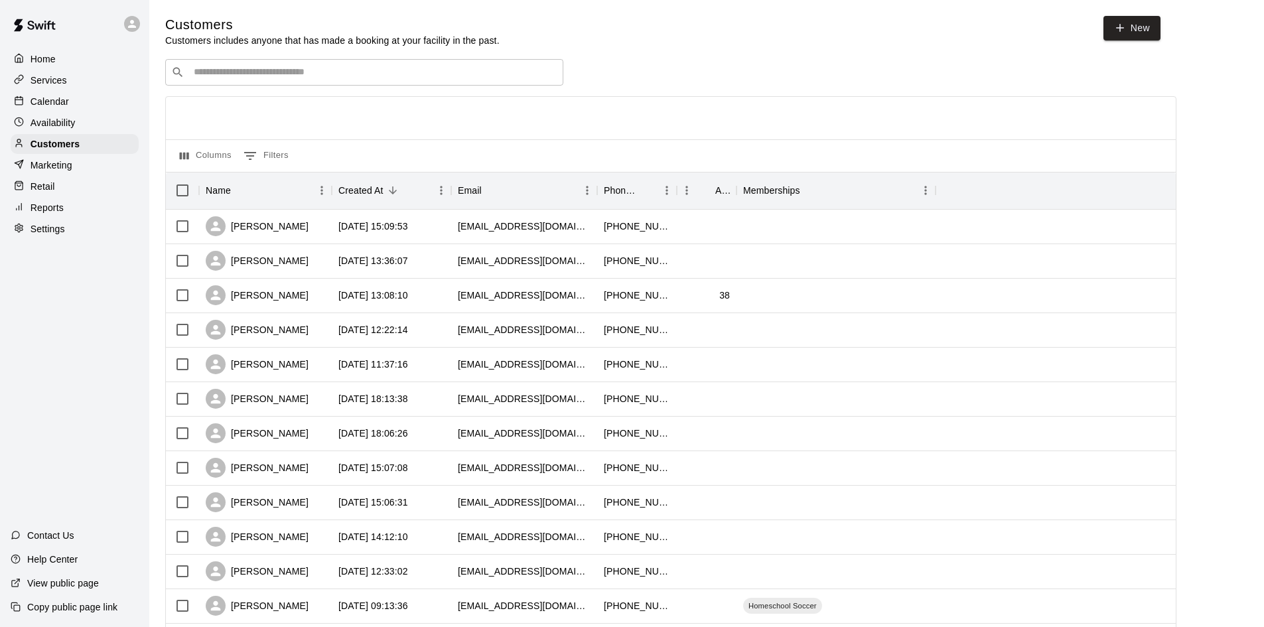
click at [480, 66] on div "​ ​" at bounding box center [364, 72] width 398 height 27
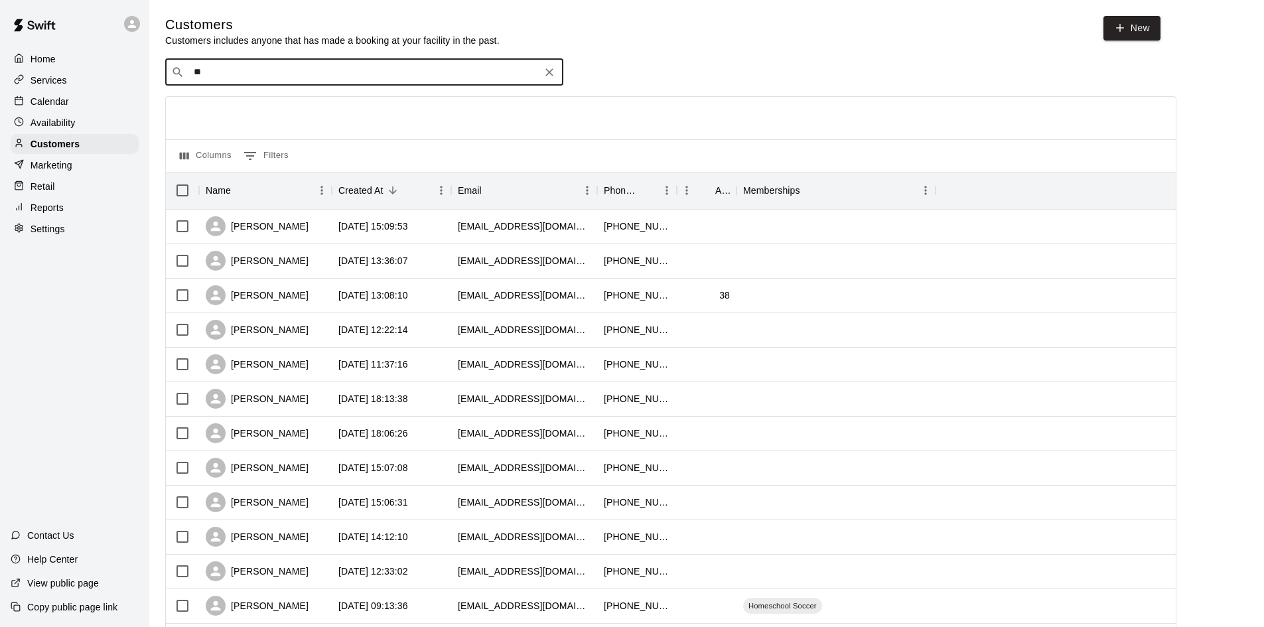
type input "*"
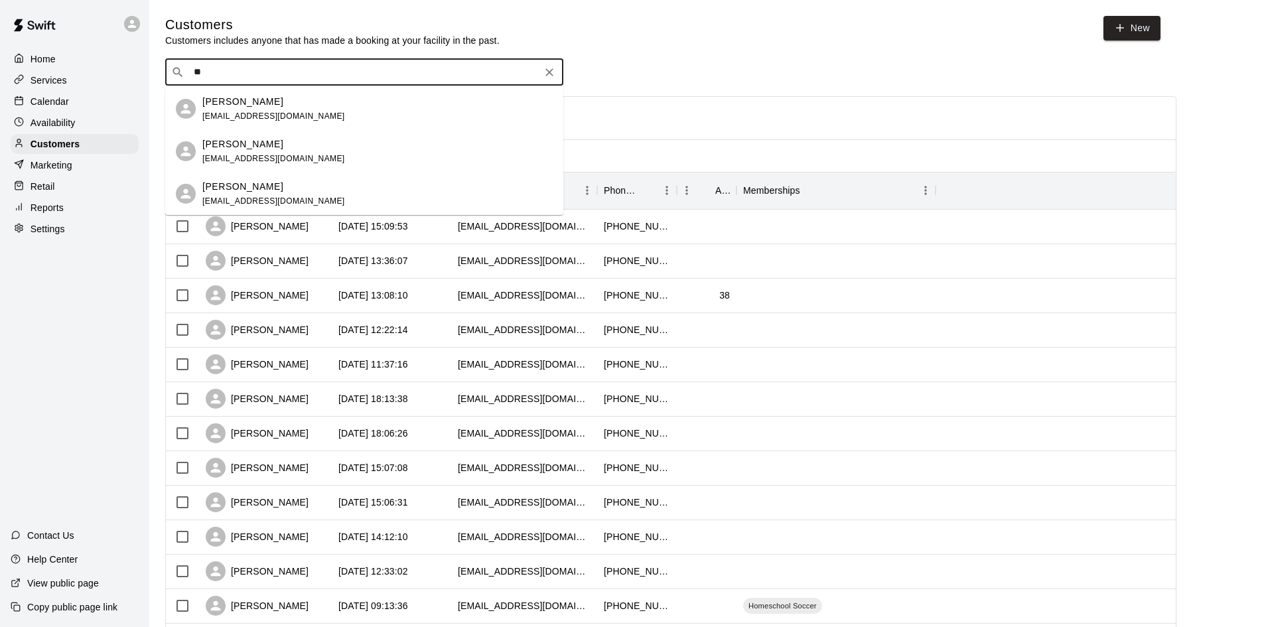
type input "*"
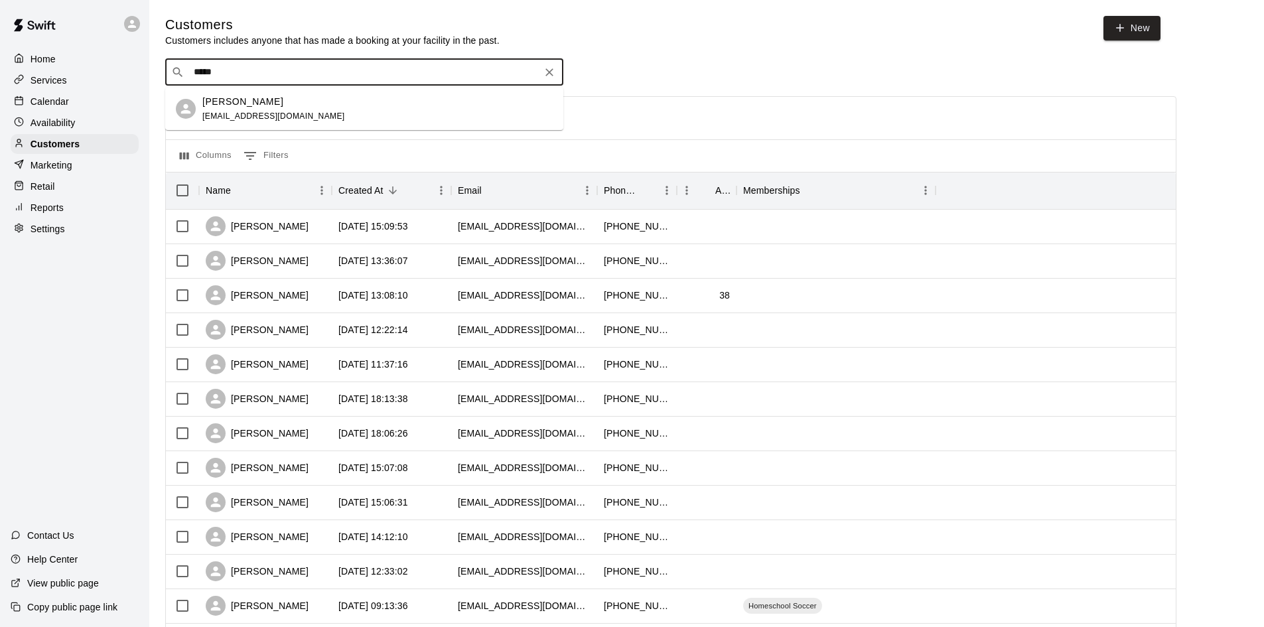
type input "******"
click at [286, 104] on div "Claudia Garcia" at bounding box center [273, 102] width 143 height 14
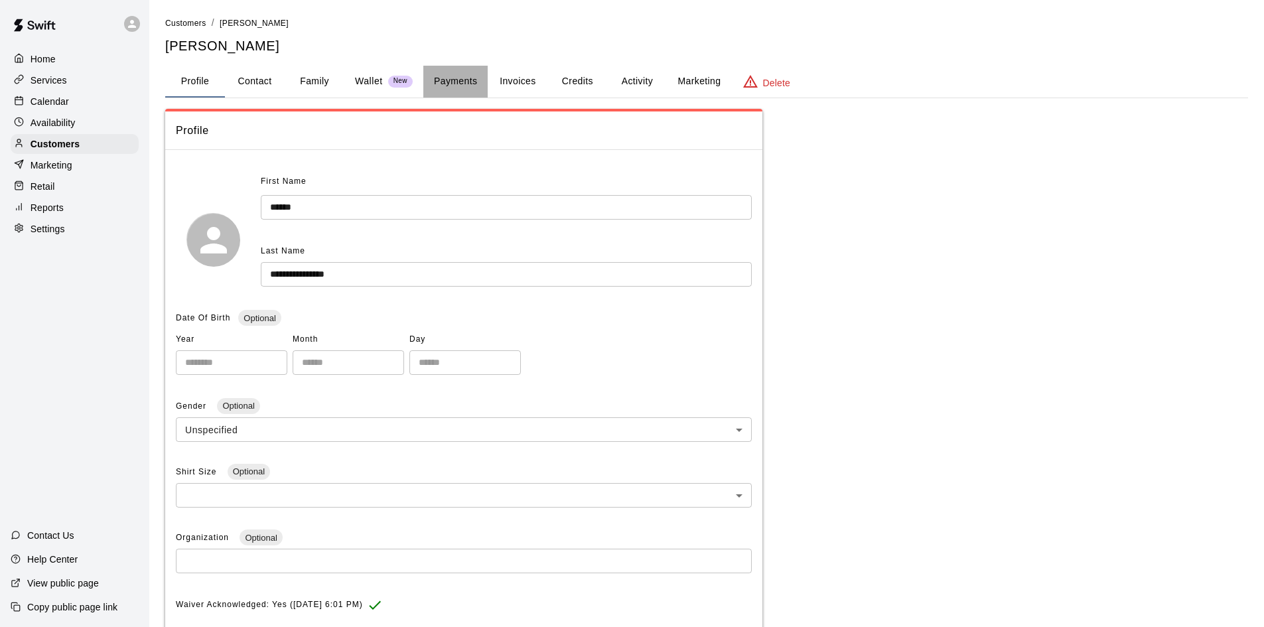
click at [469, 71] on button "Payments" at bounding box center [455, 82] width 64 height 32
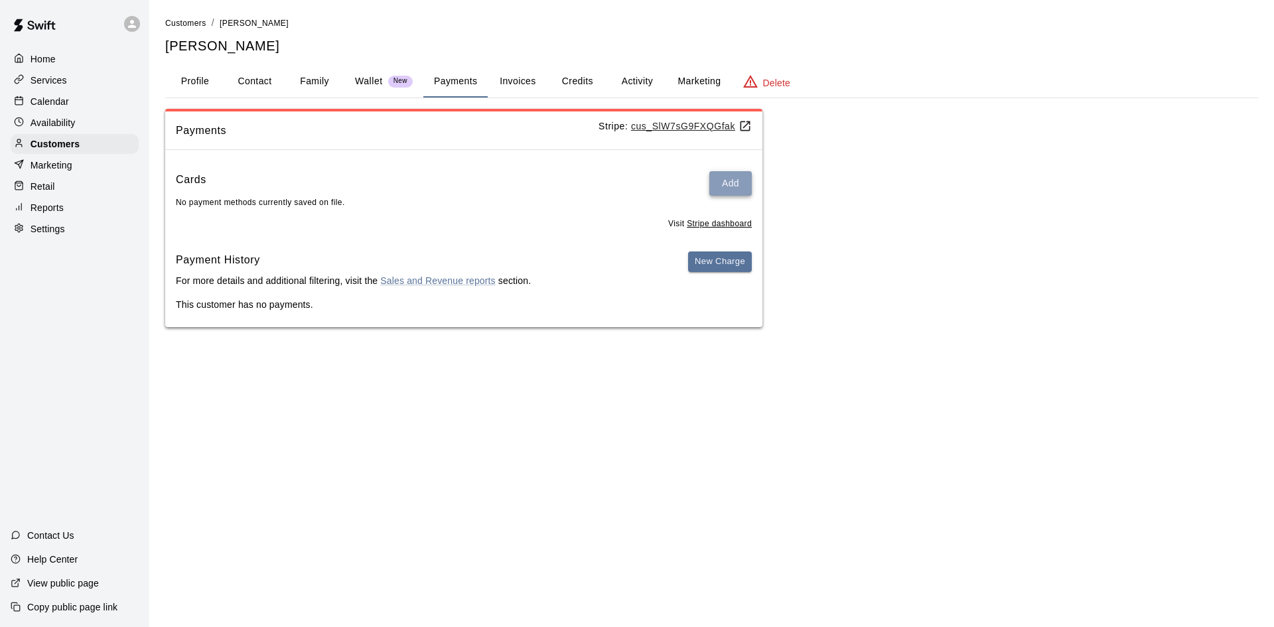
click at [719, 182] on button "Add" at bounding box center [730, 183] width 42 height 25
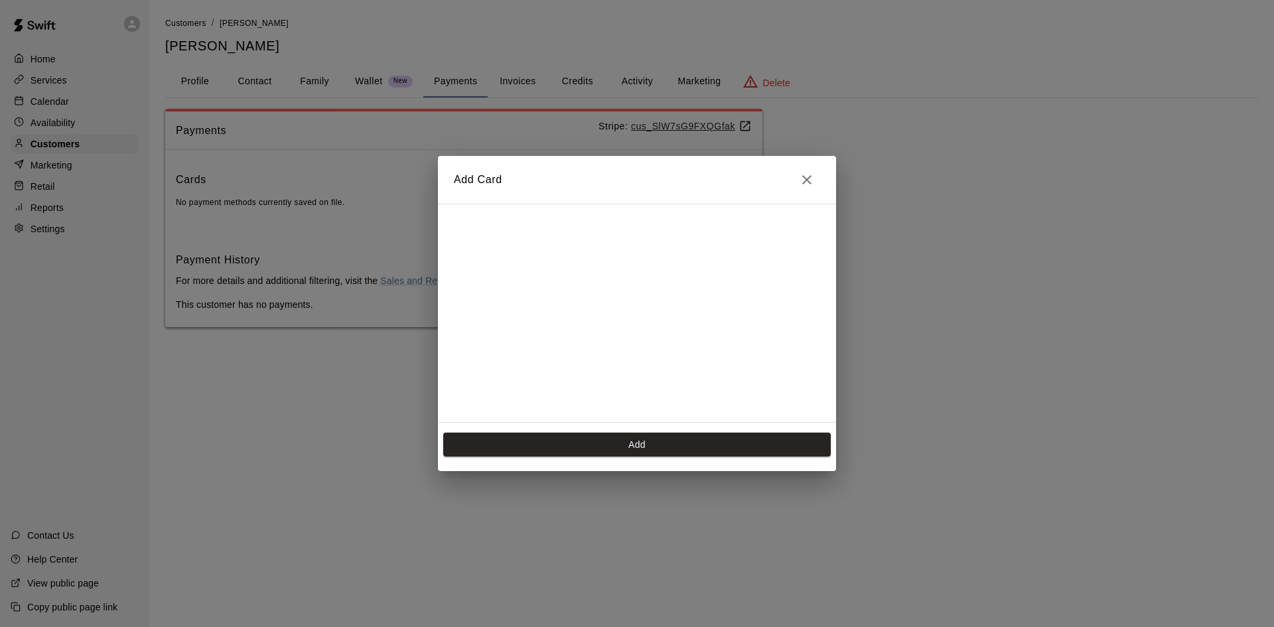
scroll to position [187, 0]
click at [711, 443] on button "Add" at bounding box center [637, 445] width 388 height 25
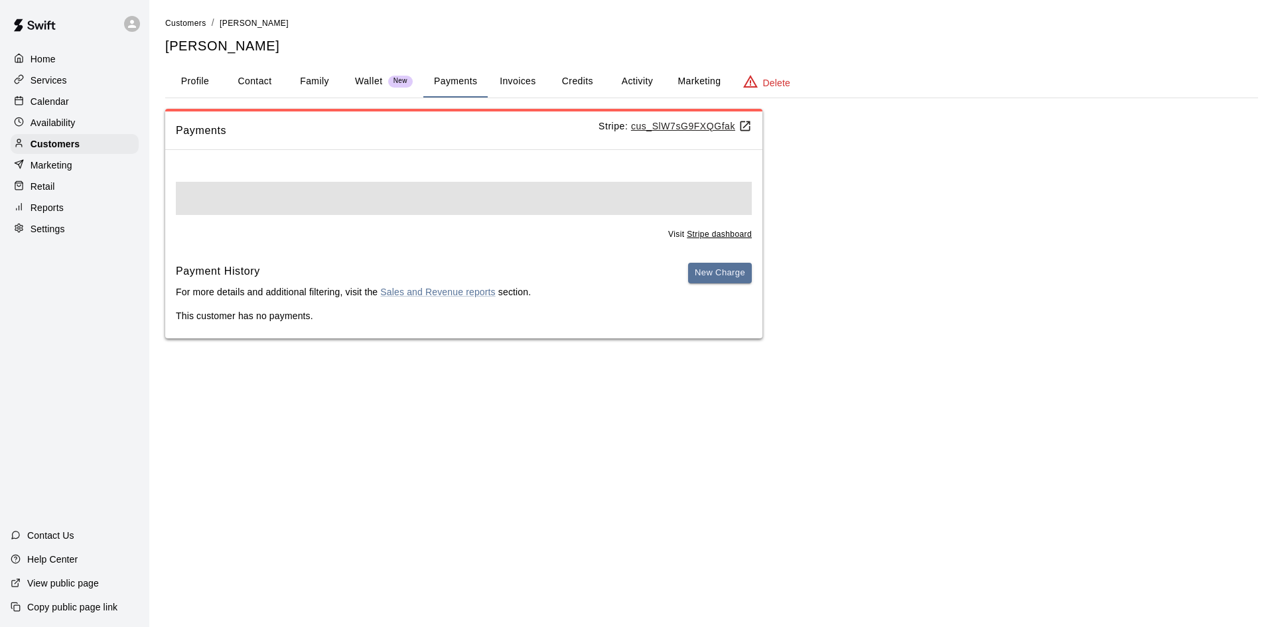
scroll to position [0, 0]
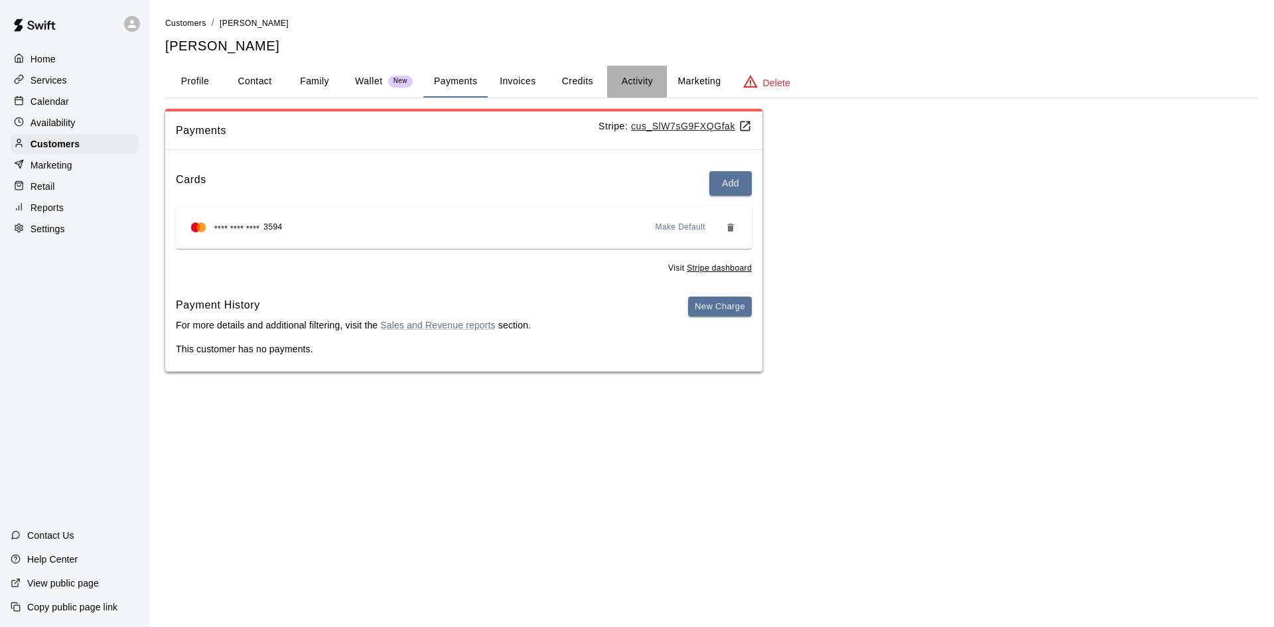
click at [638, 69] on button "Activity" at bounding box center [637, 82] width 60 height 32
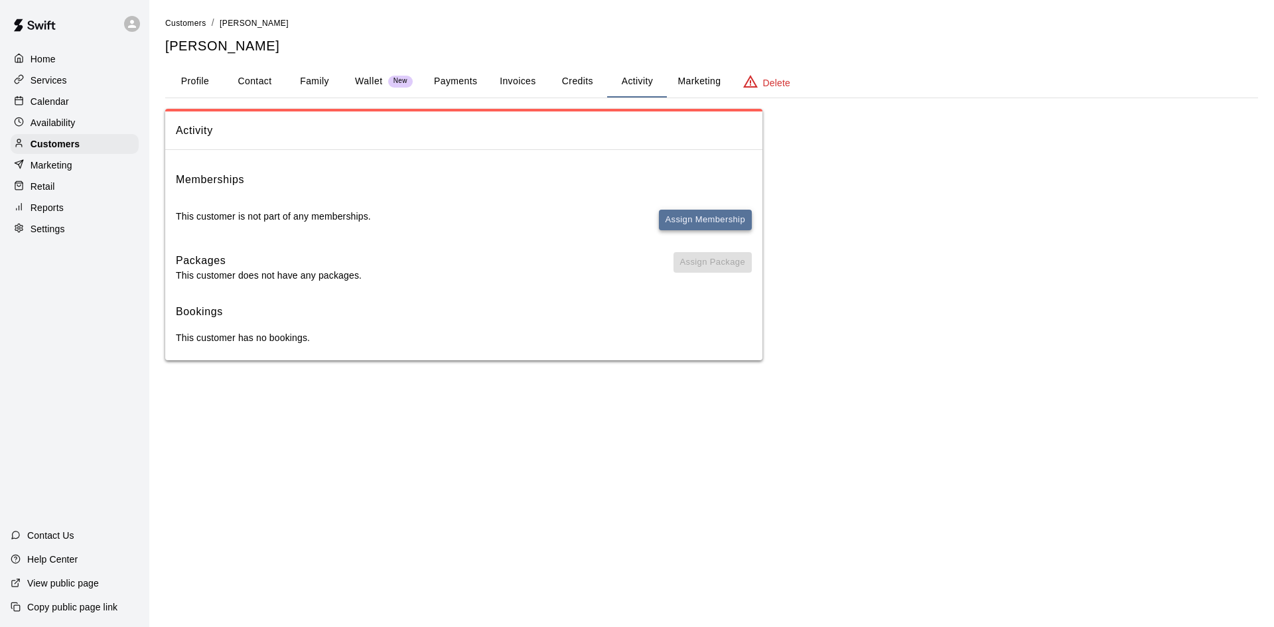
click at [708, 213] on button "Assign Membership" at bounding box center [705, 220] width 93 height 21
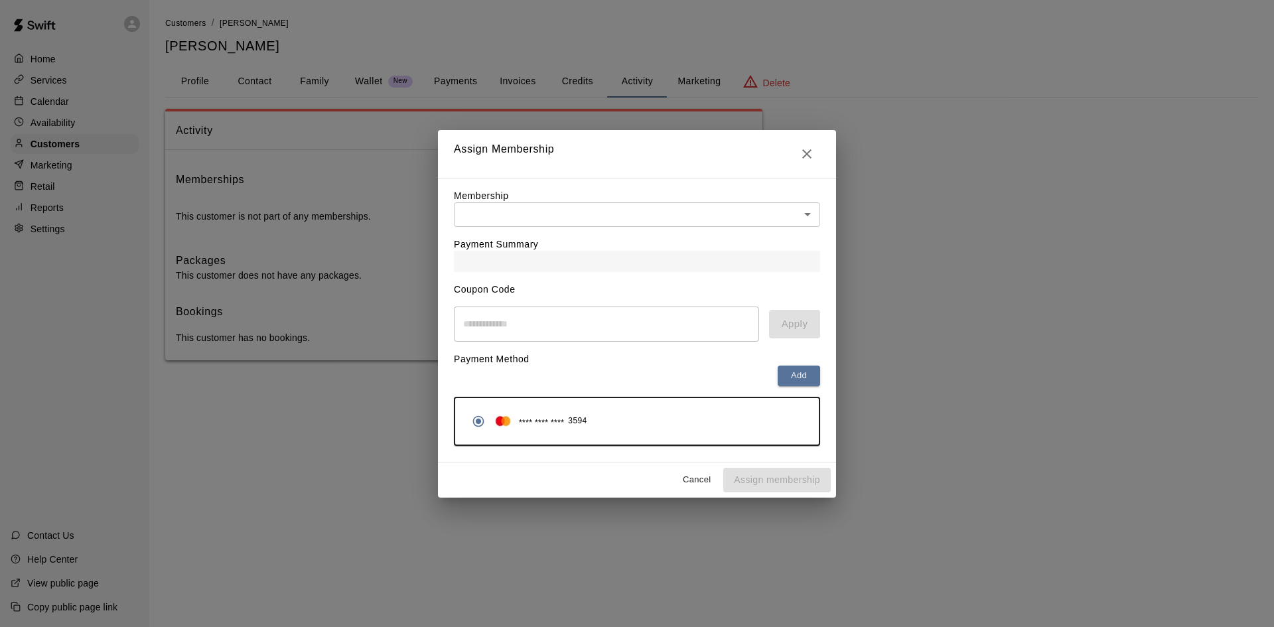
click at [531, 230] on div "Payment Summary" at bounding box center [637, 249] width 366 height 45
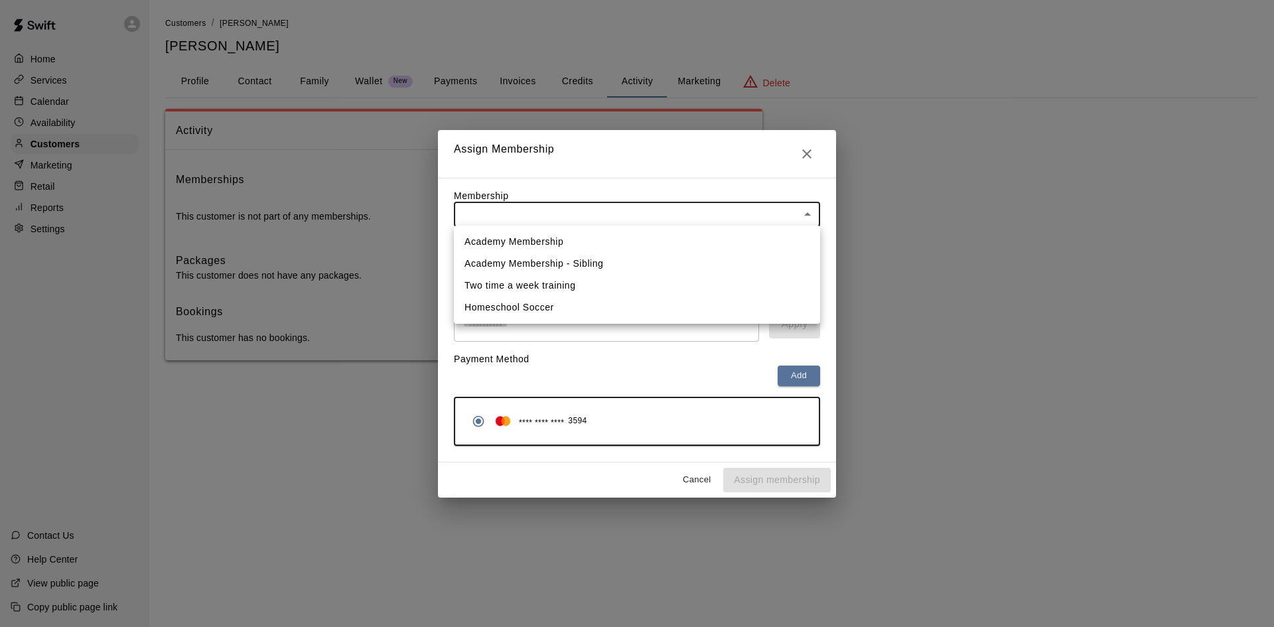
click at [532, 221] on body "Home Services Calendar Availability Customers Marketing Retail Reports Settings…" at bounding box center [637, 193] width 1274 height 387
click at [507, 235] on li "Academy Membership" at bounding box center [637, 242] width 366 height 22
type input "**********"
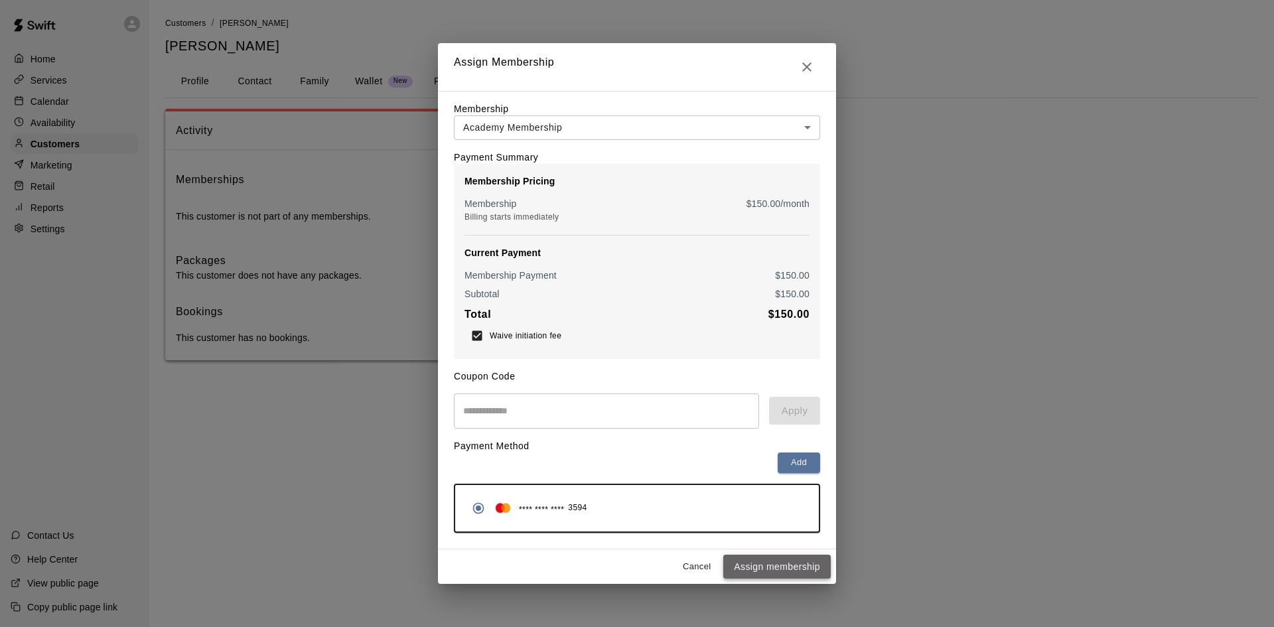
click at [772, 567] on button "Assign membership" at bounding box center [777, 567] width 108 height 25
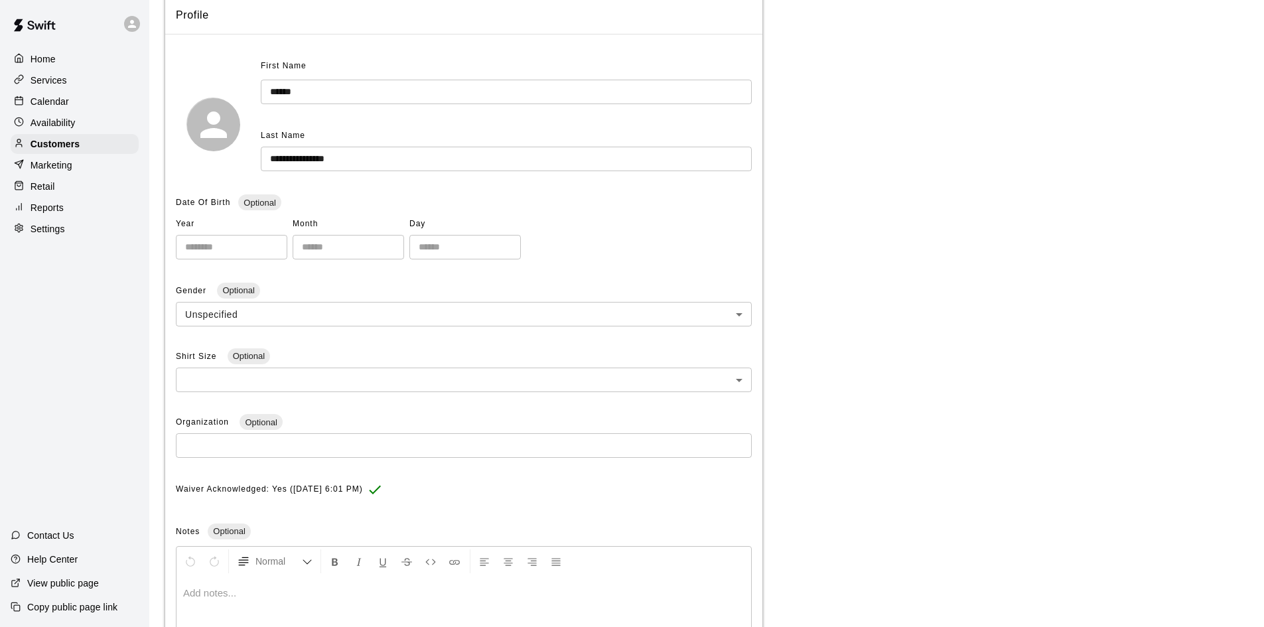
scroll to position [257, 0]
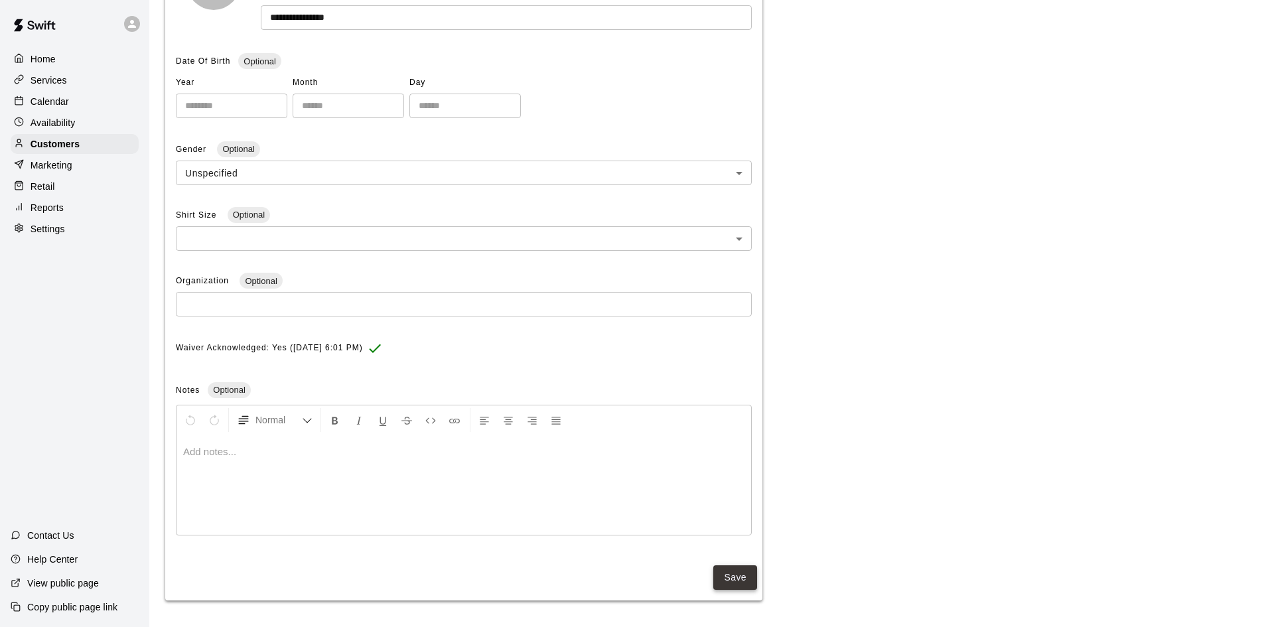
click at [729, 573] on button "Save" at bounding box center [735, 577] width 44 height 25
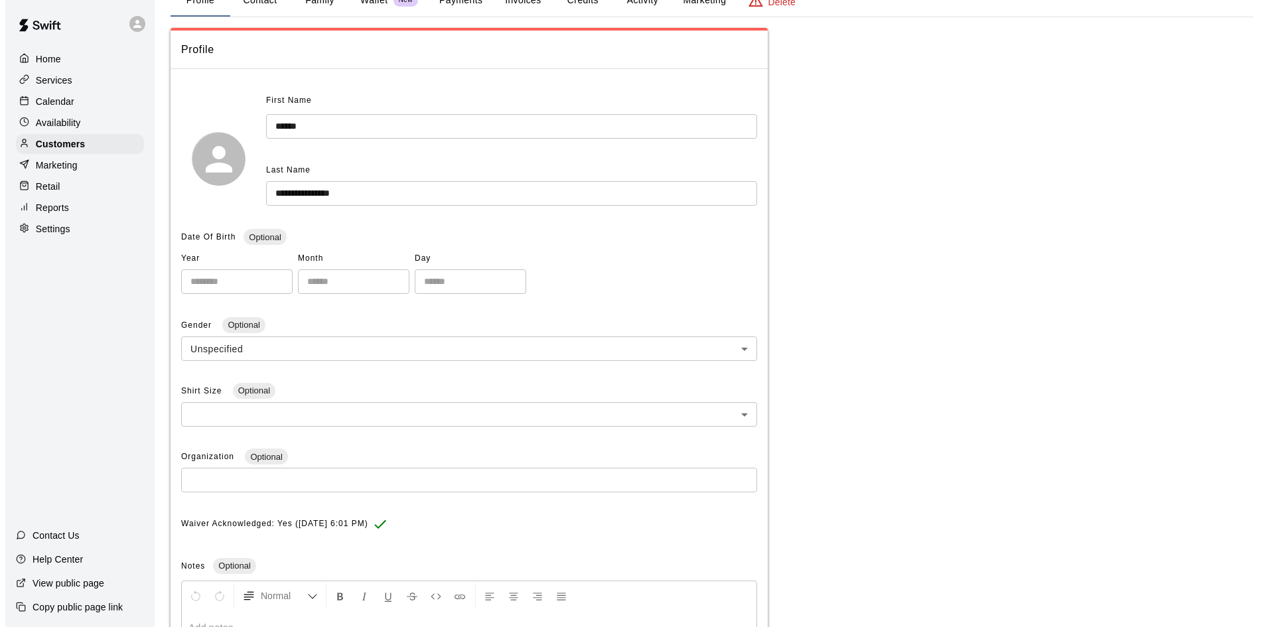
scroll to position [0, 0]
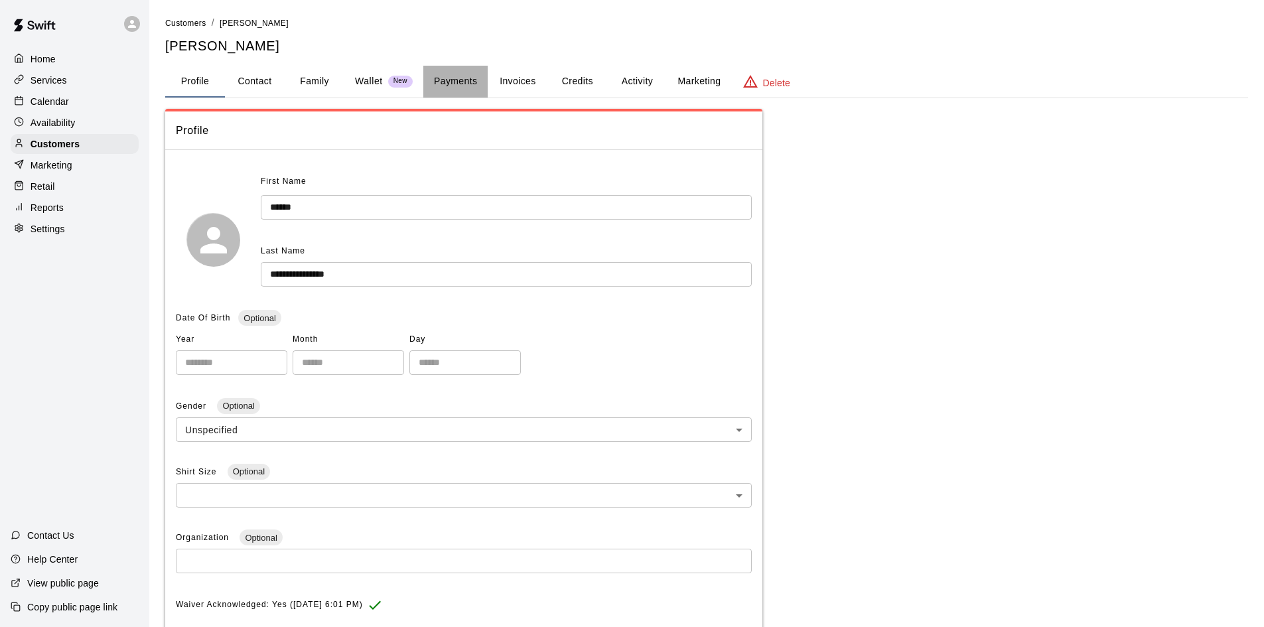
click at [457, 75] on button "Payments" at bounding box center [455, 82] width 64 height 32
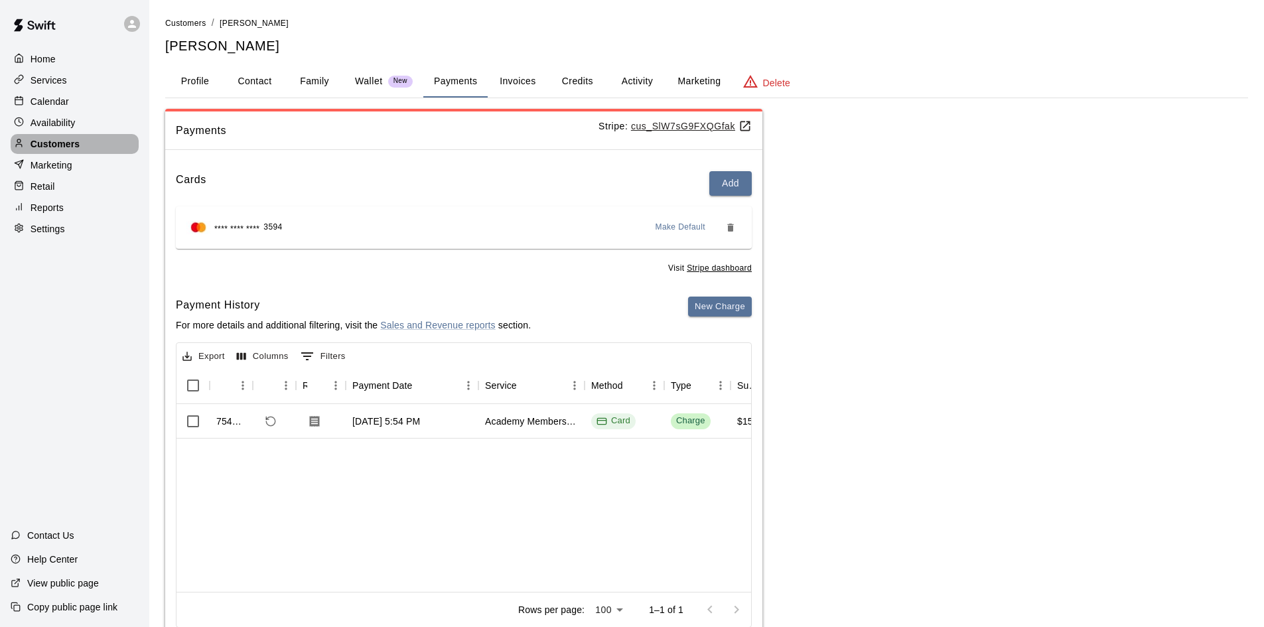
click at [43, 146] on p "Customers" at bounding box center [55, 143] width 49 height 13
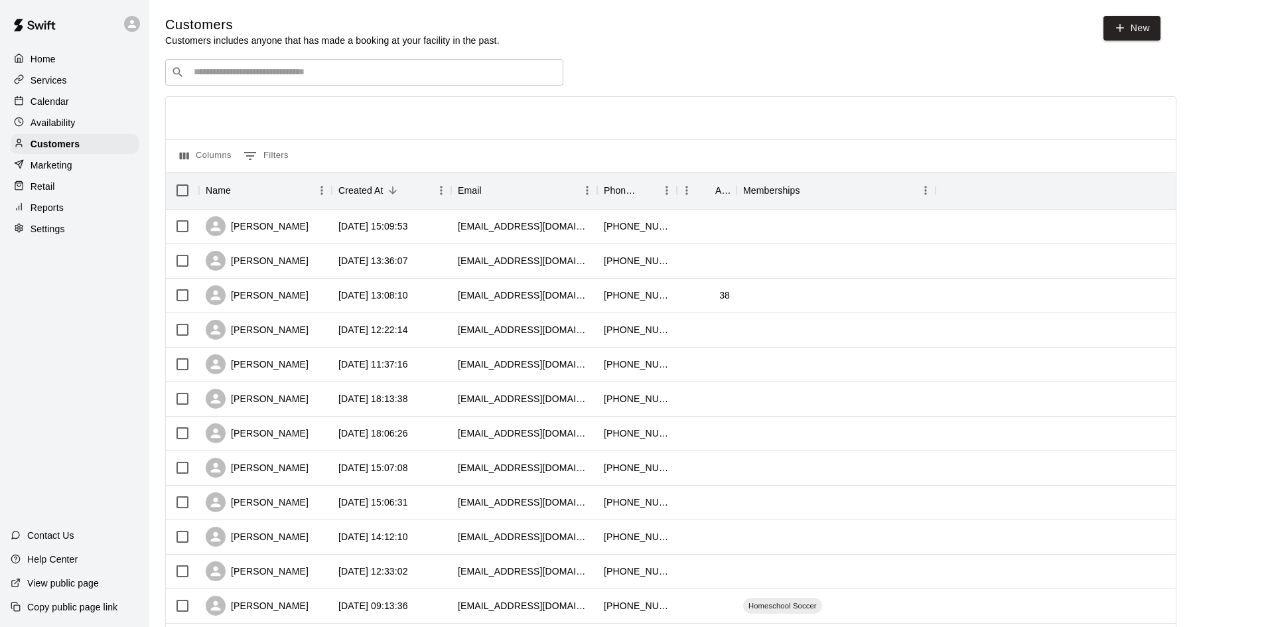
click at [300, 68] on input "Search customers by name or email" at bounding box center [374, 72] width 368 height 13
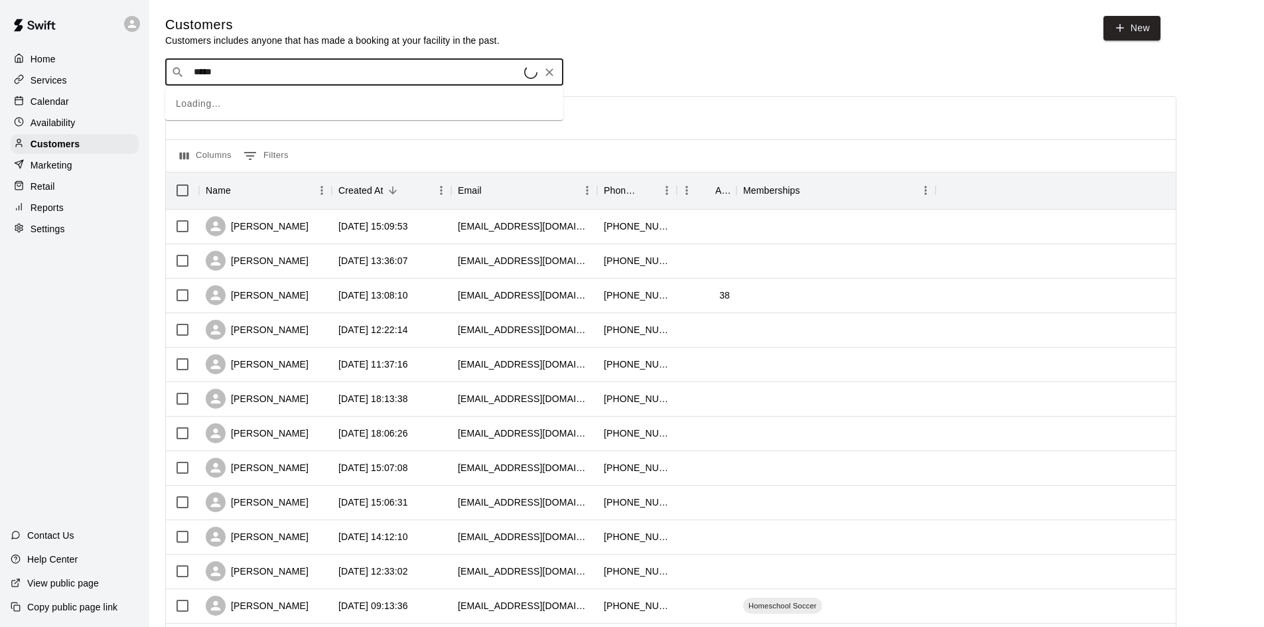
type input "******"
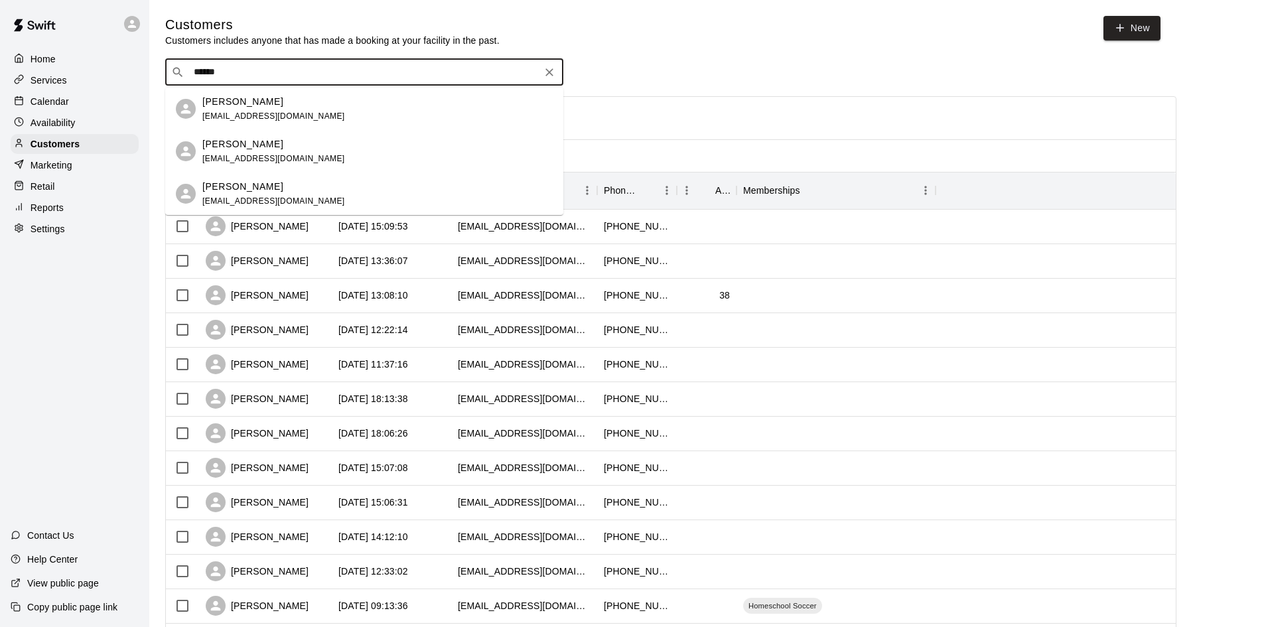
click at [222, 190] on p "Liam Austin" at bounding box center [242, 187] width 81 height 14
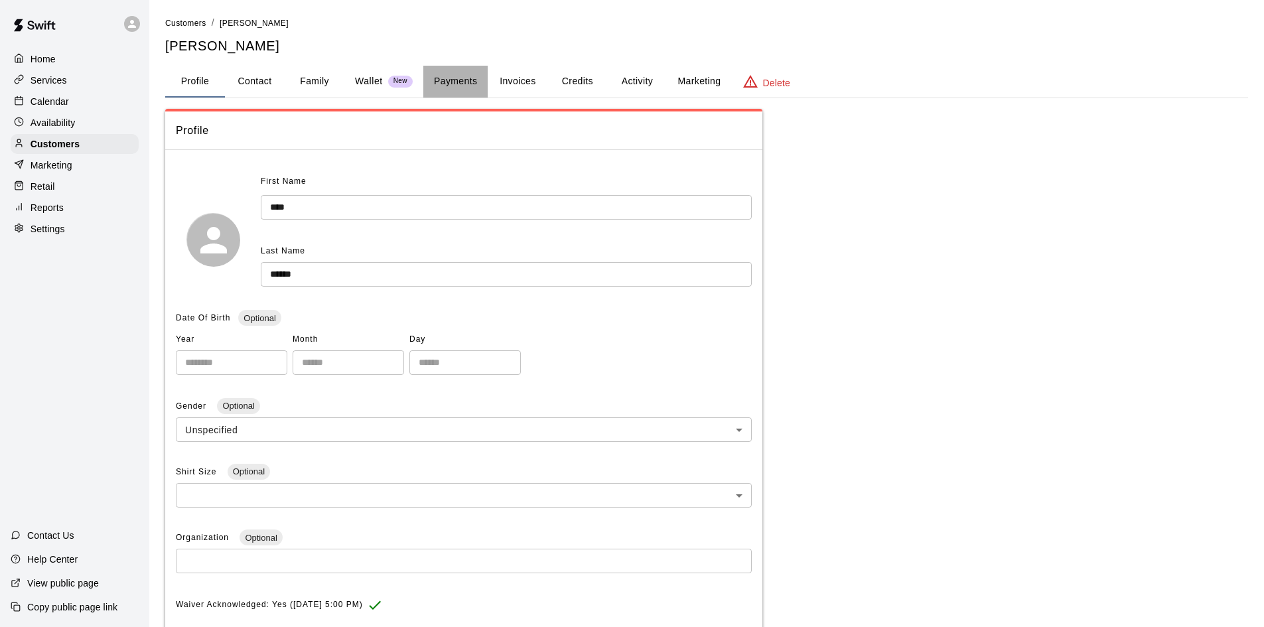
click at [472, 81] on button "Payments" at bounding box center [455, 82] width 64 height 32
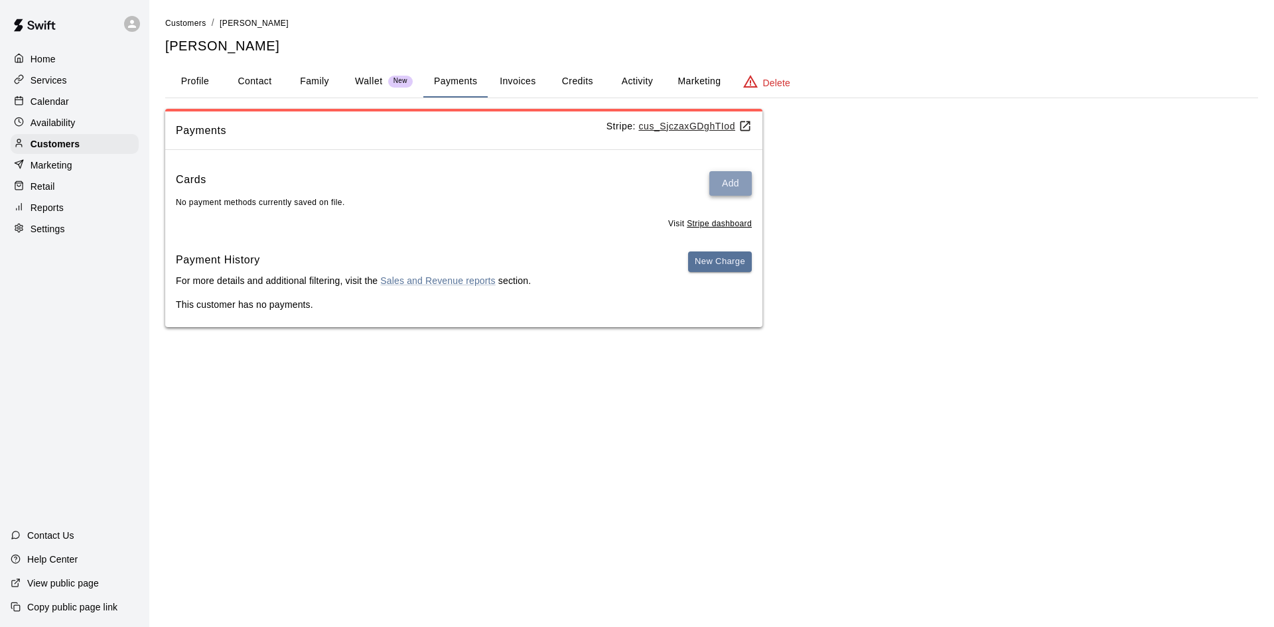
click at [730, 177] on button "Add" at bounding box center [730, 183] width 42 height 25
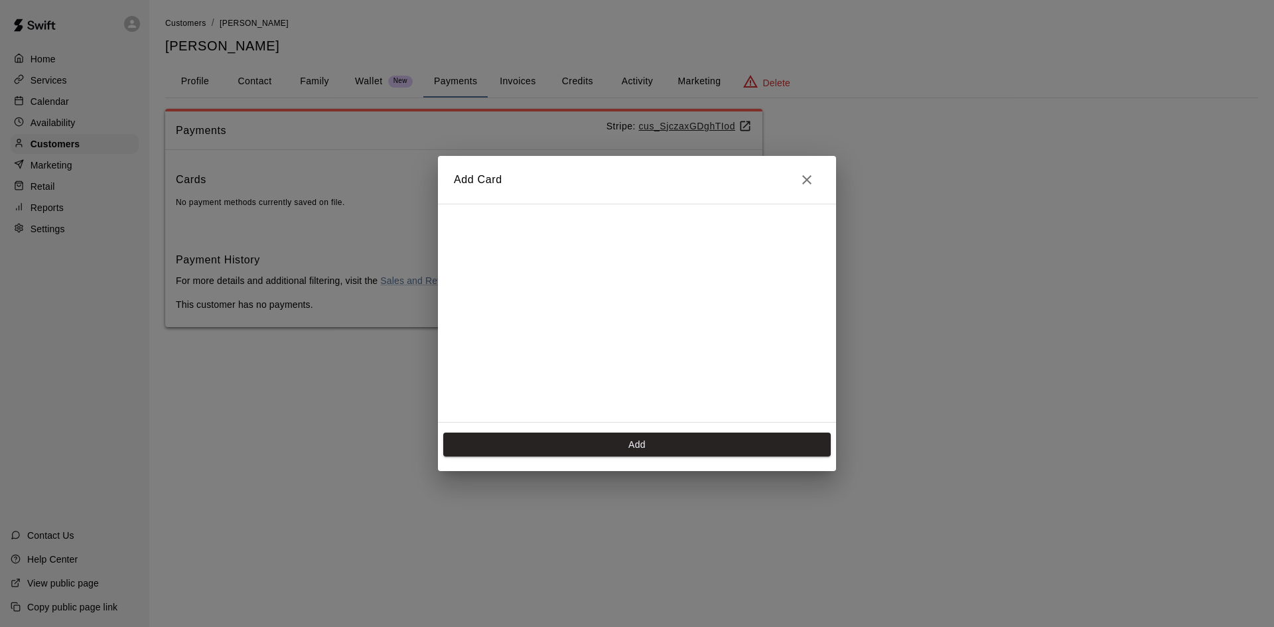
scroll to position [187, 0]
click at [641, 449] on button "Add" at bounding box center [637, 445] width 388 height 25
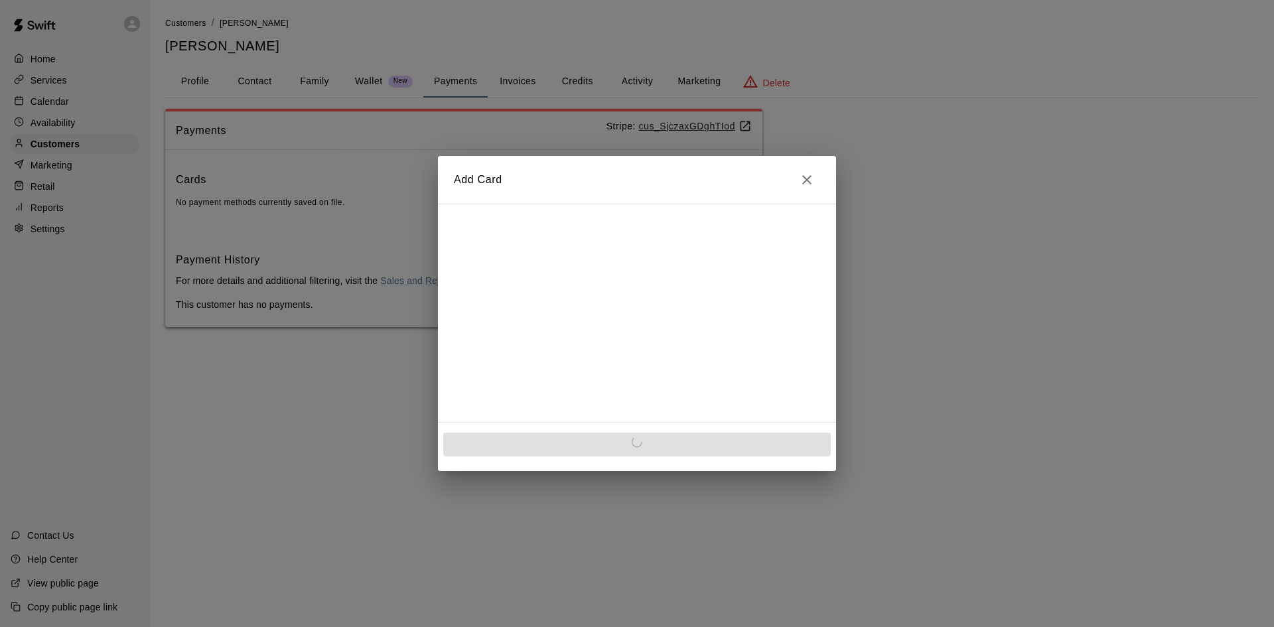
scroll to position [0, 0]
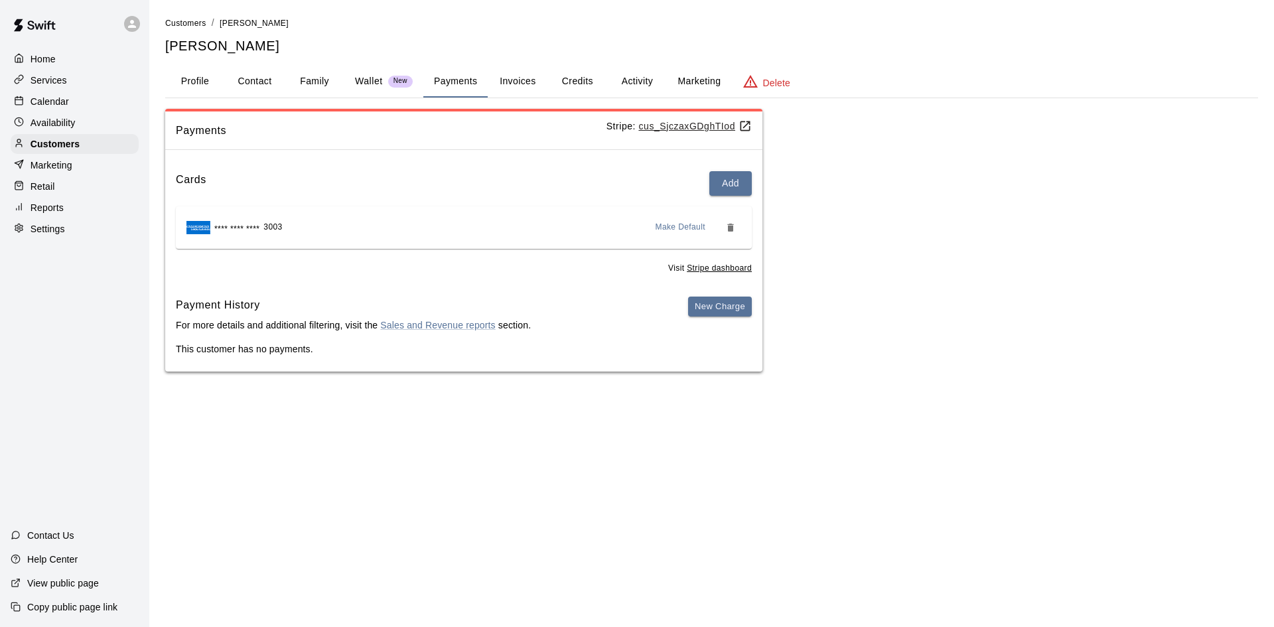
click at [664, 72] on button "Activity" at bounding box center [637, 82] width 60 height 32
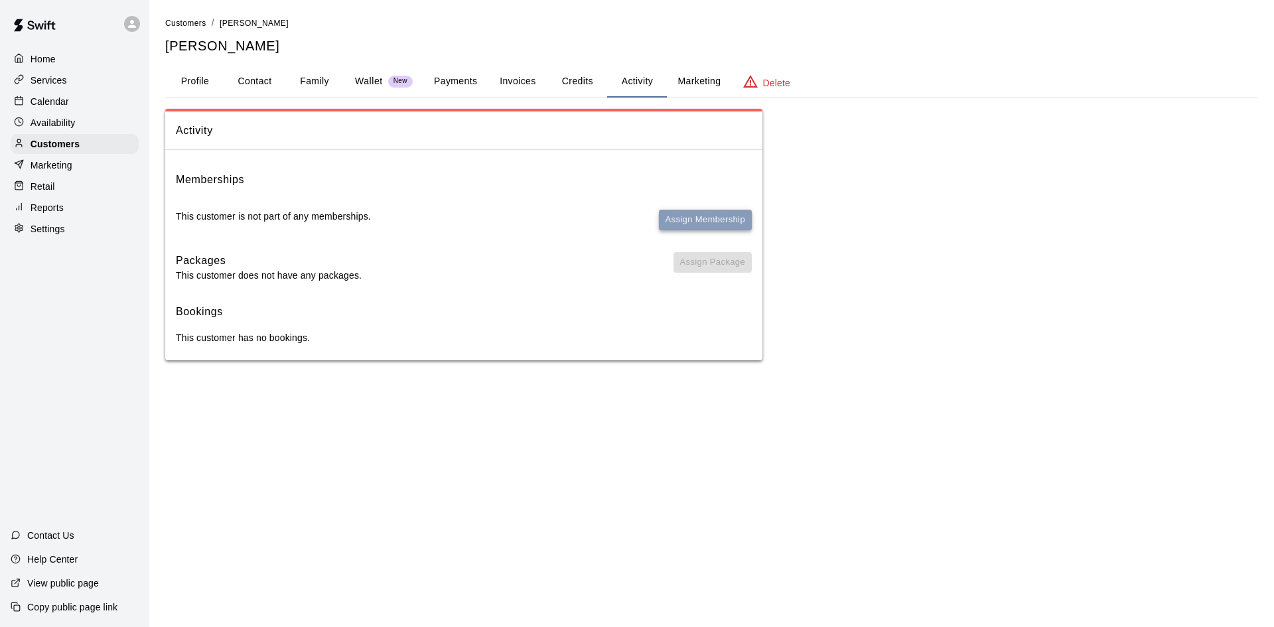
click at [704, 212] on button "Assign Membership" at bounding box center [705, 220] width 93 height 21
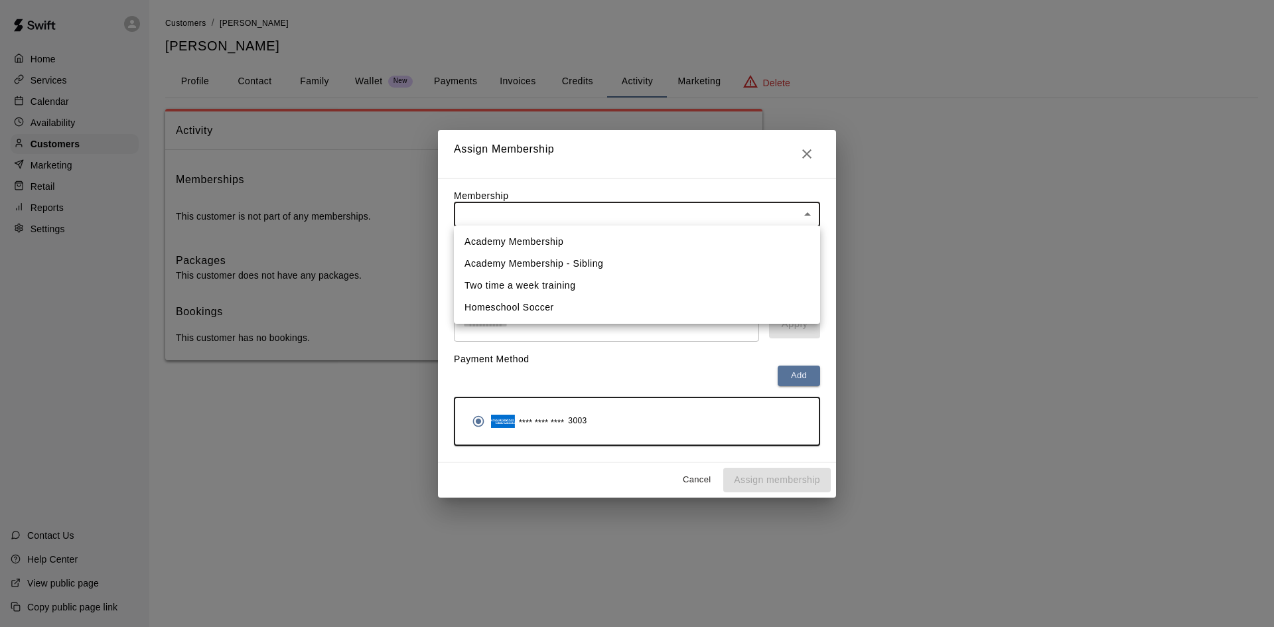
click at [536, 205] on body "Home Services Calendar Availability Customers Marketing Retail Reports Settings…" at bounding box center [637, 193] width 1274 height 387
click at [523, 234] on li "Academy Membership" at bounding box center [637, 242] width 366 height 22
type input "**********"
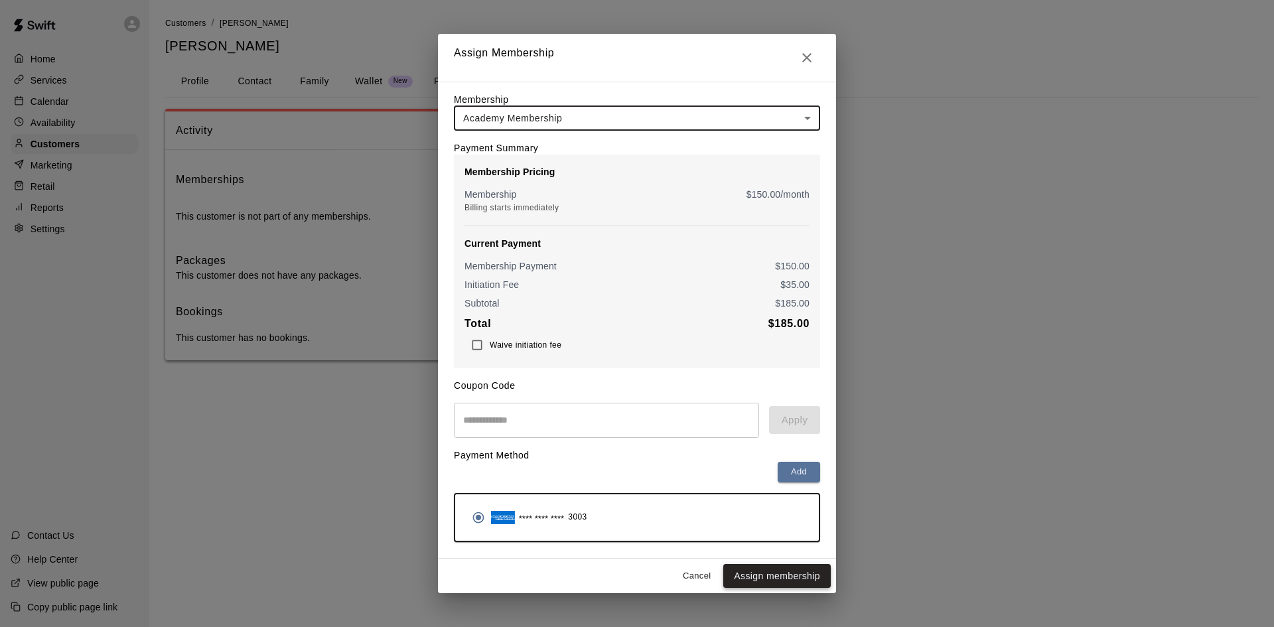
click at [769, 580] on button "Assign membership" at bounding box center [777, 576] width 108 height 25
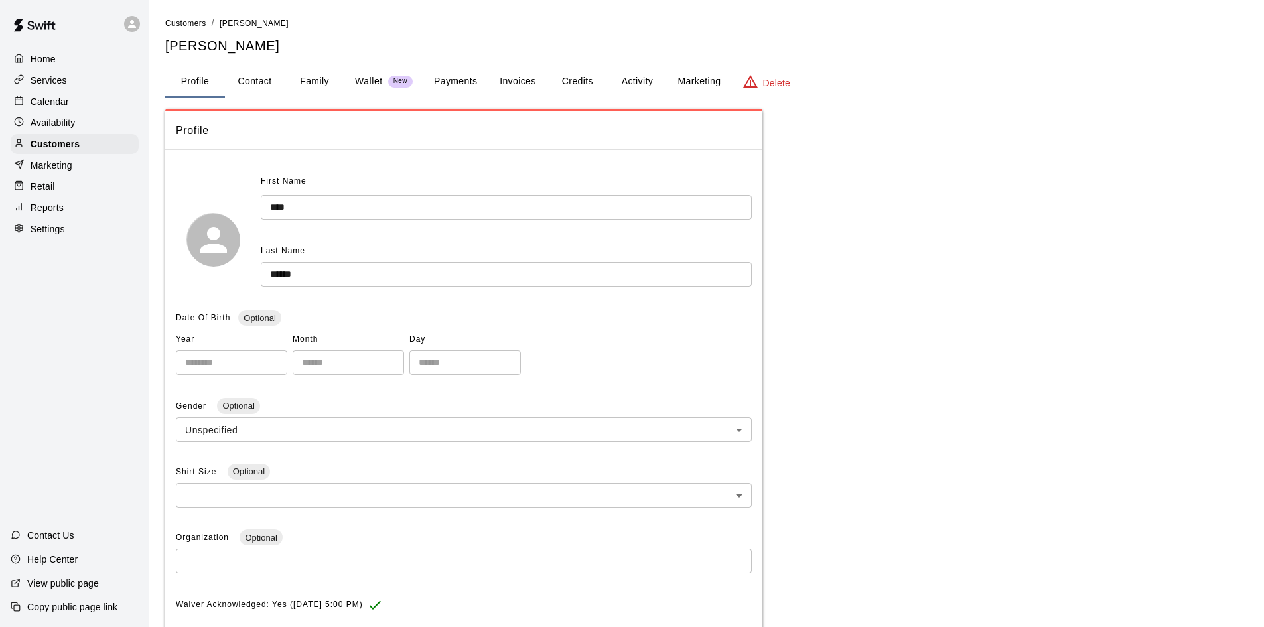
click at [466, 71] on button "Payments" at bounding box center [455, 82] width 64 height 32
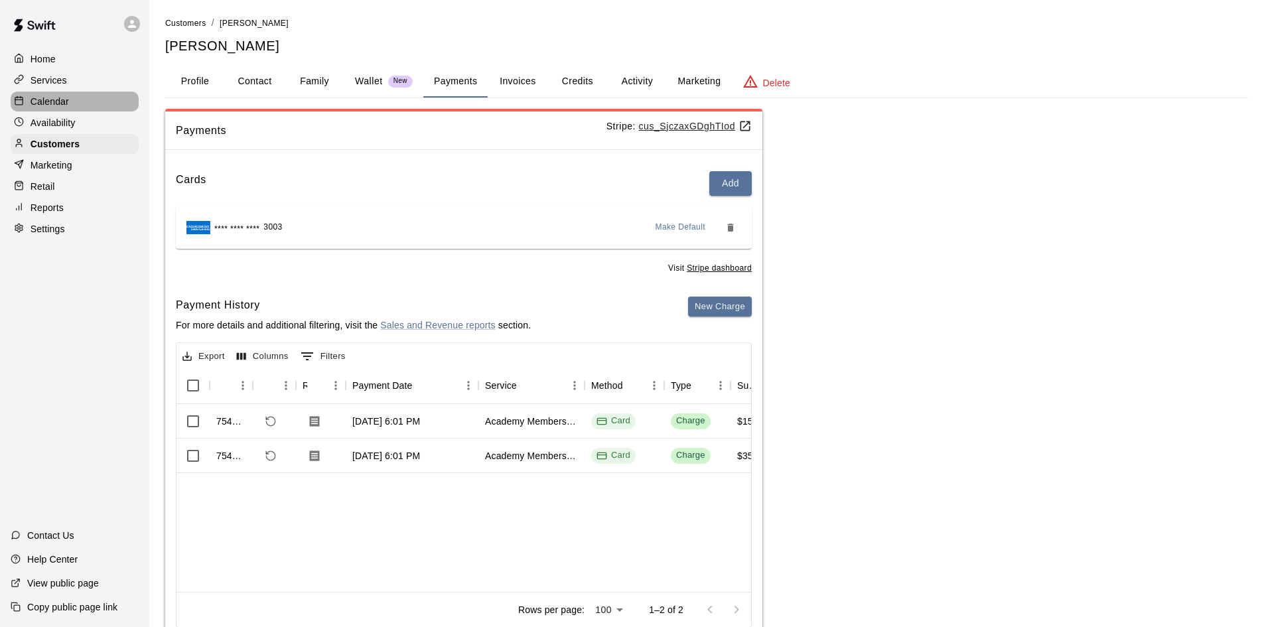
click at [72, 109] on div "Calendar" at bounding box center [75, 102] width 128 height 20
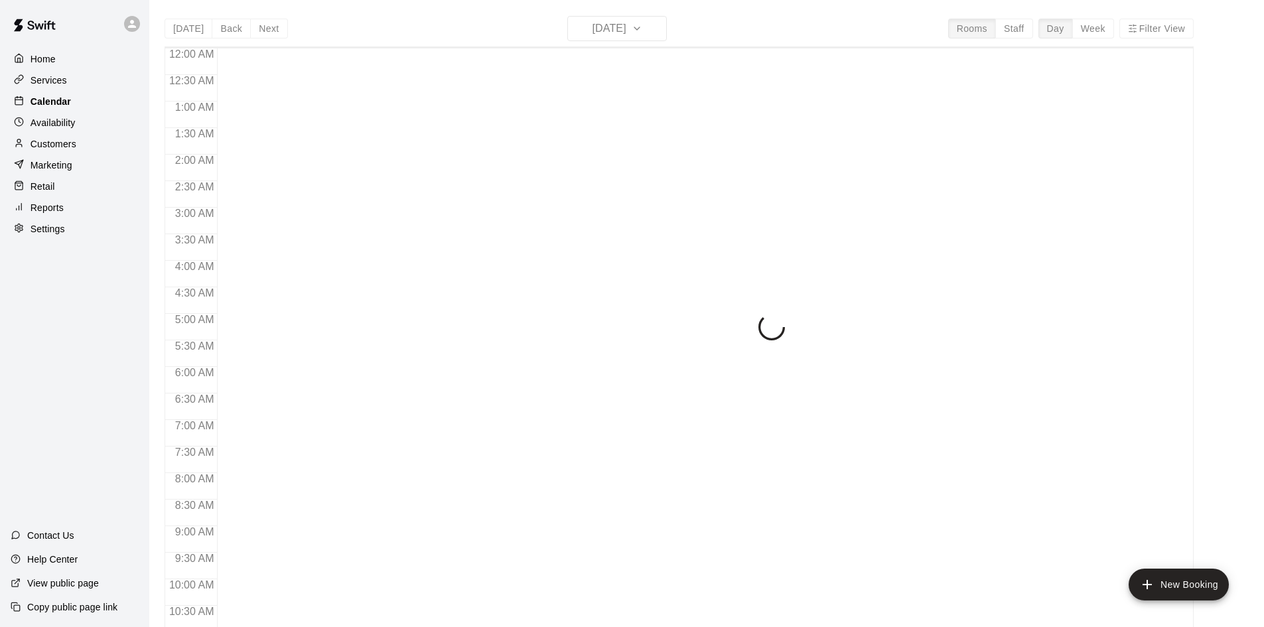
scroll to position [680, 0]
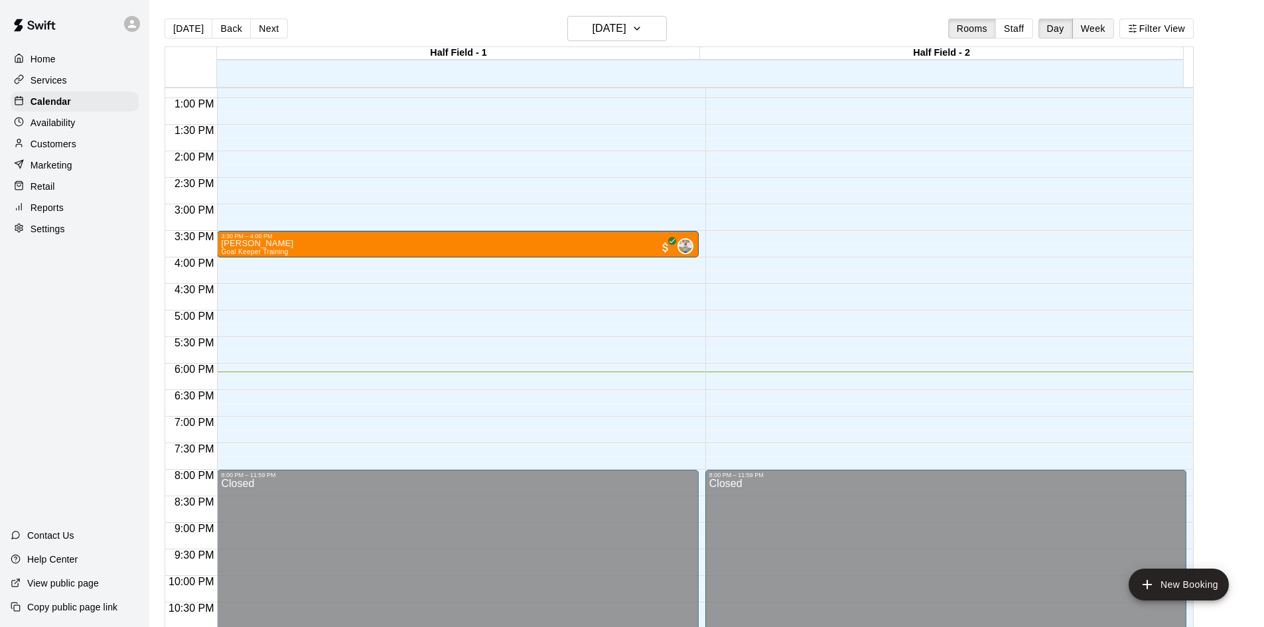
click at [1100, 27] on button "Week" at bounding box center [1093, 29] width 42 height 20
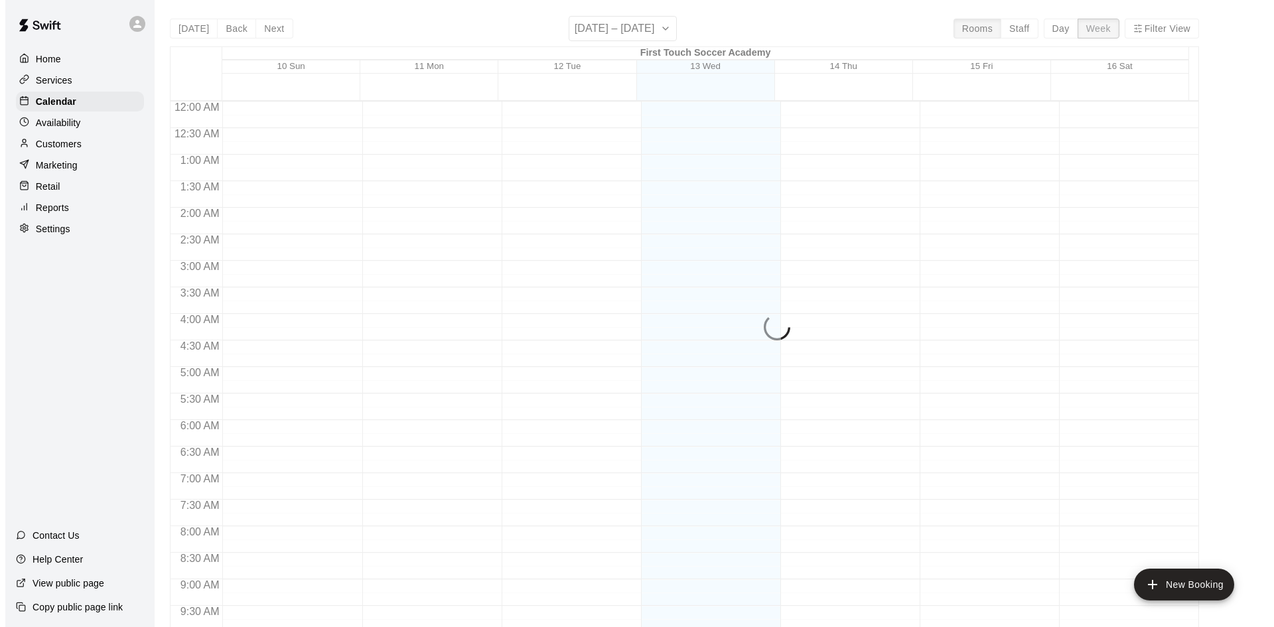
scroll to position [735, 0]
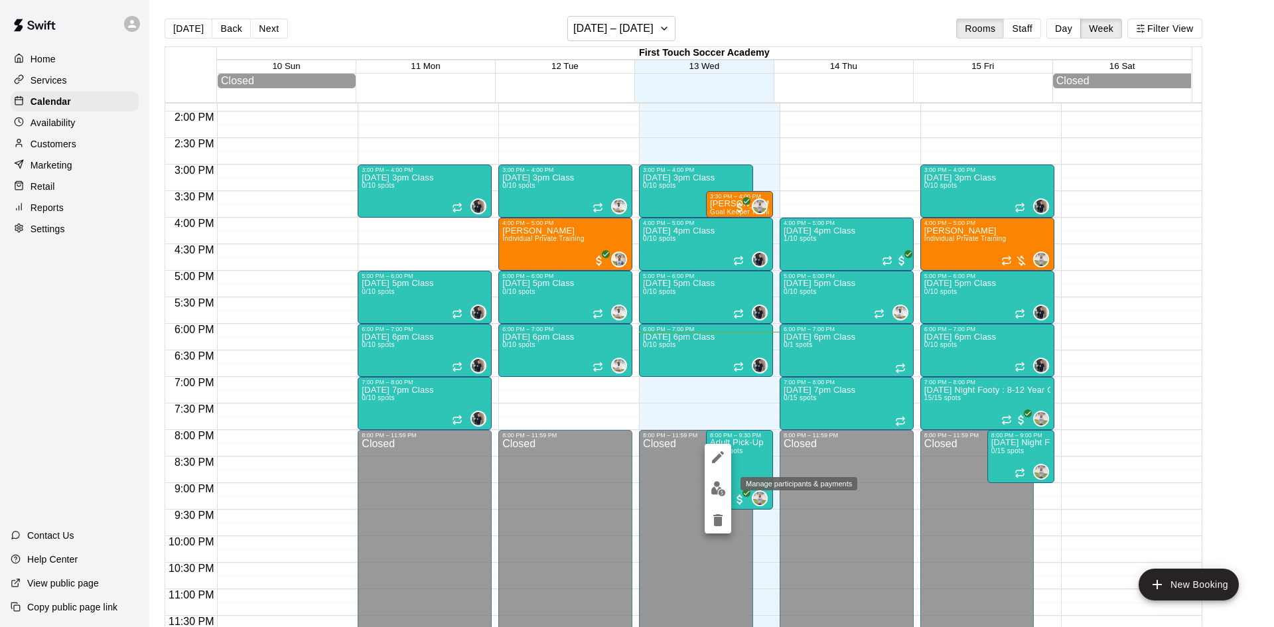
click at [716, 490] on img "edit" at bounding box center [718, 488] width 15 height 15
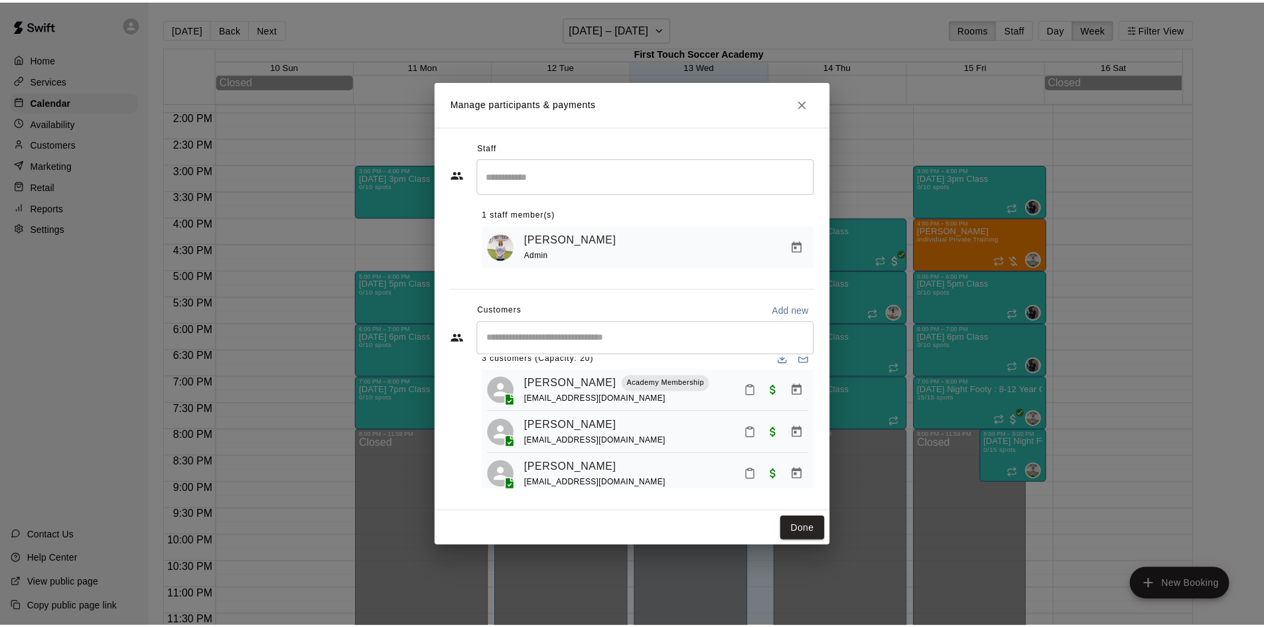
scroll to position [37, 0]
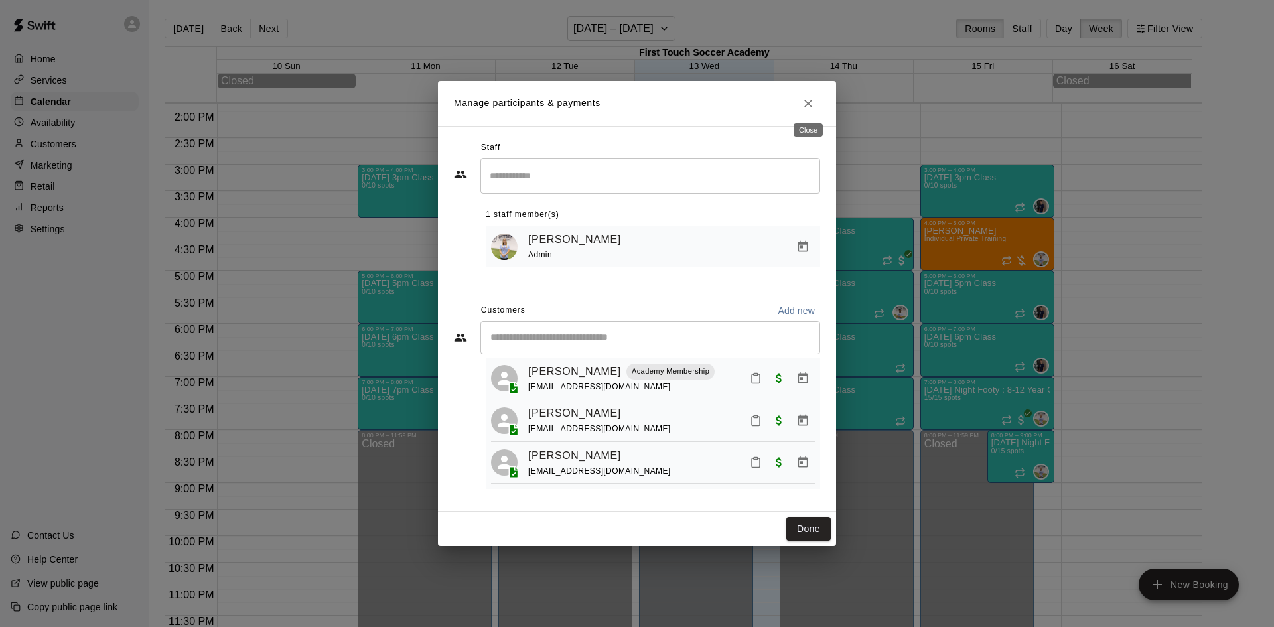
drag, startPoint x: 803, startPoint y: 98, endPoint x: 784, endPoint y: 98, distance: 18.6
click at [804, 98] on icon "Close" at bounding box center [808, 103] width 13 height 13
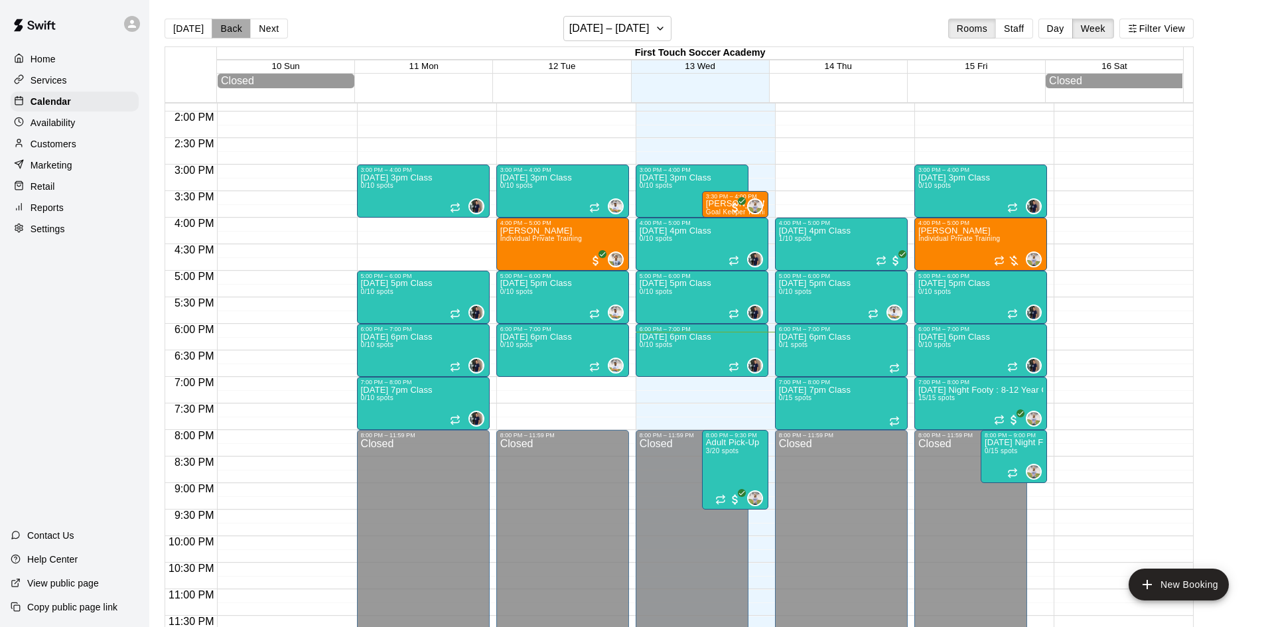
click at [231, 31] on button "Back" at bounding box center [231, 29] width 39 height 20
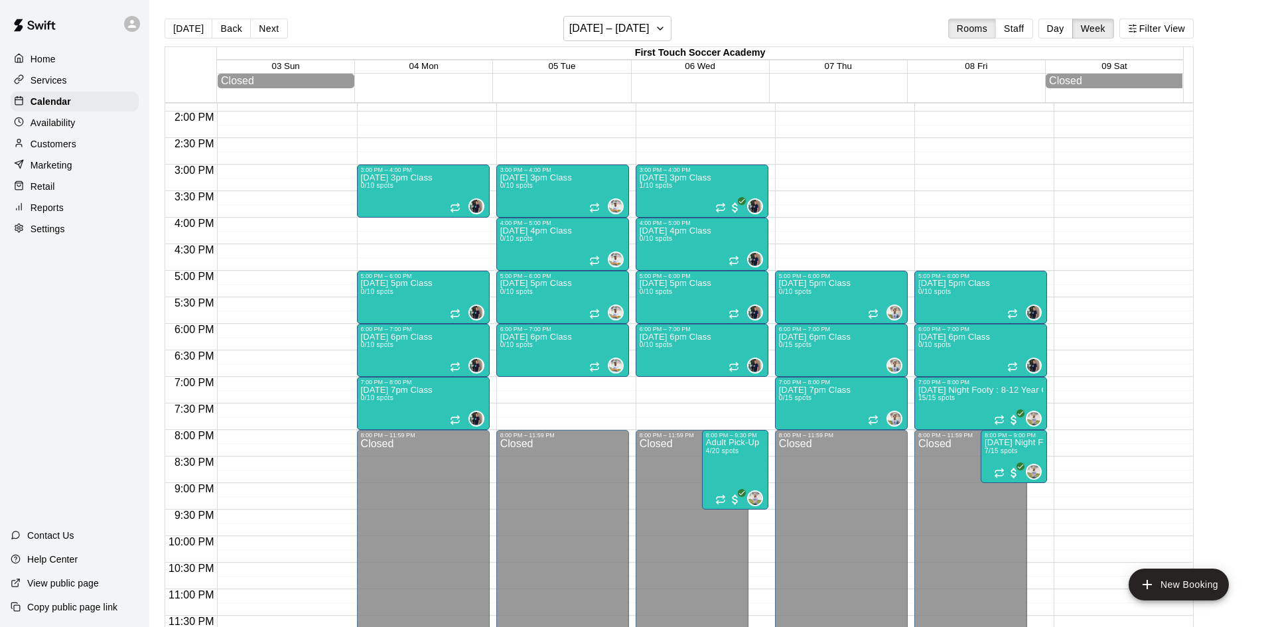
click at [48, 82] on p "Services" at bounding box center [49, 80] width 36 height 13
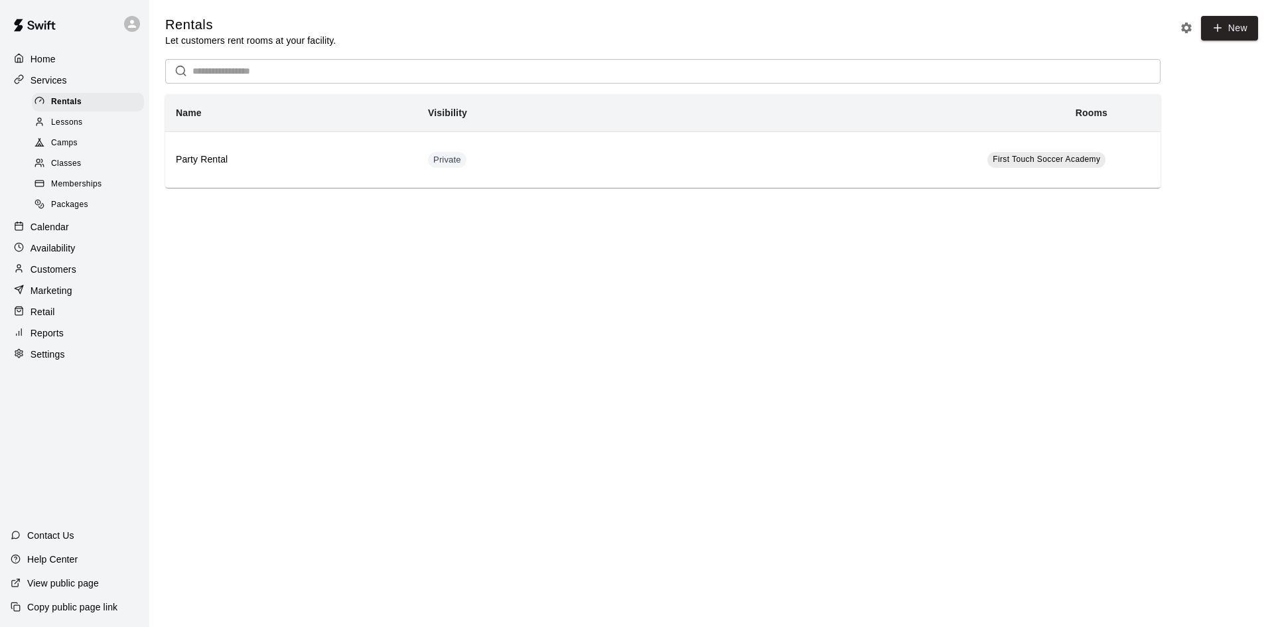
click at [53, 165] on span "Classes" at bounding box center [66, 163] width 30 height 13
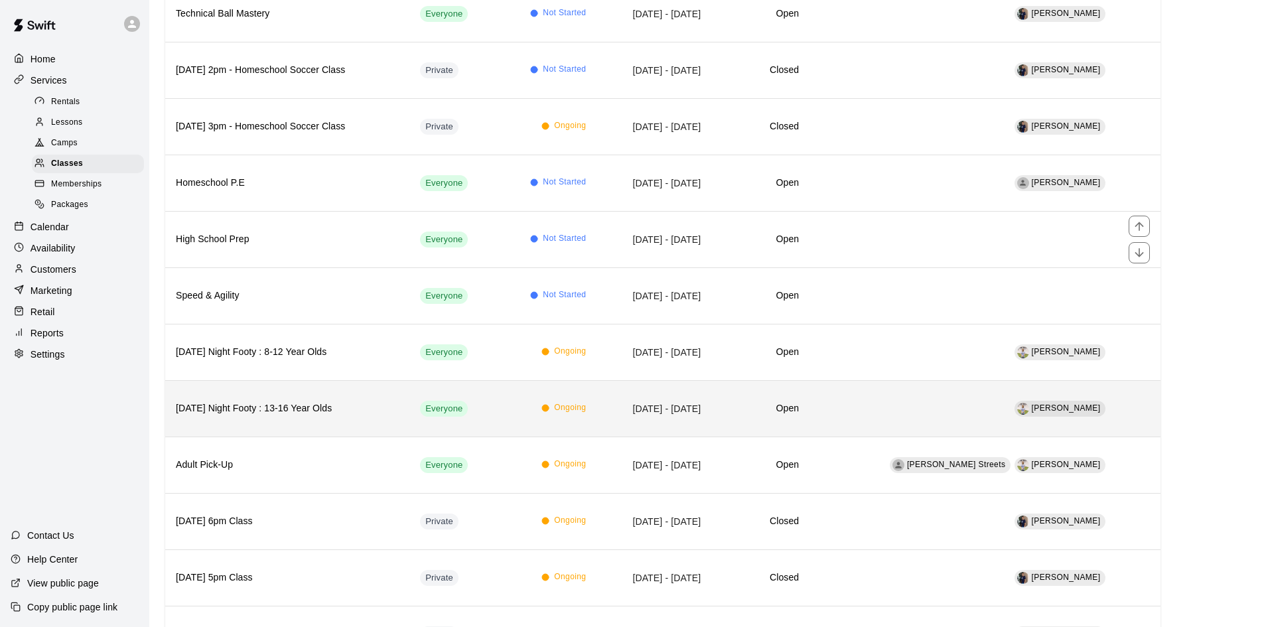
scroll to position [265, 0]
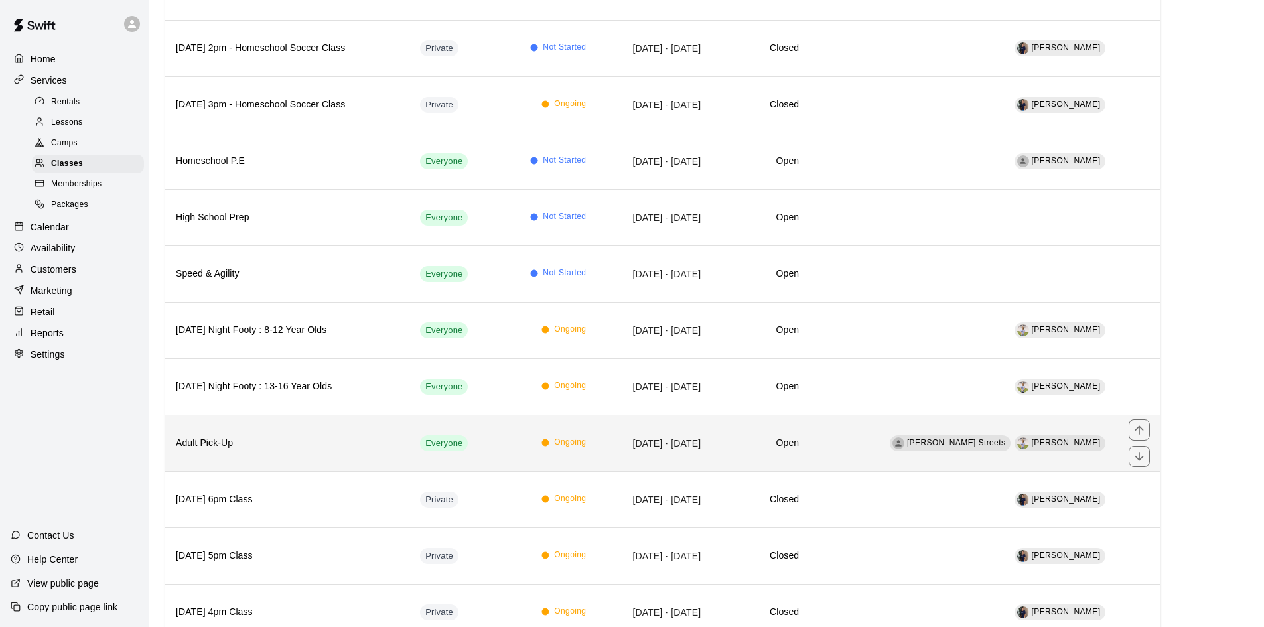
click at [230, 436] on h6 "Adult Pick-Up" at bounding box center [287, 443] width 223 height 15
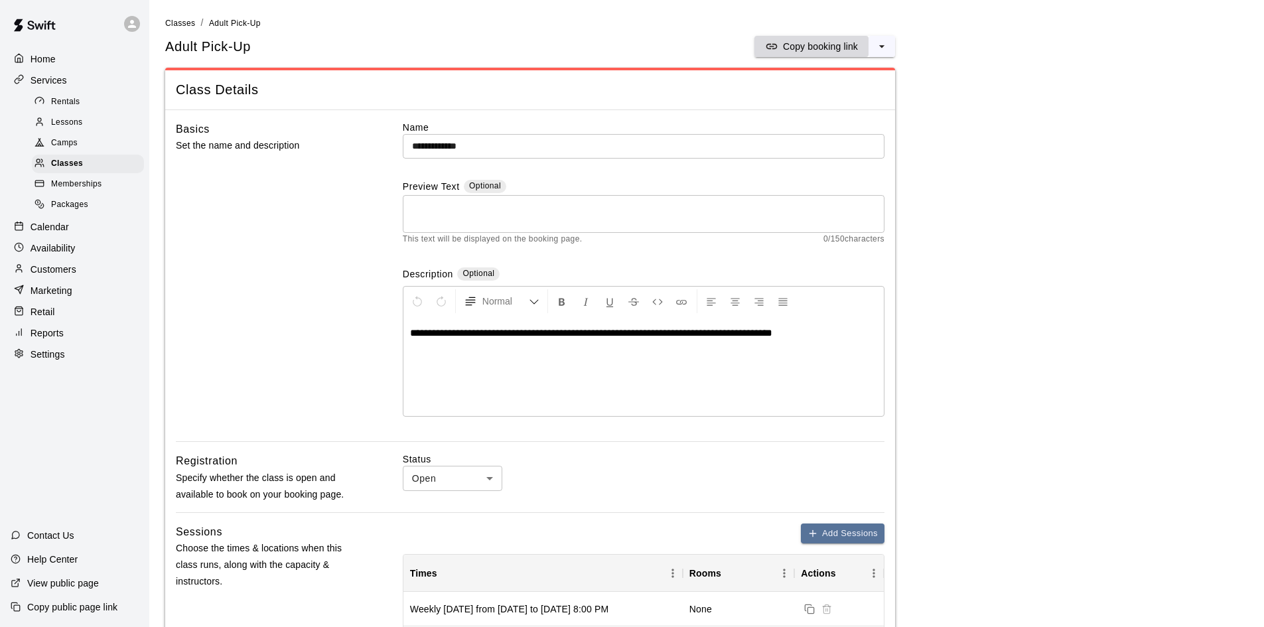
click at [797, 50] on p "Copy booking link" at bounding box center [820, 46] width 75 height 13
